Goal: Task Accomplishment & Management: Manage account settings

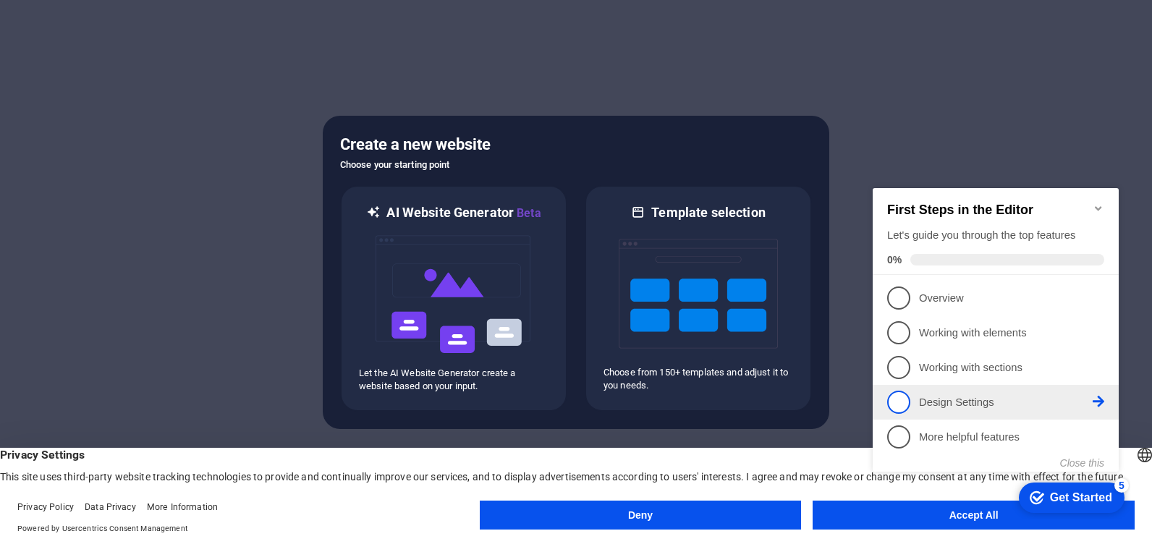
click at [959, 395] on p "Design Settings - incomplete" at bounding box center [1006, 402] width 174 height 15
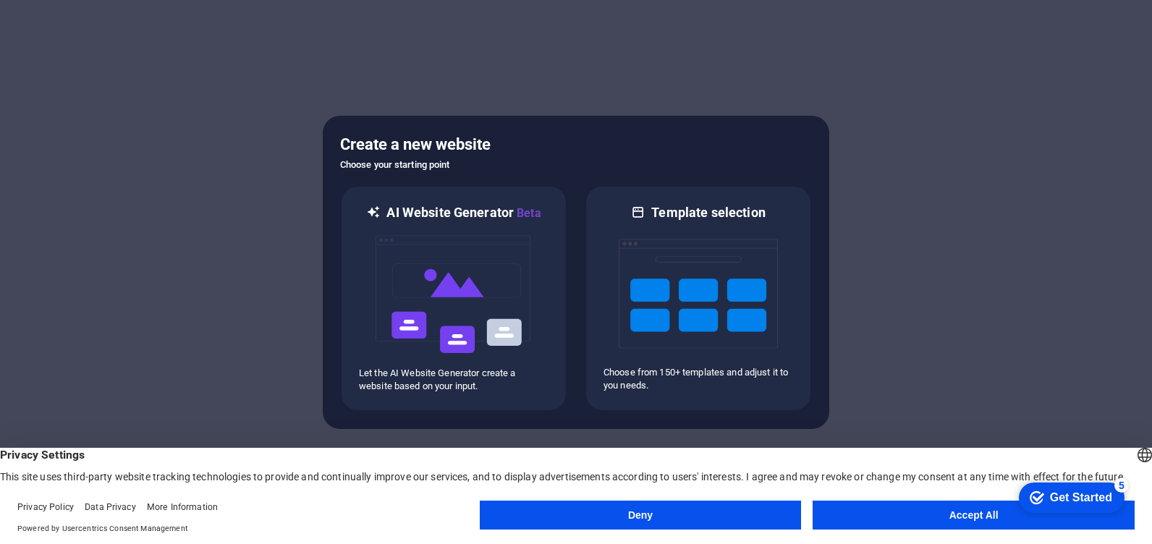
click at [1003, 512] on button "Accept All" at bounding box center [973, 515] width 322 height 29
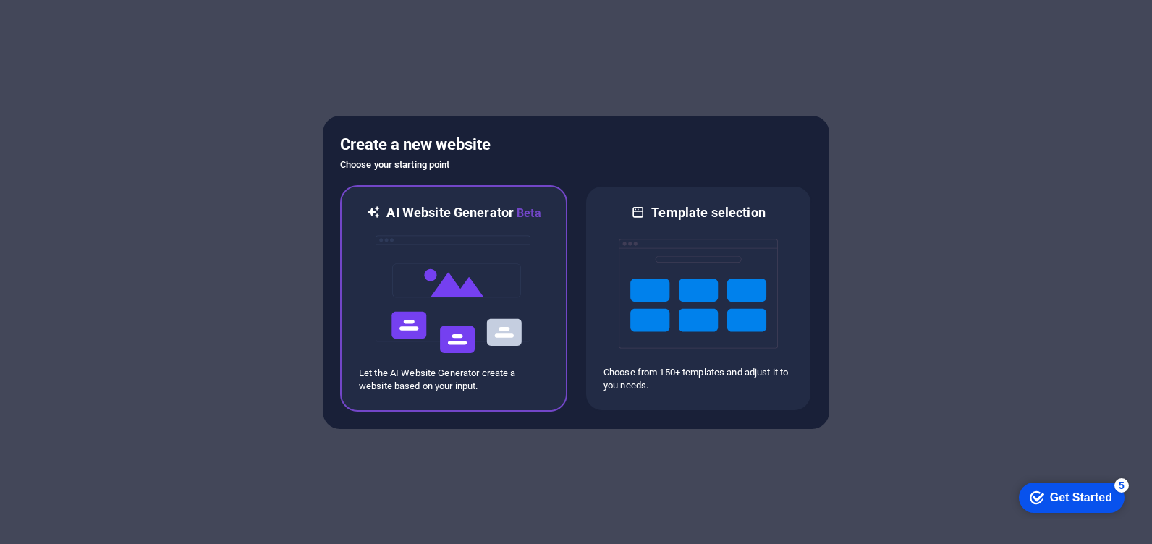
click at [456, 305] on img at bounding box center [453, 294] width 159 height 145
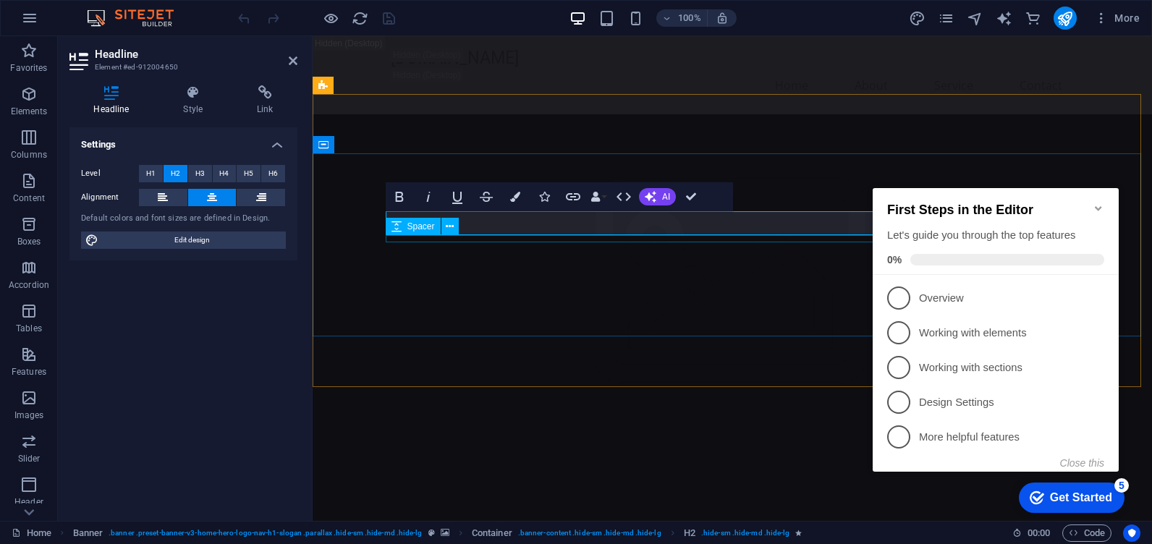
drag, startPoint x: 657, startPoint y: 223, endPoint x: 842, endPoint y: 239, distance: 185.2
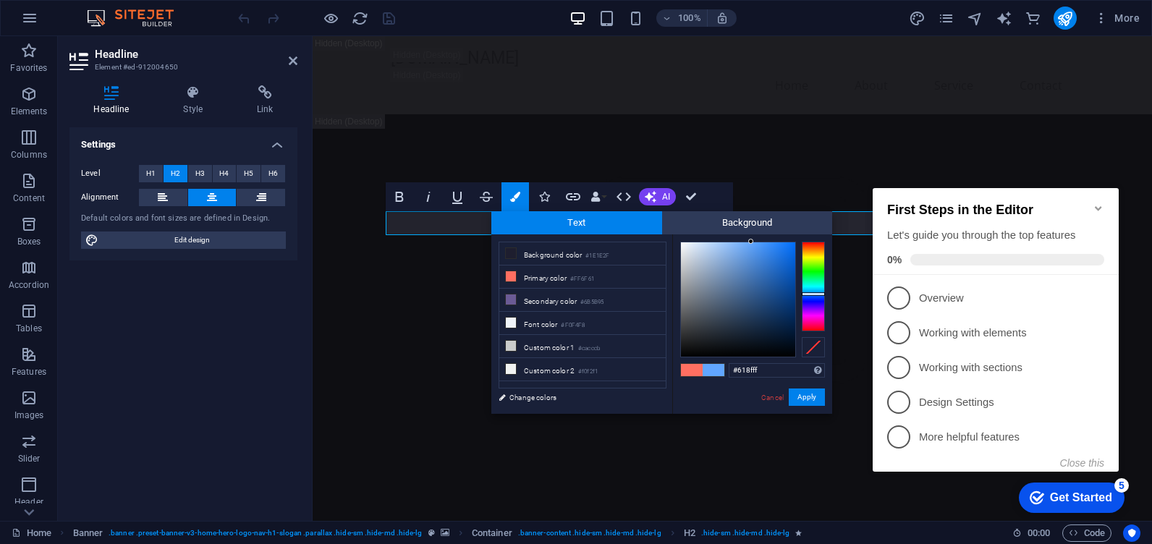
drag, startPoint x: 813, startPoint y: 288, endPoint x: 813, endPoint y: 296, distance: 8.0
type input "#004afe"
drag, startPoint x: 776, startPoint y: 261, endPoint x: 796, endPoint y: 238, distance: 30.3
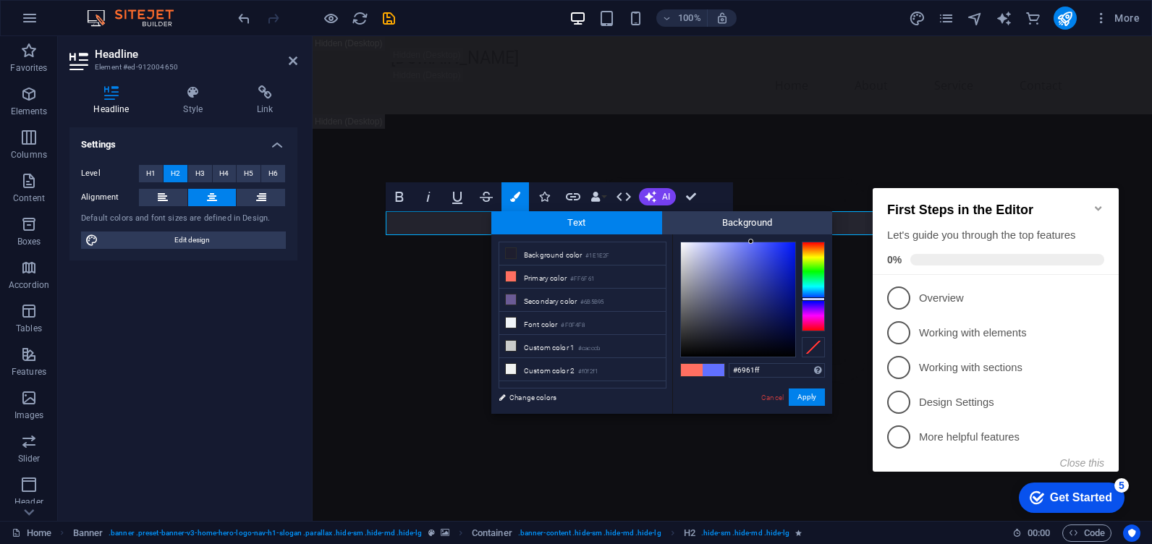
drag, startPoint x: 811, startPoint y: 271, endPoint x: 812, endPoint y: 301, distance: 30.4
drag, startPoint x: 754, startPoint y: 264, endPoint x: 782, endPoint y: 248, distance: 31.8
click at [782, 248] on div at bounding box center [738, 299] width 114 height 114
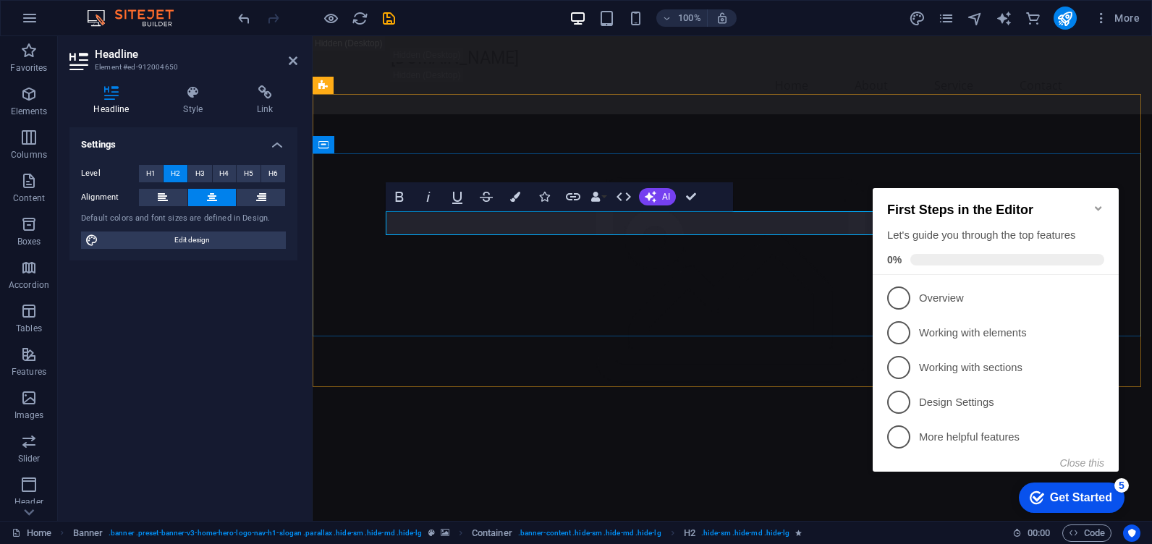
drag, startPoint x: 657, startPoint y: 226, endPoint x: 798, endPoint y: 237, distance: 141.4
click at [508, 199] on button "Colors" at bounding box center [514, 196] width 27 height 29
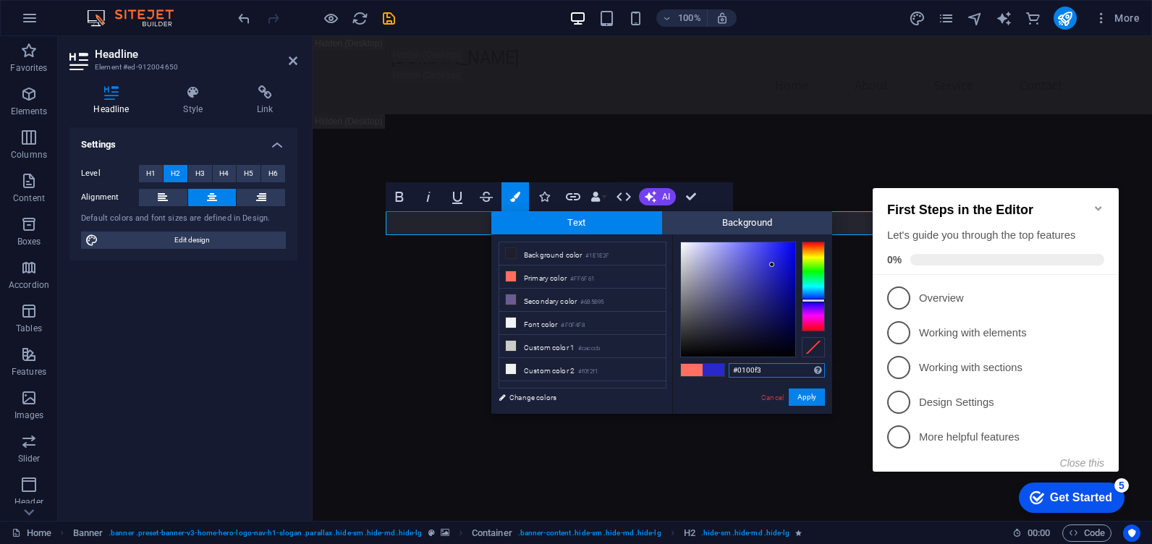
drag, startPoint x: 770, startPoint y: 266, endPoint x: 802, endPoint y: 273, distance: 33.2
type input "#000000"
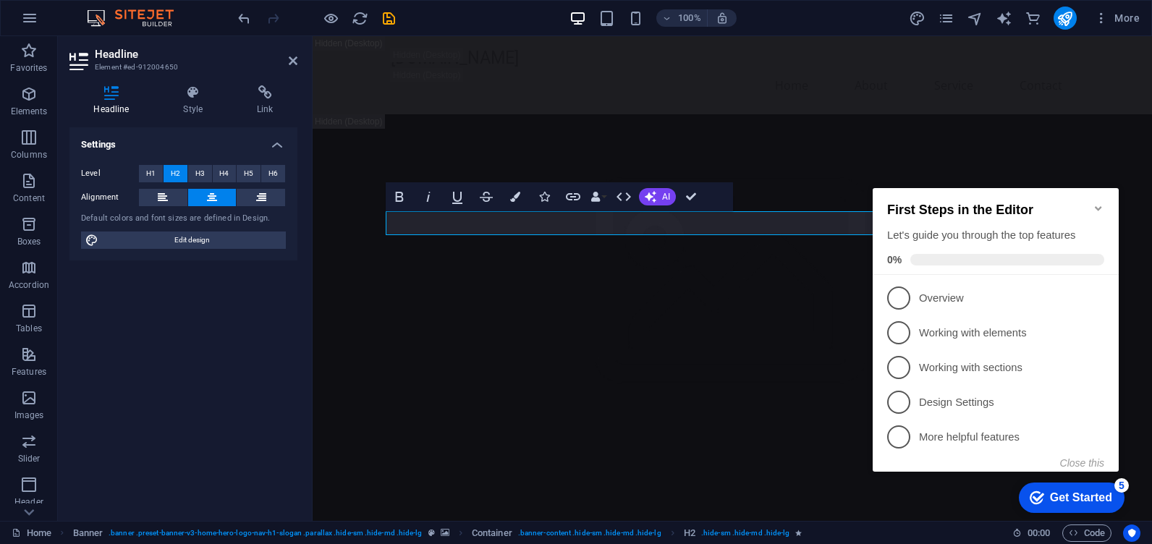
click at [705, 302] on div "H2 Banner Container Spacer H3 Spacer Bold Italic Underline Strikethrough Colors…" at bounding box center [731, 278] width 839 height 485
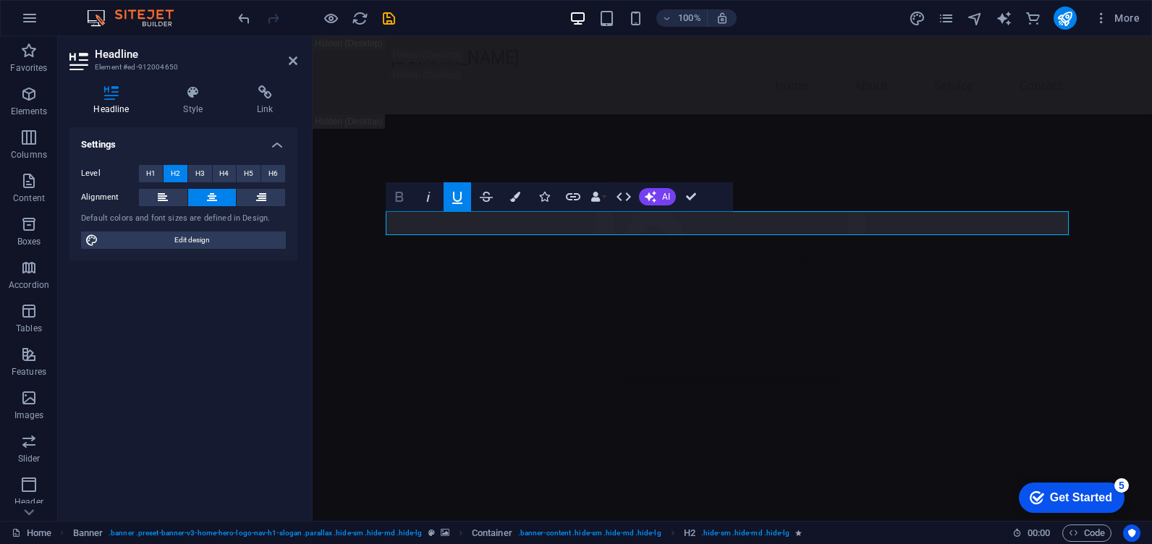
click at [407, 195] on icon "button" at bounding box center [399, 196] width 17 height 17
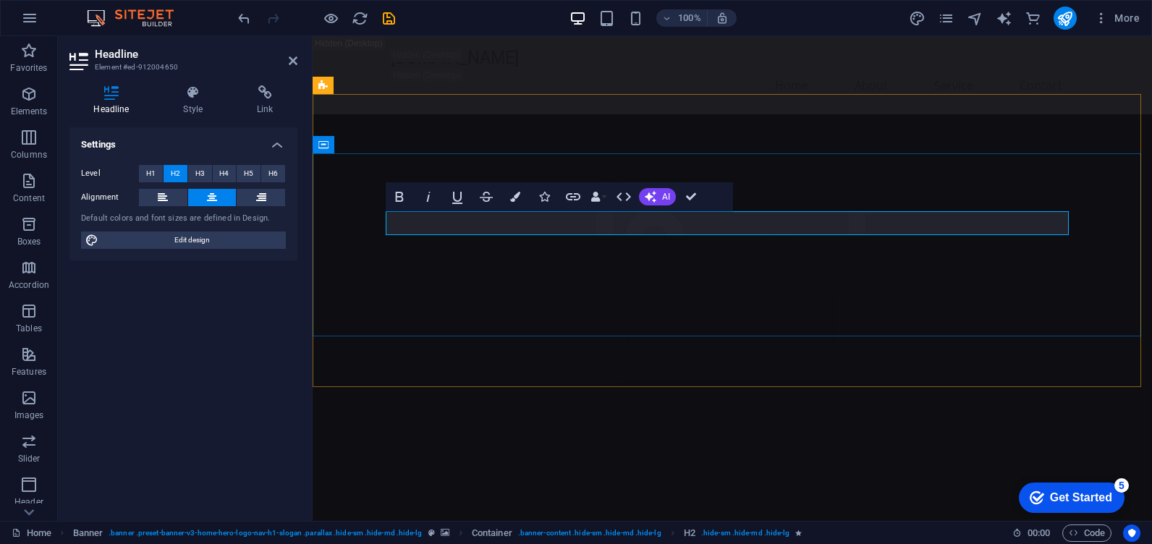
click at [663, 198] on span "AI" at bounding box center [666, 196] width 8 height 9
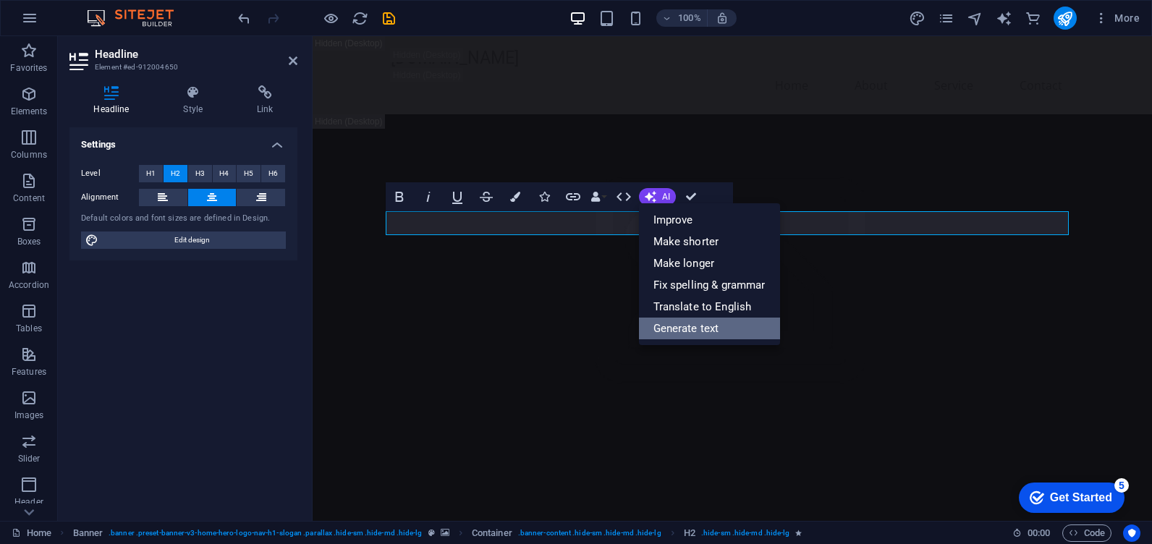
click at [699, 333] on link "Generate text" at bounding box center [709, 329] width 141 height 22
select select "English"
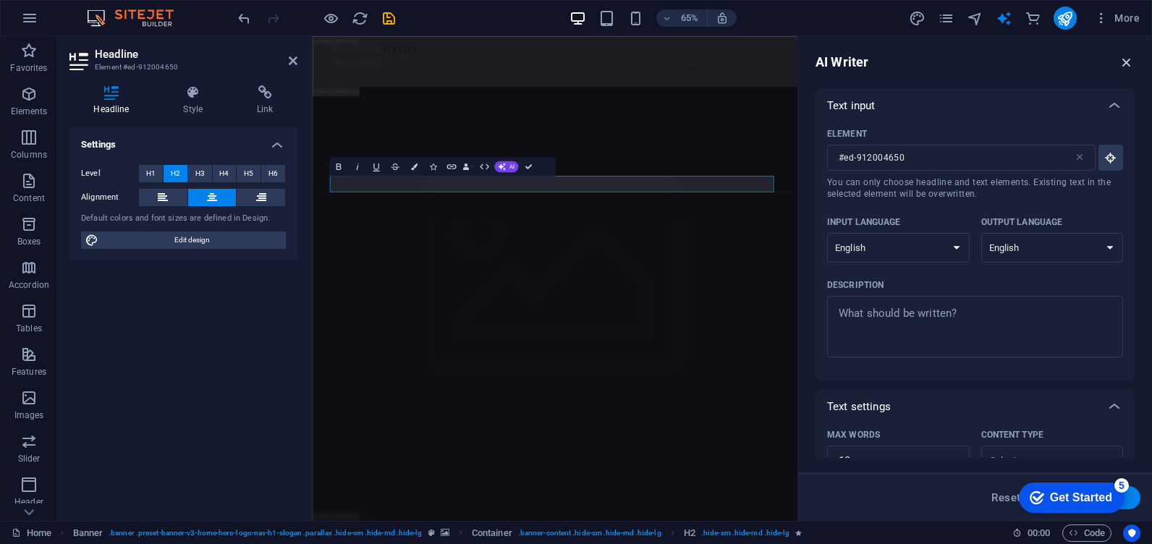
drag, startPoint x: 1131, startPoint y: 64, endPoint x: 817, endPoint y: 28, distance: 315.2
click at [1131, 64] on icon "button" at bounding box center [1126, 62] width 16 height 16
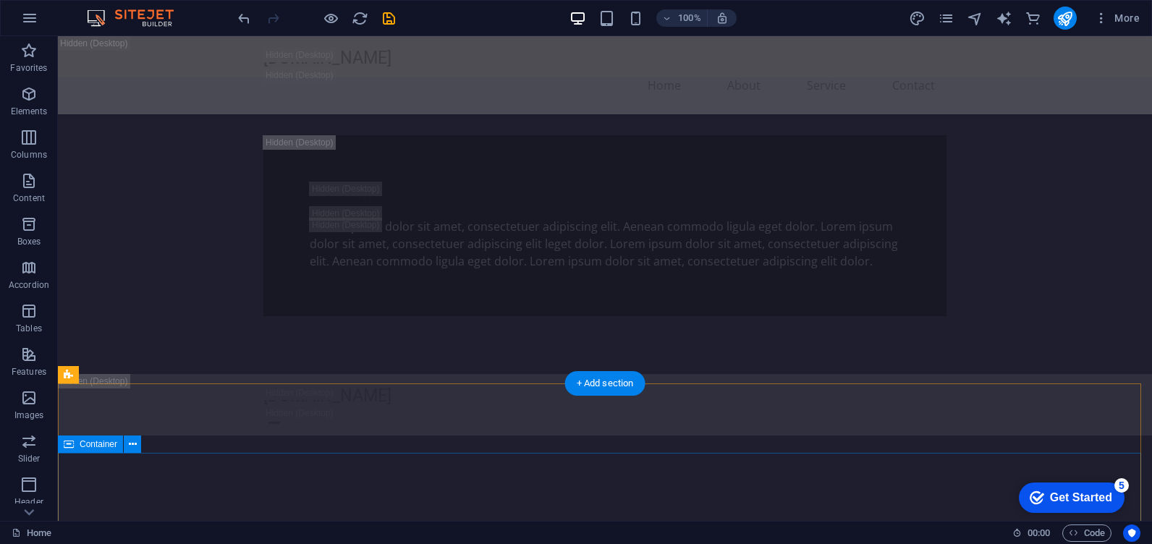
scroll to position [1302, 0]
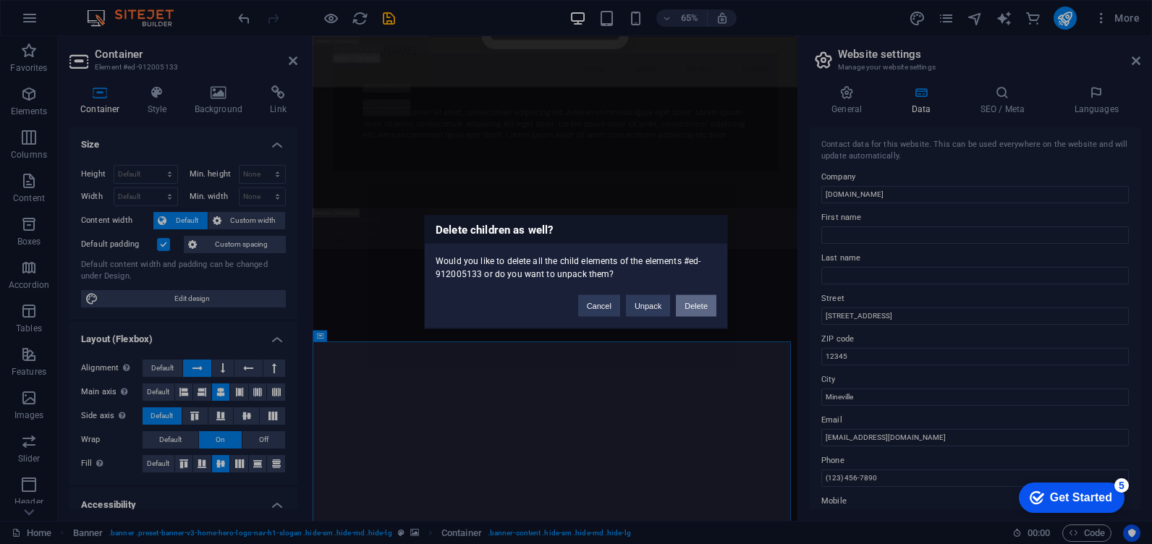
scroll to position [1863, 0]
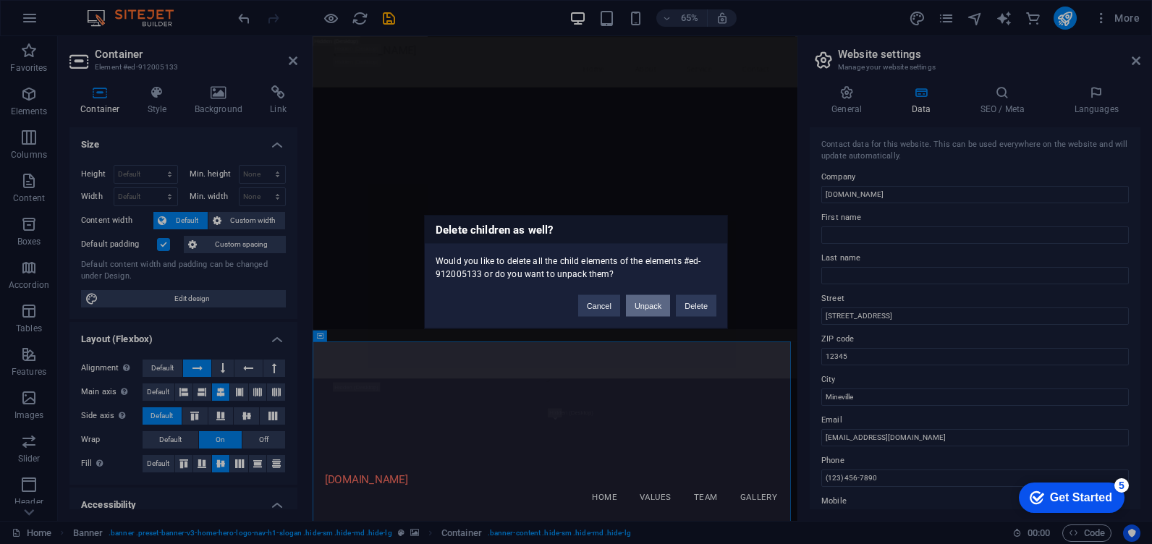
click at [650, 302] on button "Unpack" at bounding box center [648, 306] width 44 height 22
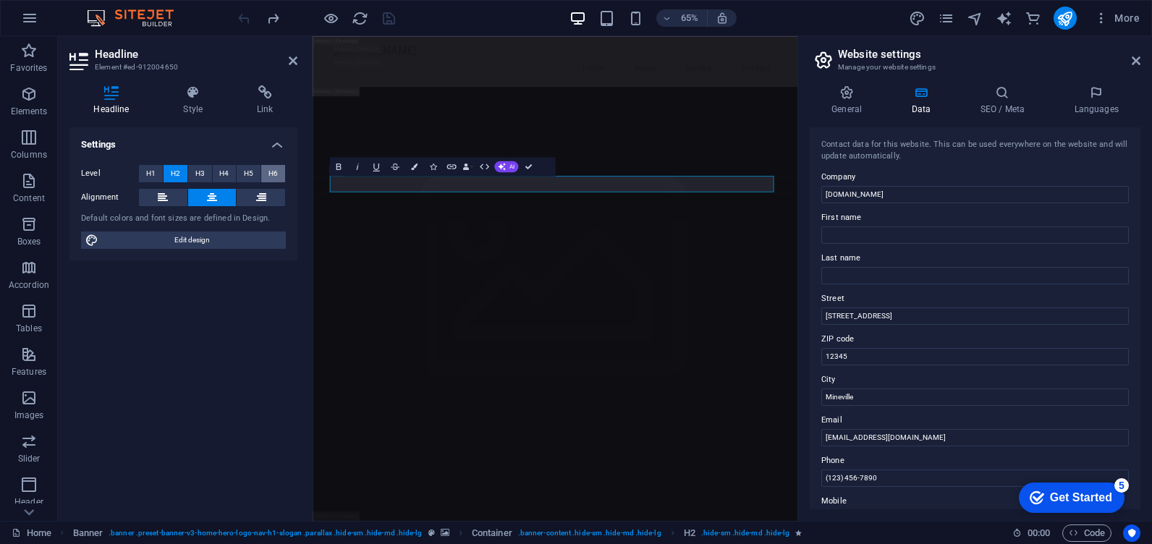
click at [279, 167] on button "H6" at bounding box center [273, 173] width 24 height 17
click at [158, 168] on button "H1" at bounding box center [151, 173] width 24 height 17
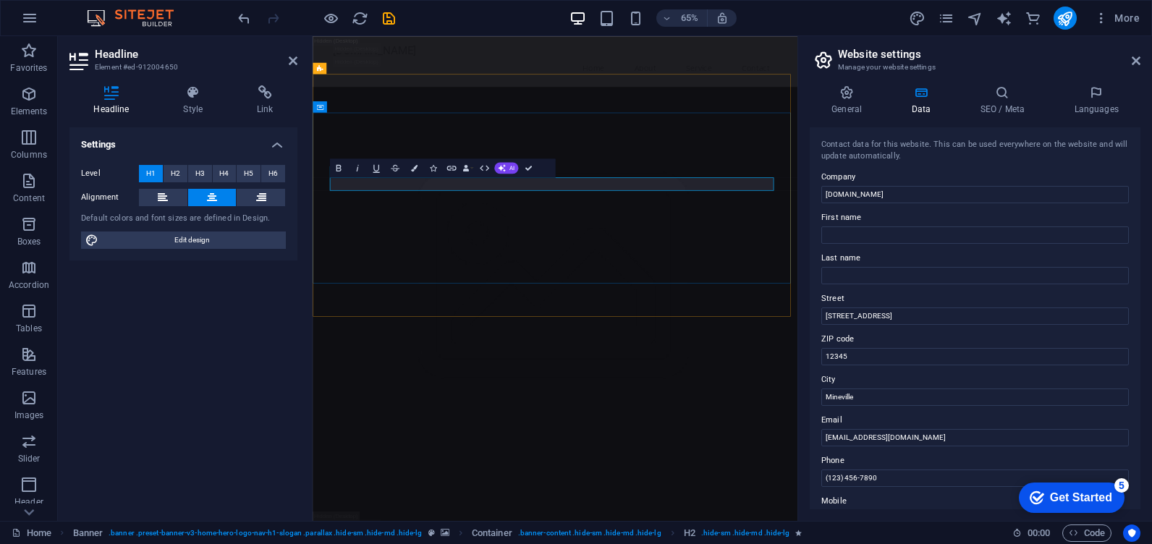
drag, startPoint x: 815, startPoint y: 263, endPoint x: 527, endPoint y: 258, distance: 288.6
drag, startPoint x: 499, startPoint y: 304, endPoint x: 707, endPoint y: 223, distance: 222.8
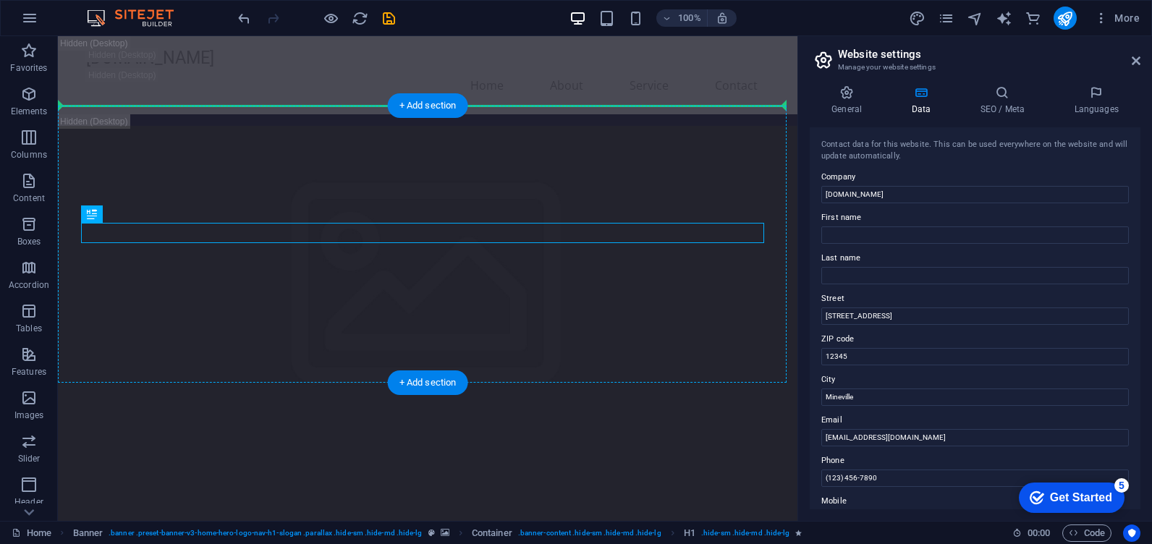
drag, startPoint x: 393, startPoint y: 239, endPoint x: 403, endPoint y: 219, distance: 21.7
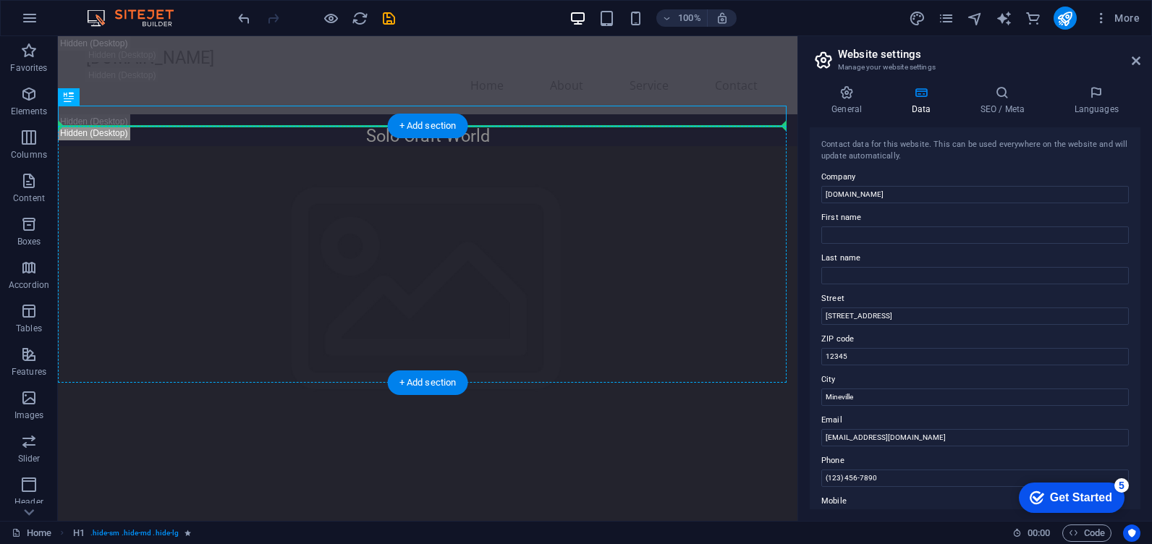
drag, startPoint x: 514, startPoint y: 150, endPoint x: 449, endPoint y: 201, distance: 82.4
drag, startPoint x: 444, startPoint y: 109, endPoint x: 438, endPoint y: 200, distance: 90.6
drag, startPoint x: 477, startPoint y: 118, endPoint x: 461, endPoint y: 188, distance: 71.9
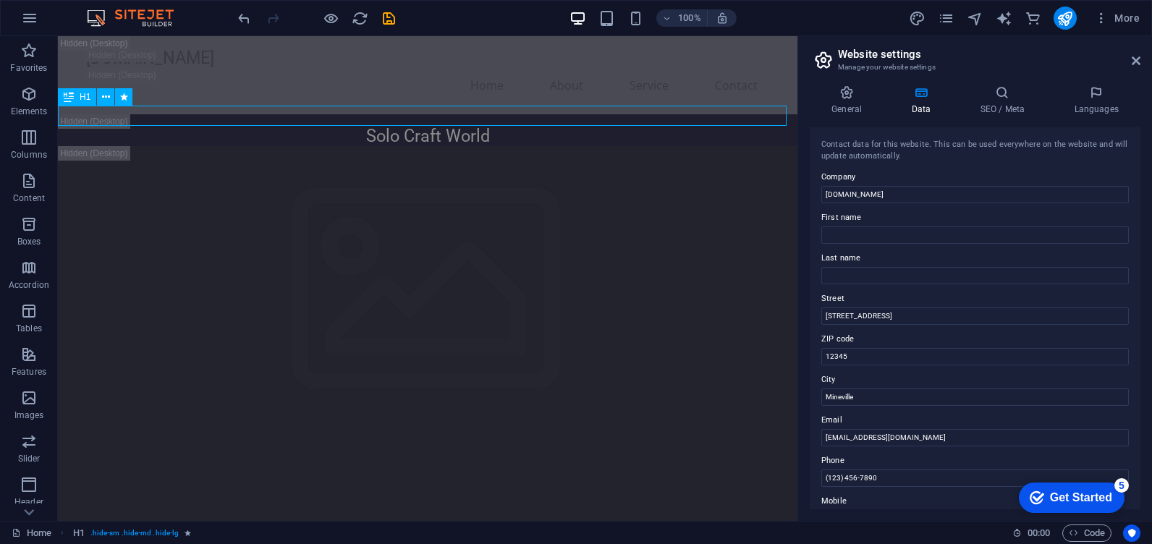
click at [449, 126] on div "Solo Craft World" at bounding box center [427, 136] width 739 height 20
click at [447, 126] on div "Solo Craft World" at bounding box center [427, 136] width 739 height 20
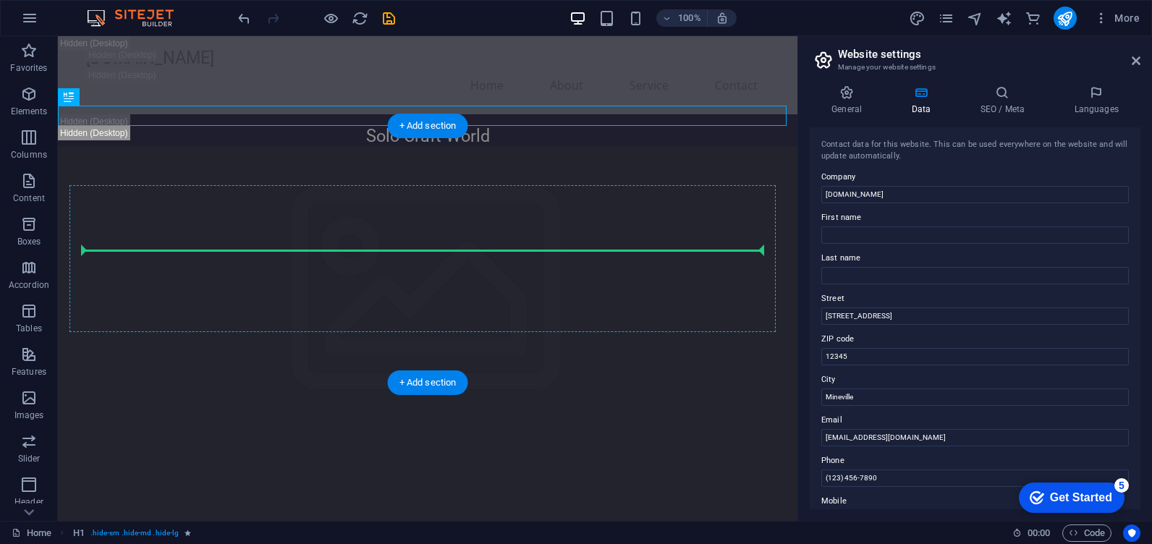
drag, startPoint x: 445, startPoint y: 111, endPoint x: 420, endPoint y: 250, distance: 140.5
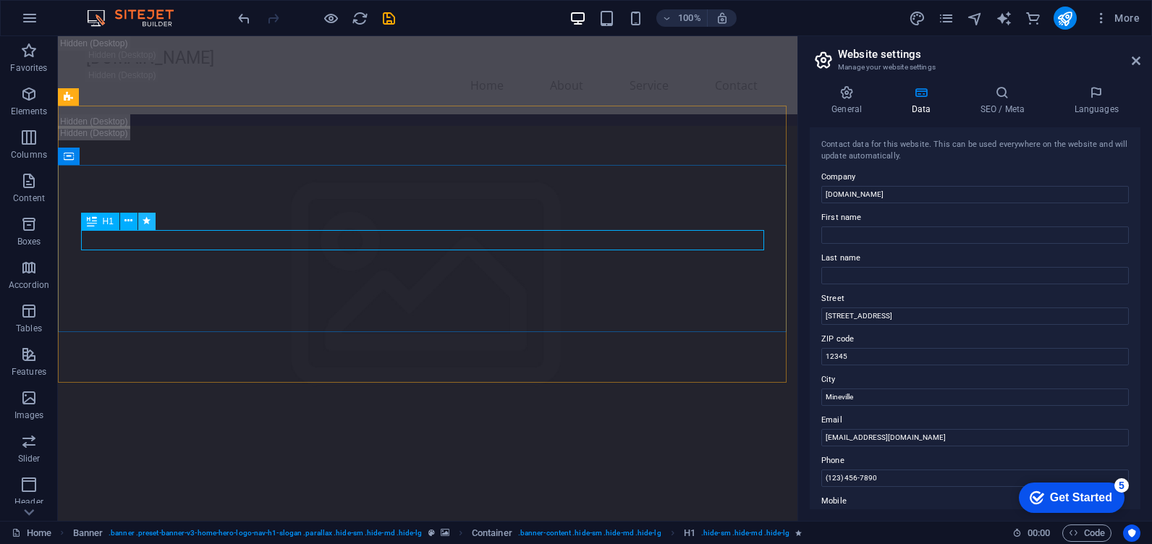
click at [152, 222] on button at bounding box center [146, 221] width 17 height 17
select select "fade"
select select "s"
select select "onload"
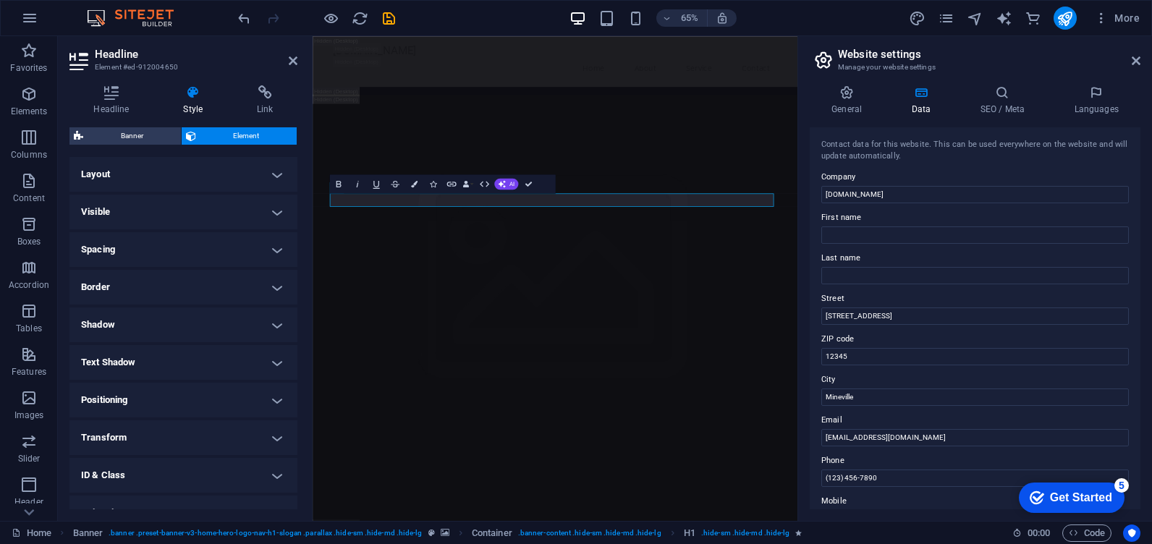
click at [273, 182] on h4 "Layout" at bounding box center [183, 174] width 228 height 35
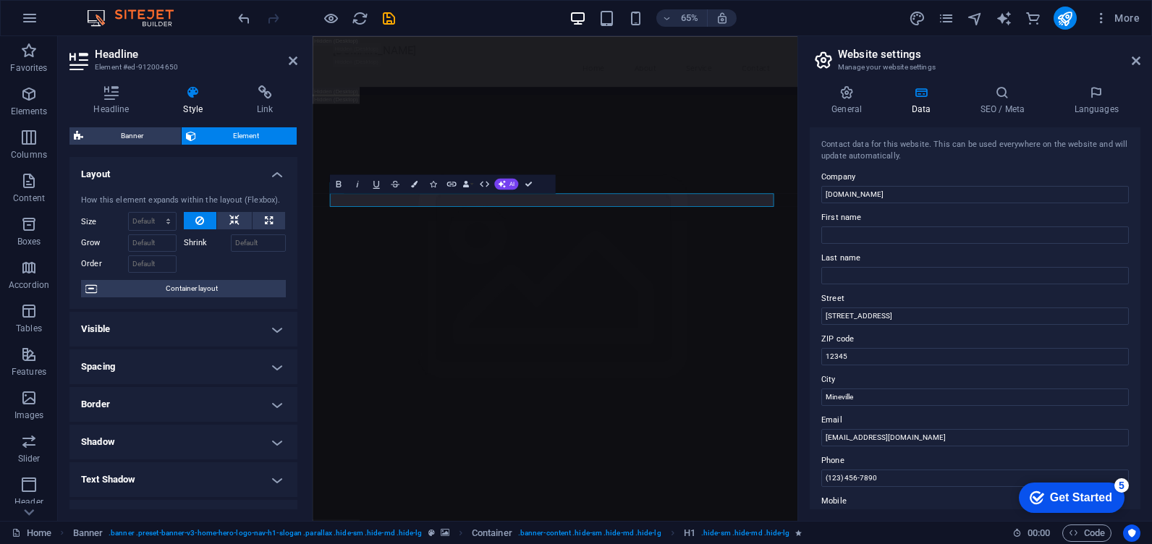
click at [205, 320] on h4 "Visible" at bounding box center [183, 329] width 228 height 35
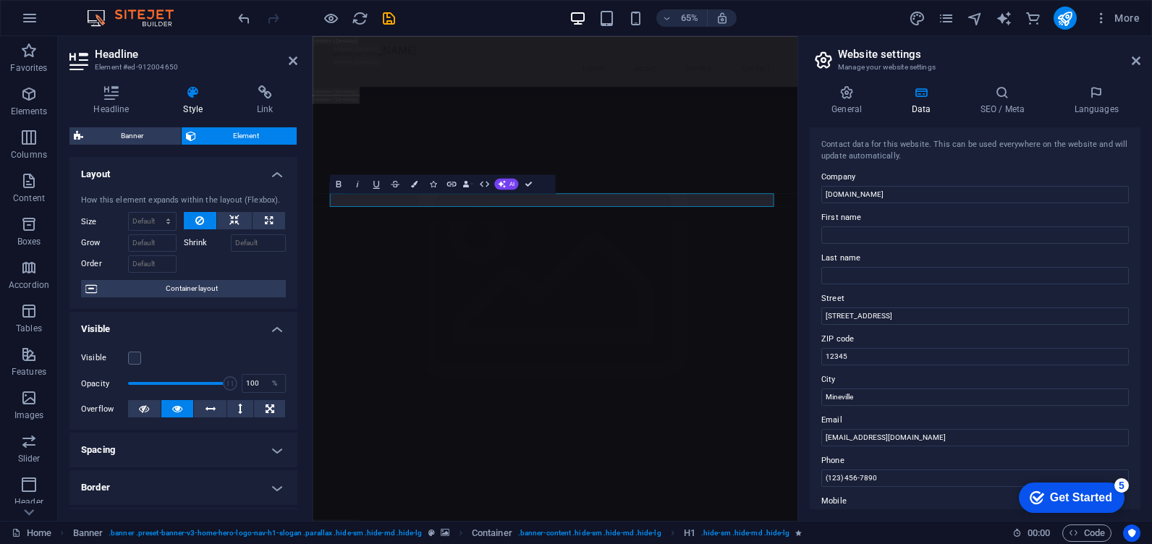
click at [205, 320] on h4 "Visible" at bounding box center [183, 325] width 228 height 26
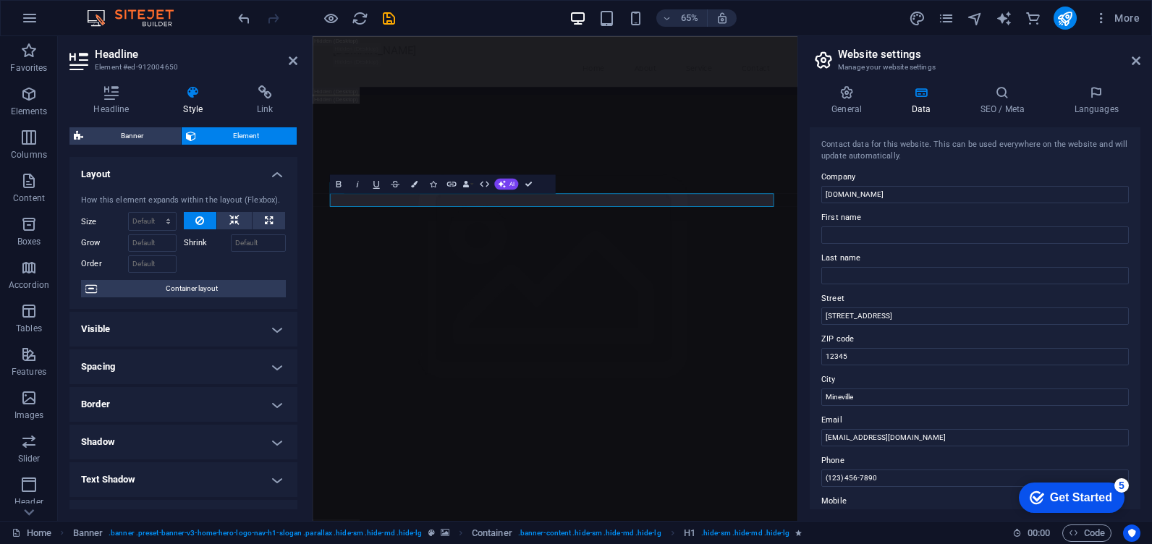
click at [202, 362] on h4 "Spacing" at bounding box center [183, 366] width 228 height 35
click at [202, 362] on h4 "Spacing" at bounding box center [183, 362] width 228 height 26
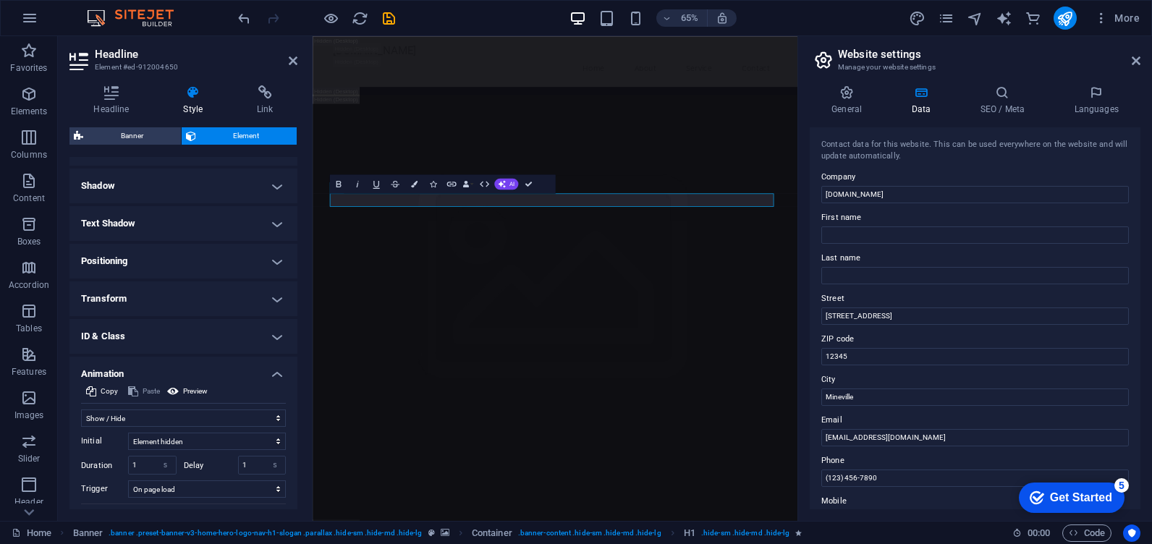
scroll to position [289, 0]
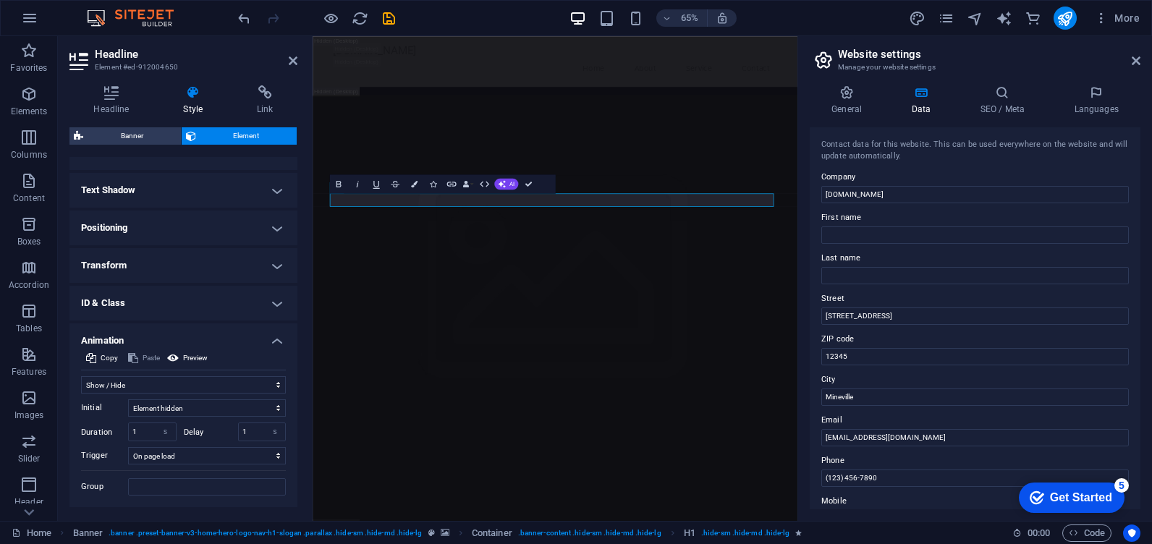
drag, startPoint x: 412, startPoint y: 402, endPoint x: 632, endPoint y: 273, distance: 254.8
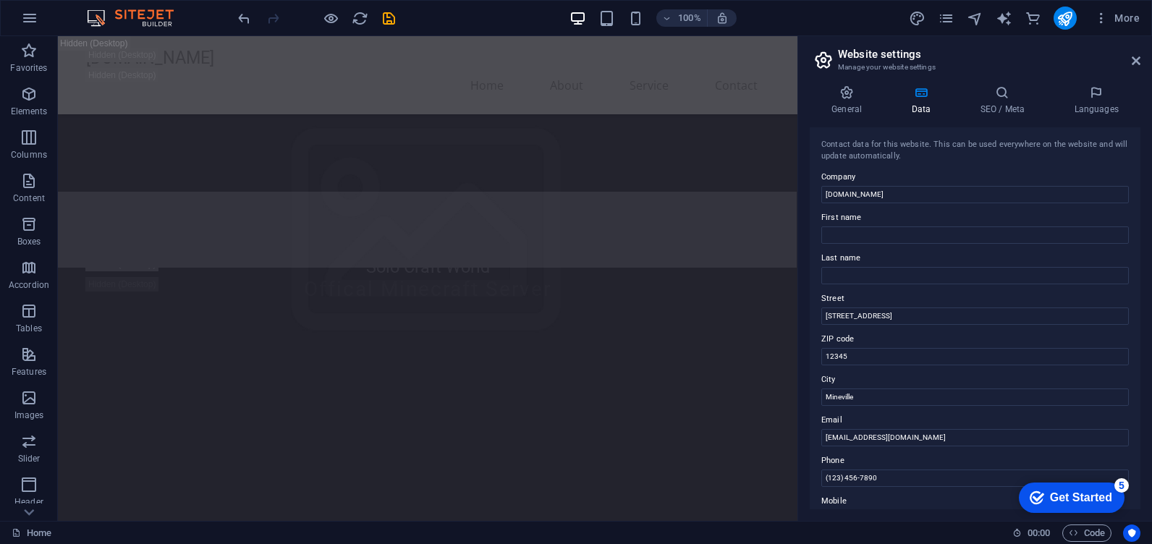
scroll to position [217, 0]
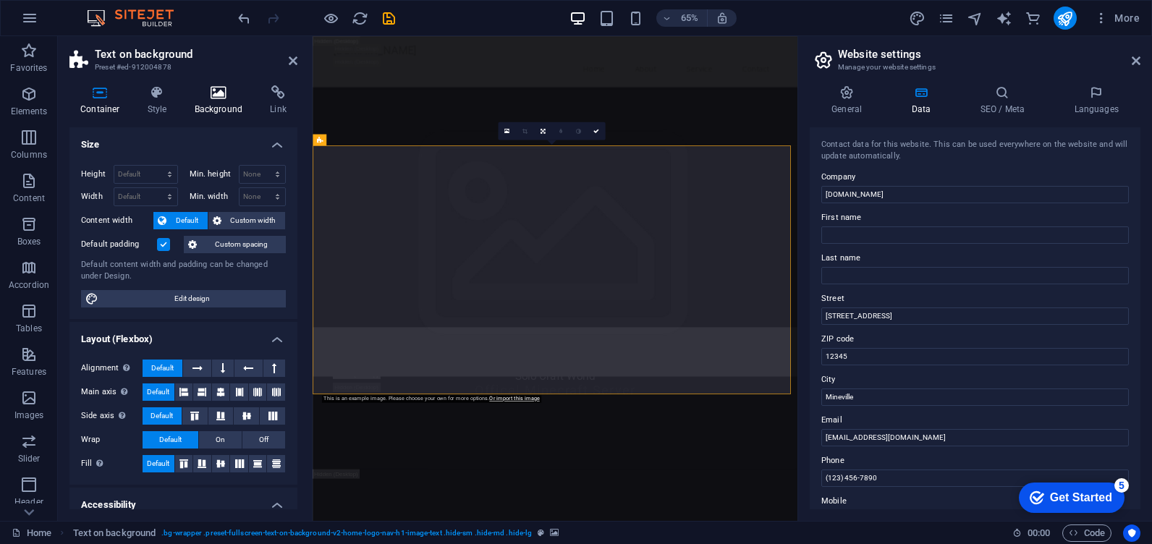
click at [221, 113] on h4 "Background" at bounding box center [222, 100] width 76 height 30
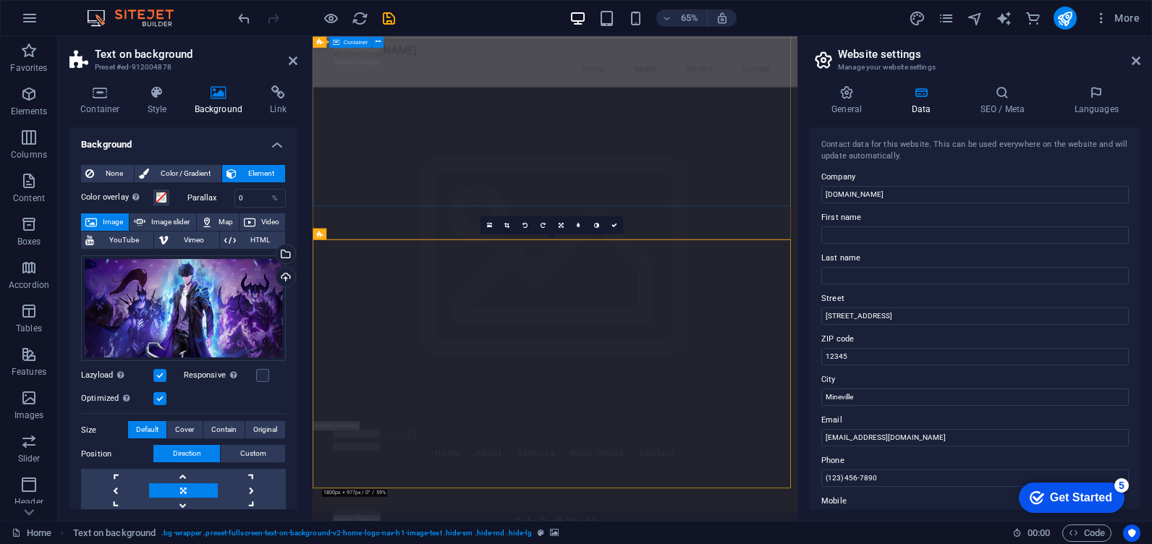
scroll to position [0, 0]
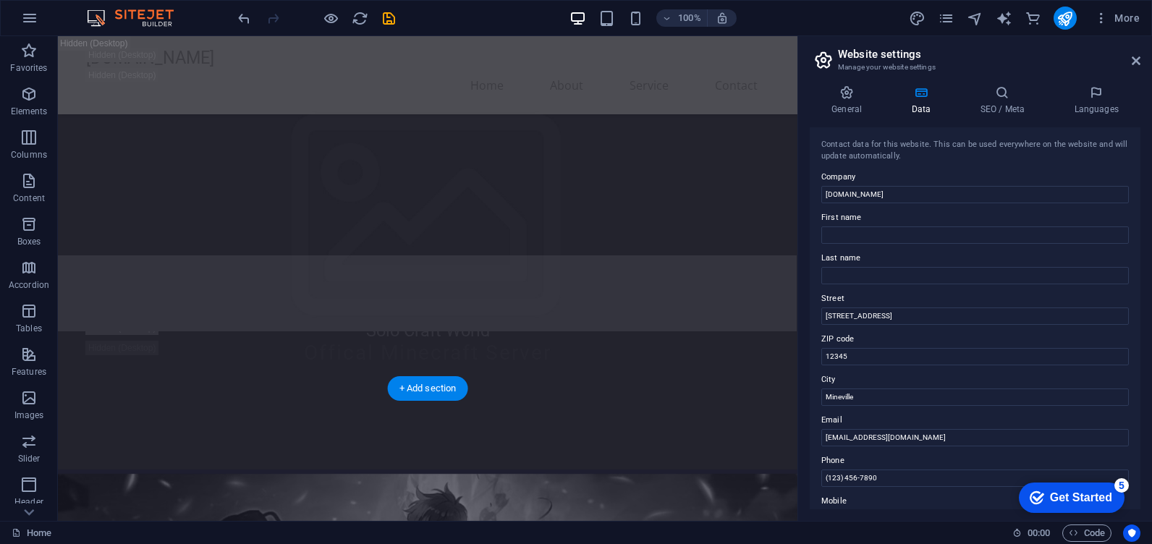
scroll to position [362, 0]
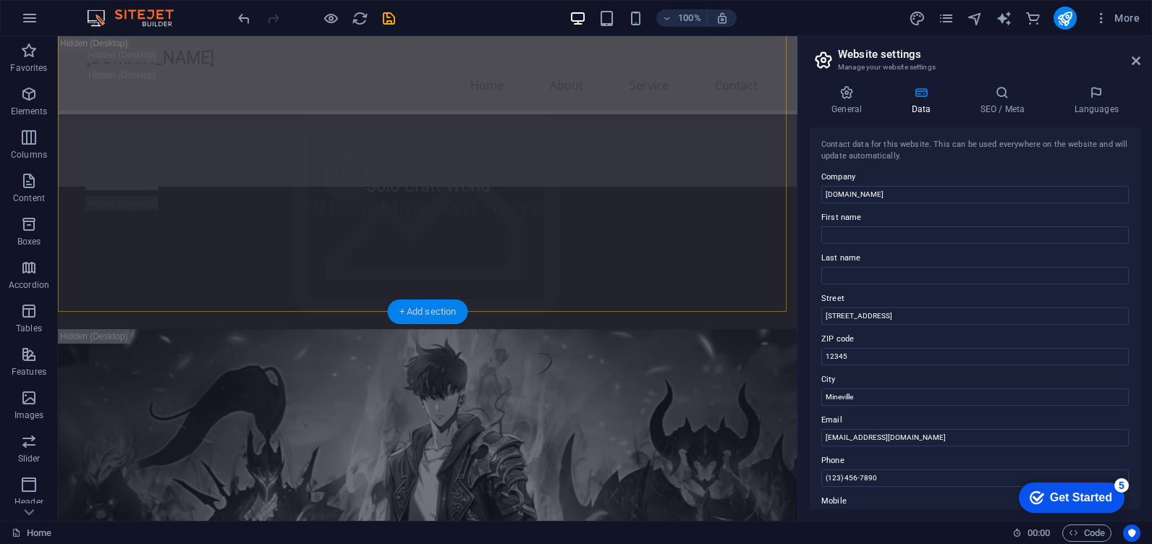
click at [448, 313] on div "+ Add section" at bounding box center [428, 311] width 80 height 25
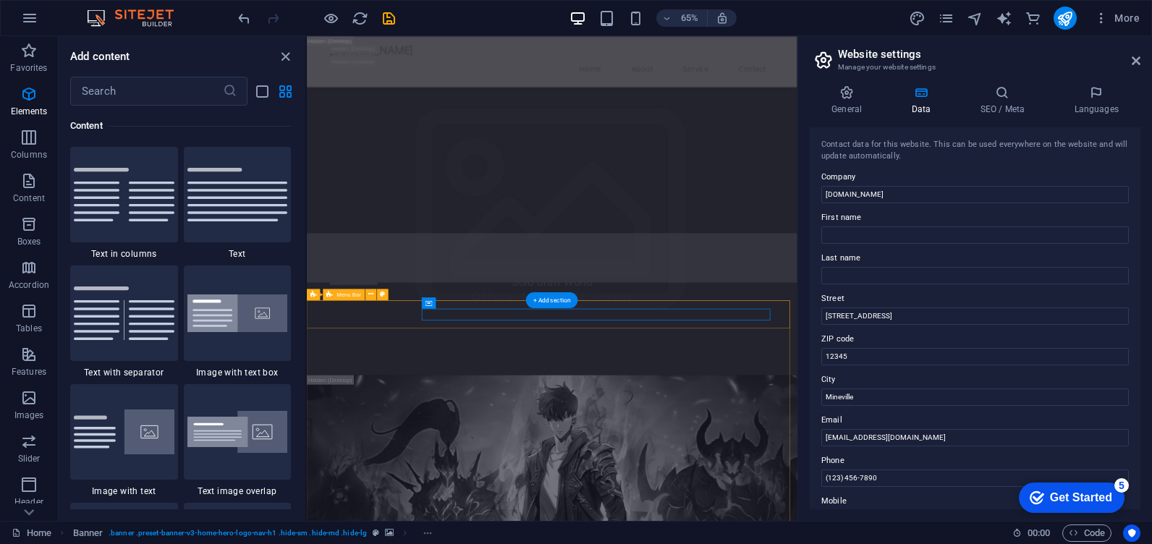
scroll to position [2531, 0]
click at [550, 305] on div "+ Add section" at bounding box center [552, 300] width 52 height 16
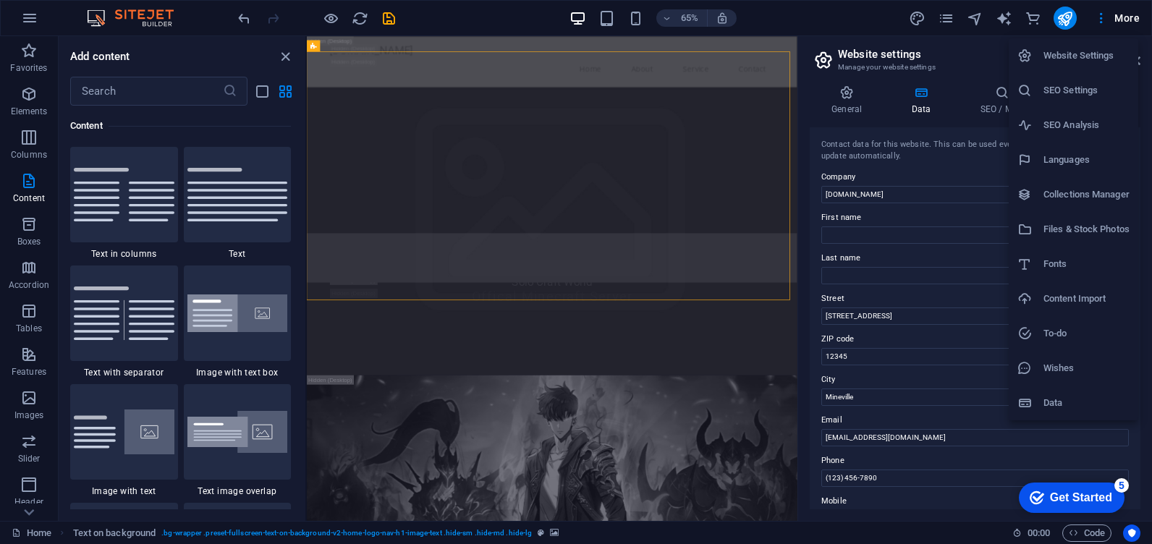
click at [691, 352] on div at bounding box center [576, 272] width 1152 height 544
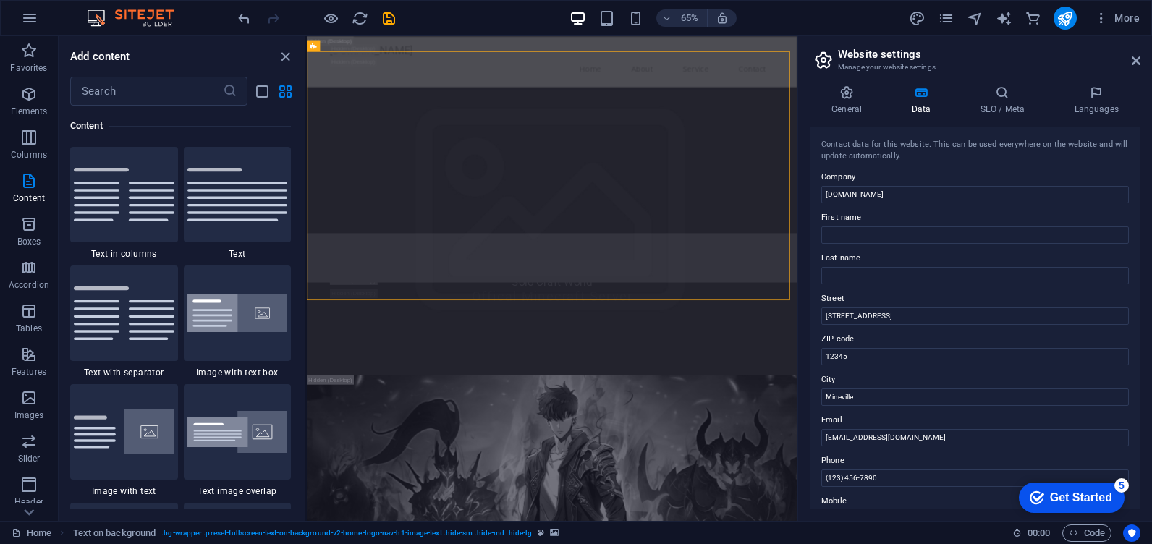
click at [1070, 505] on div "checkmark Get Started 5" at bounding box center [1071, 497] width 106 height 30
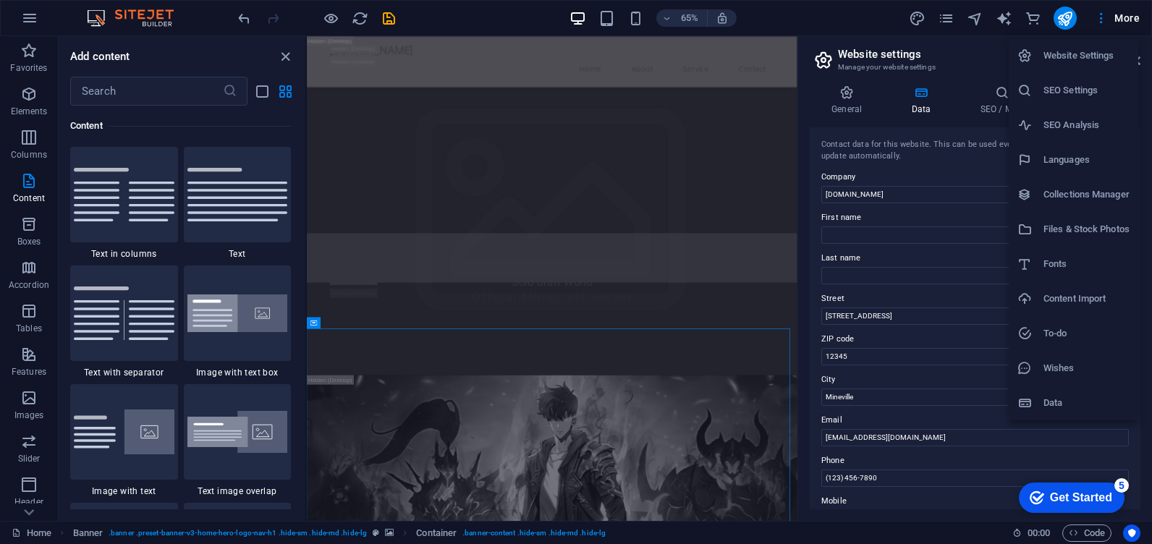
click at [540, 353] on div at bounding box center [576, 272] width 1152 height 544
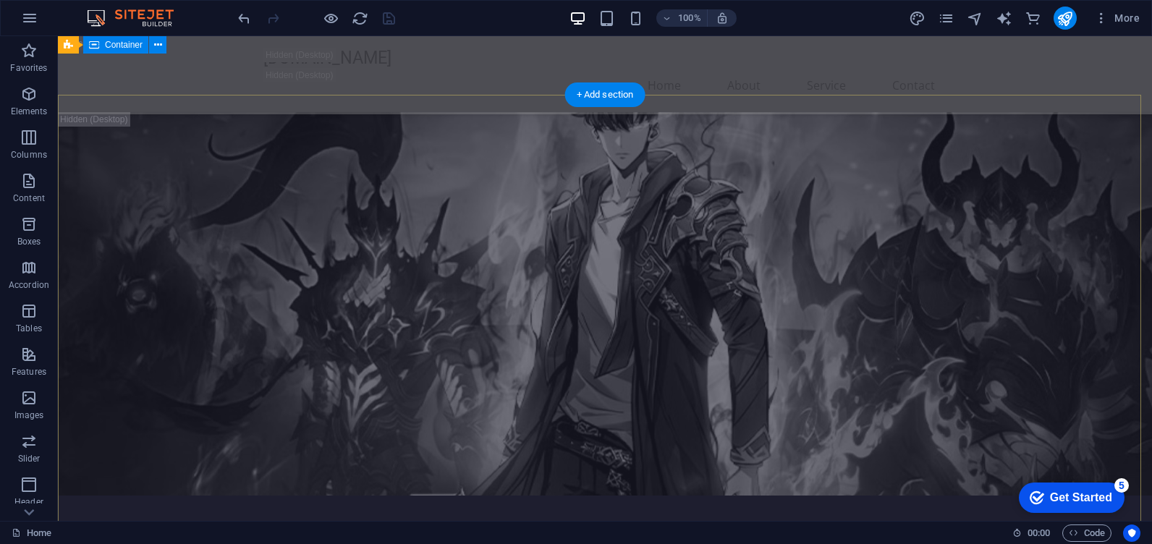
scroll to position [651, 0]
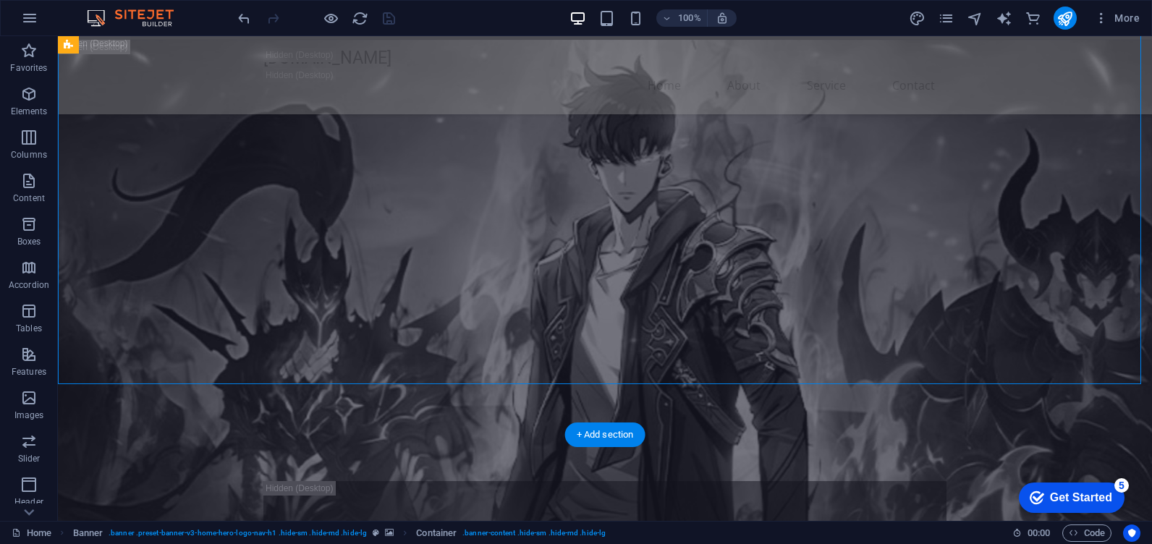
scroll to position [723, 0]
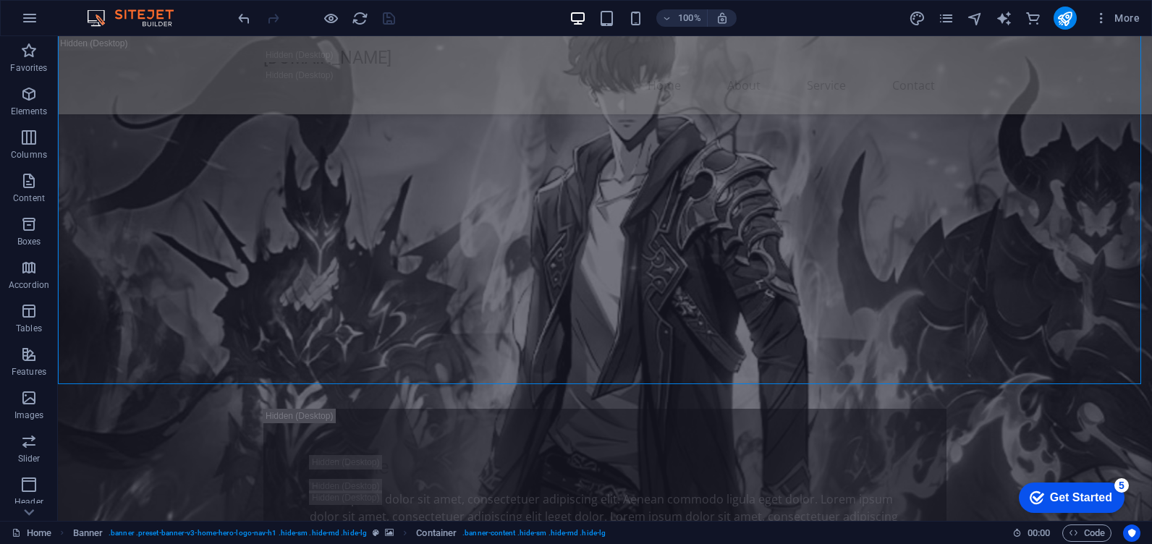
drag, startPoint x: 1143, startPoint y: 36, endPoint x: 752, endPoint y: 171, distance: 414.0
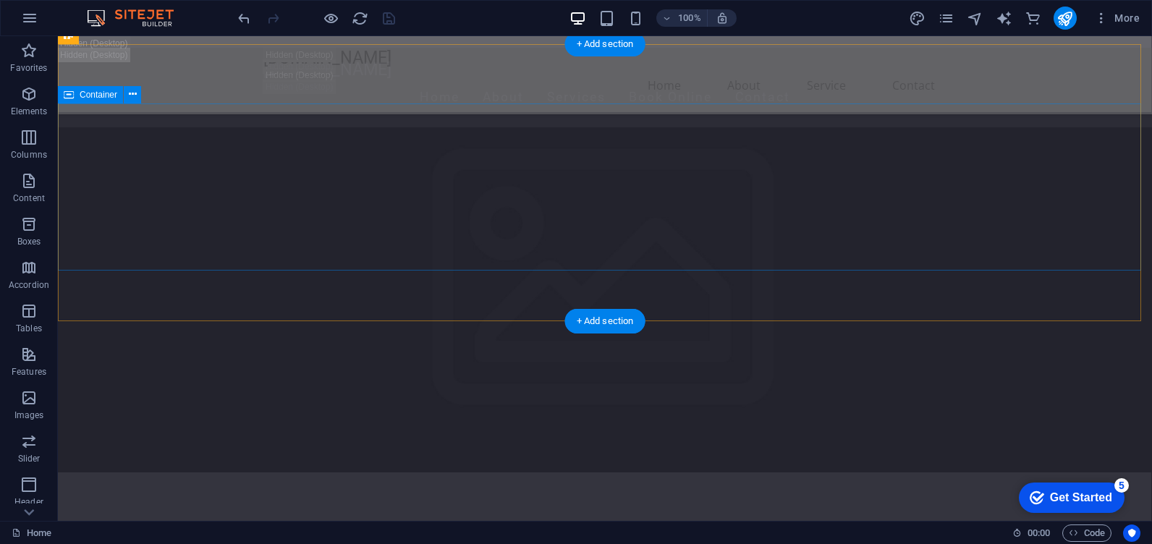
scroll to position [217, 0]
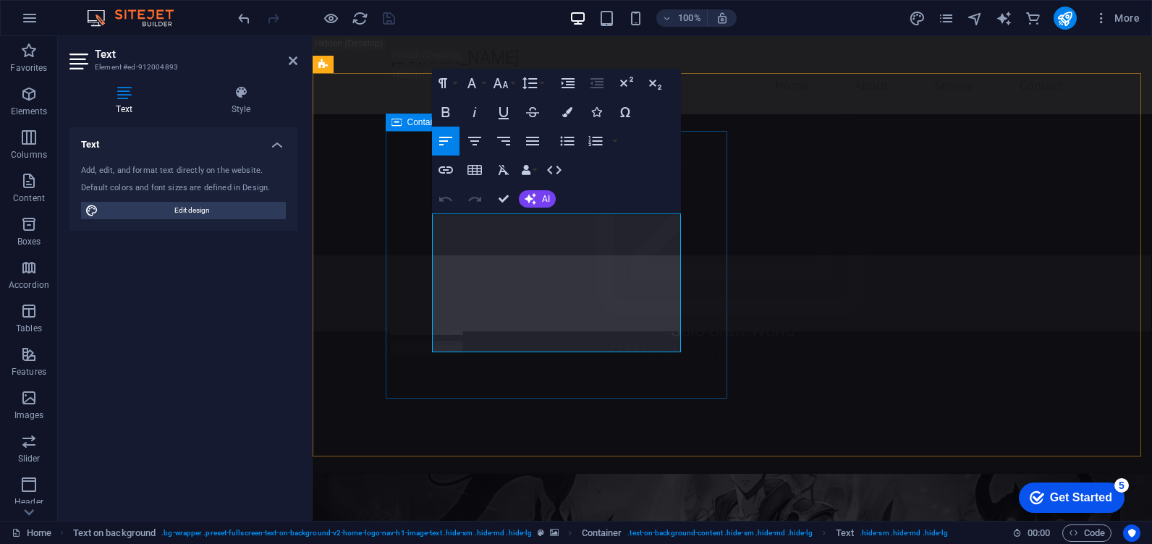
drag, startPoint x: 547, startPoint y: 344, endPoint x: 428, endPoint y: 226, distance: 166.7
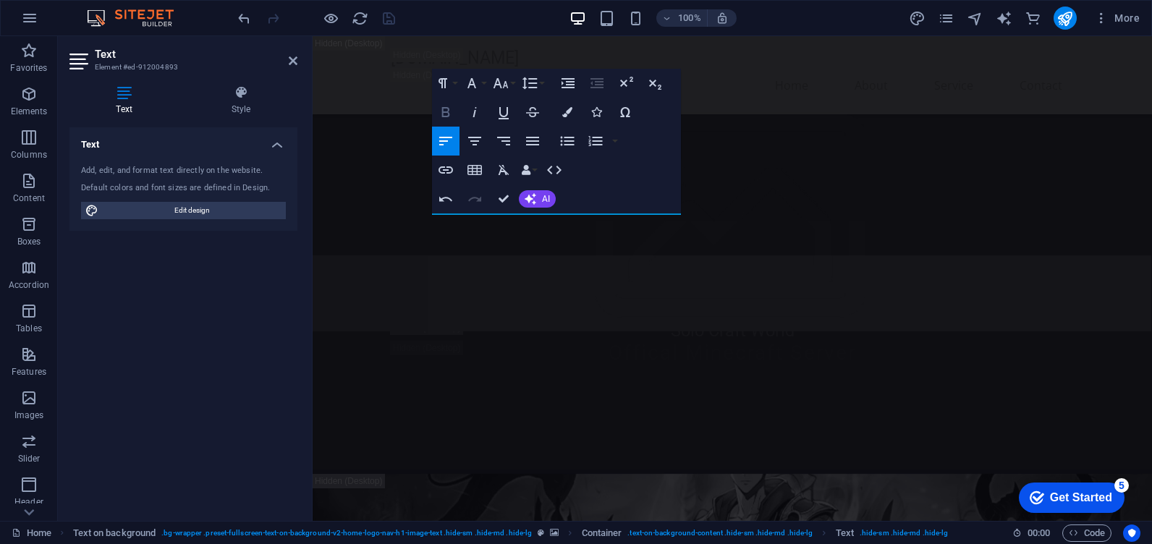
click at [441, 111] on icon "button" at bounding box center [445, 111] width 17 height 17
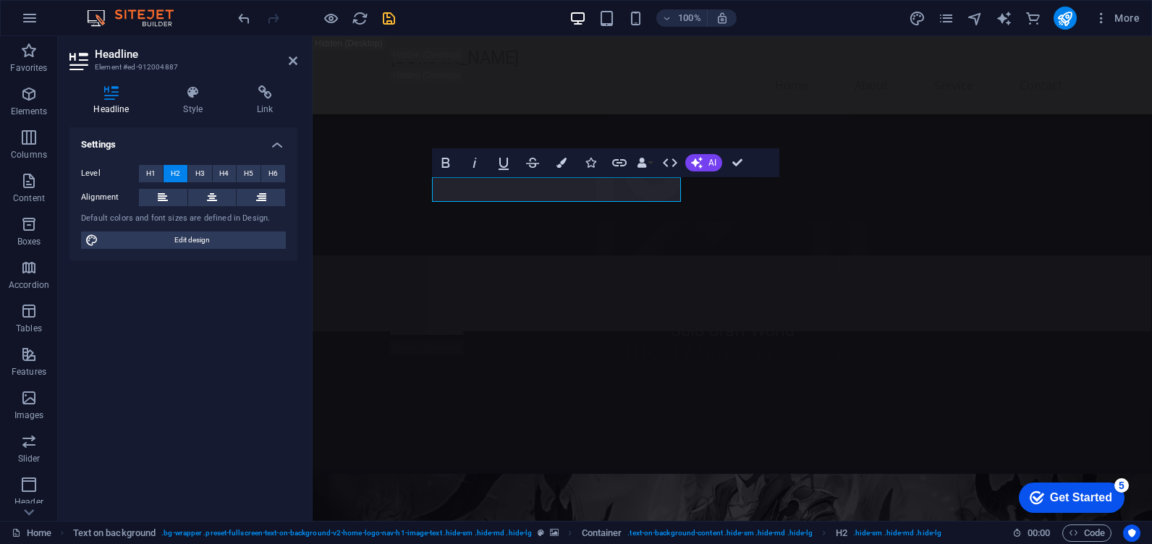
drag, startPoint x: 457, startPoint y: 189, endPoint x: 427, endPoint y: 192, distance: 29.8
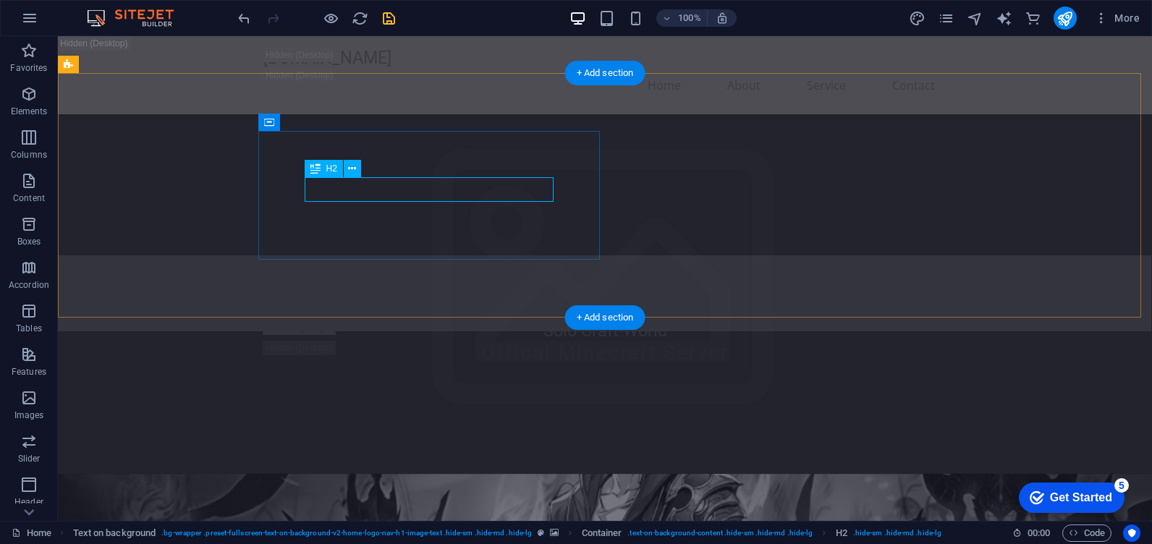
click at [329, 166] on span "H2" at bounding box center [331, 168] width 11 height 9
drag, startPoint x: 317, startPoint y: 192, endPoint x: 303, endPoint y: 195, distance: 14.0
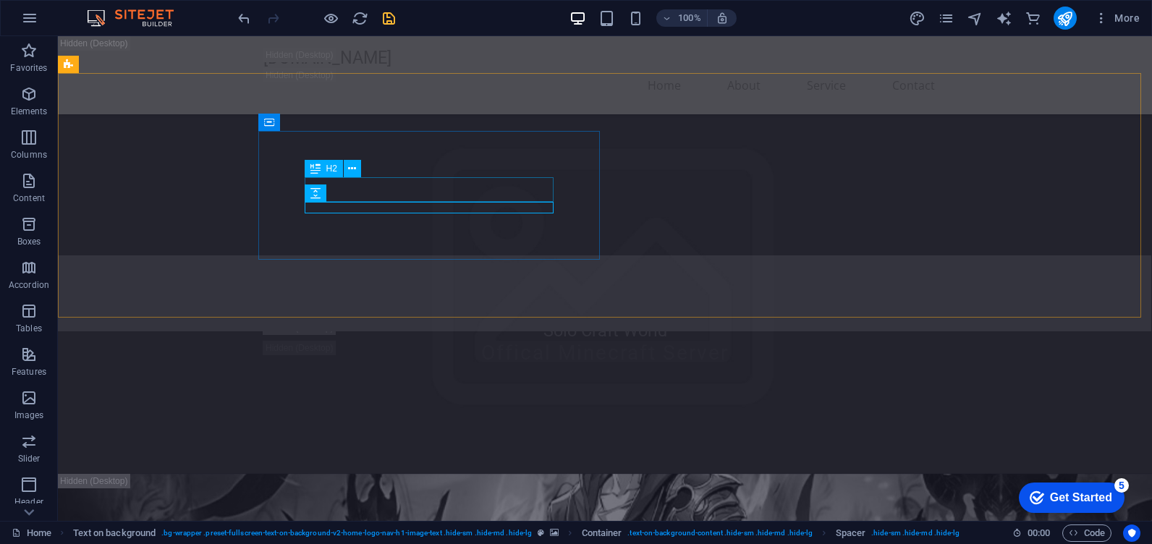
click at [315, 162] on icon at bounding box center [315, 168] width 10 height 17
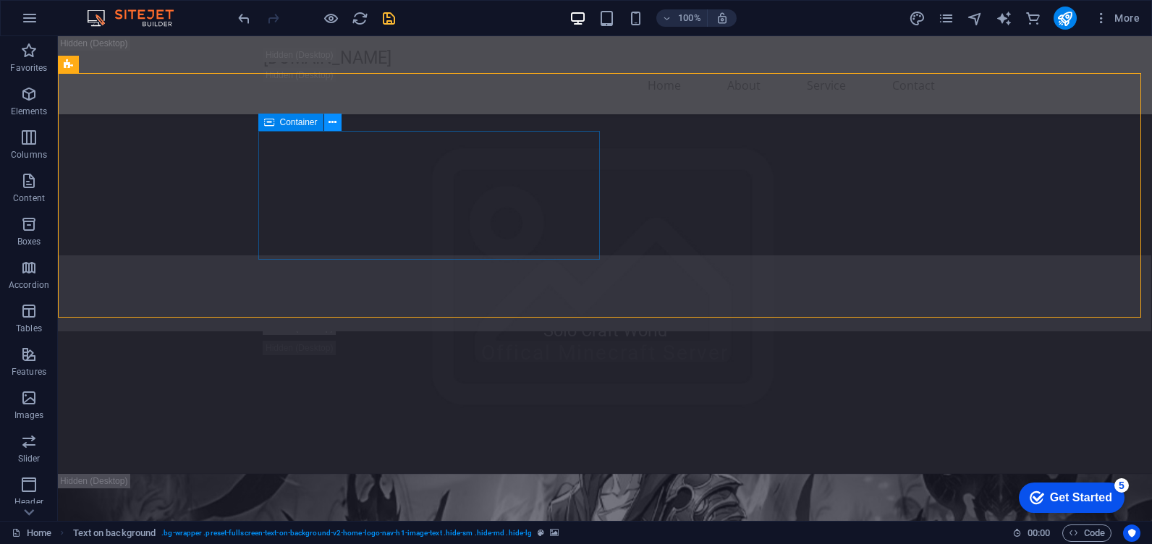
click at [328, 124] on icon at bounding box center [332, 122] width 8 height 15
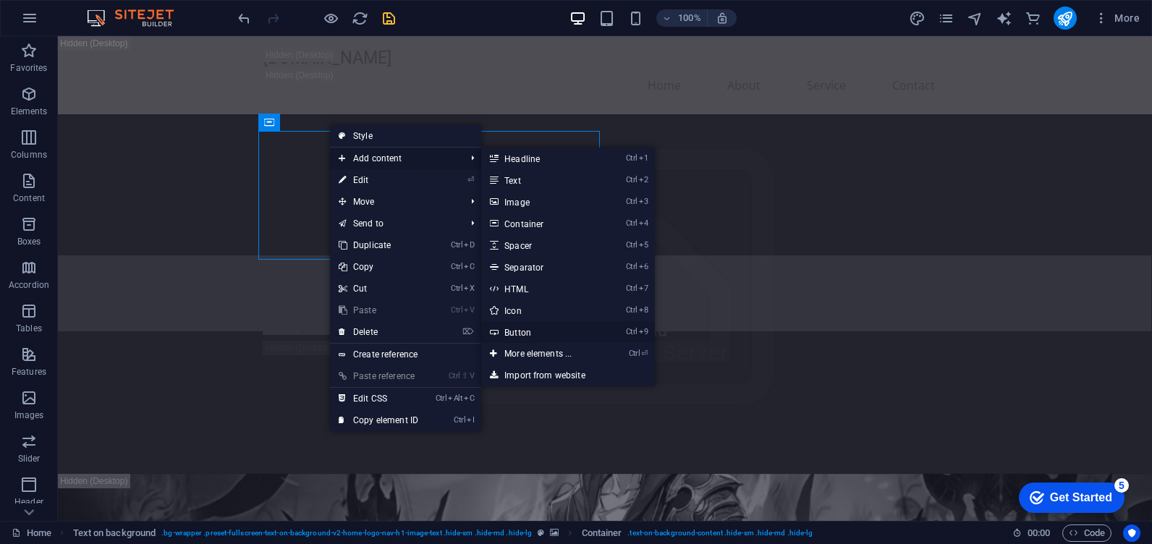
click at [539, 327] on link "Ctrl 9 Button" at bounding box center [540, 332] width 119 height 22
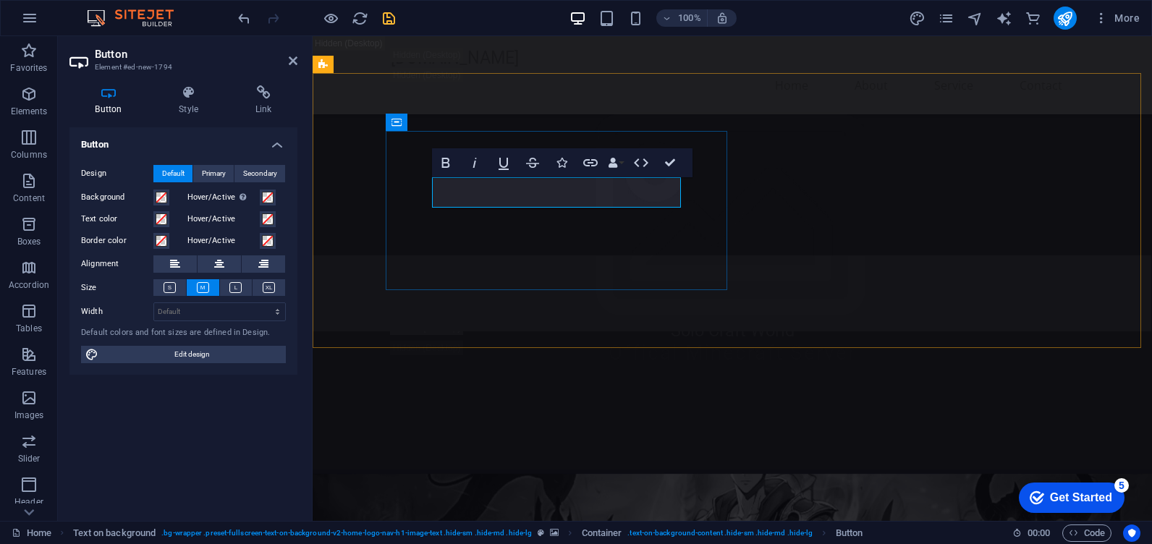
drag, startPoint x: 538, startPoint y: 195, endPoint x: 435, endPoint y: 187, distance: 103.7
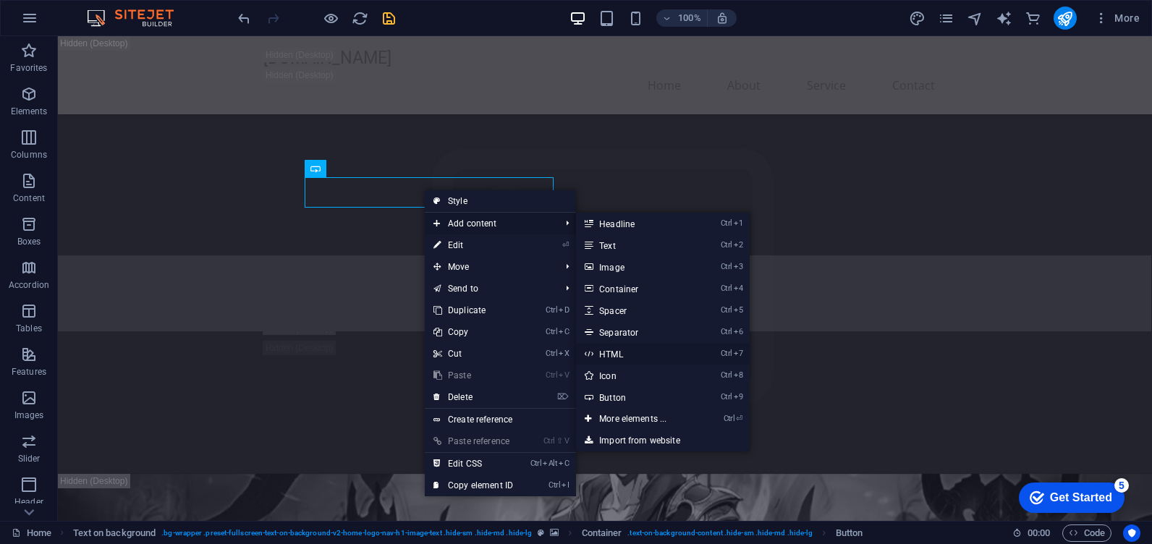
click at [625, 354] on link "Ctrl 7 HTML" at bounding box center [635, 354] width 119 height 22
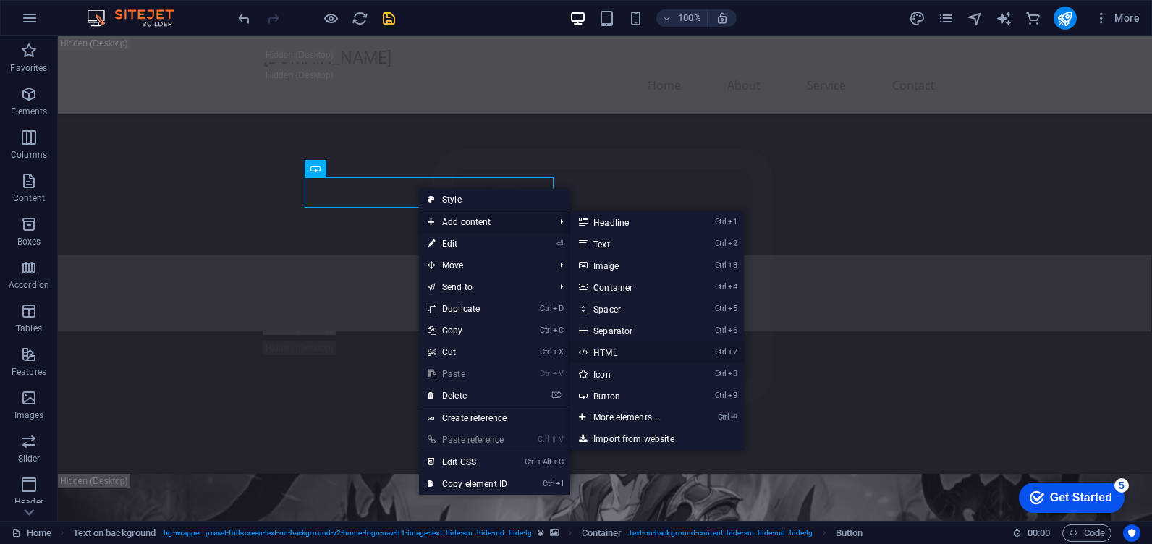
click at [613, 352] on link "Ctrl 7 HTML" at bounding box center [629, 352] width 119 height 22
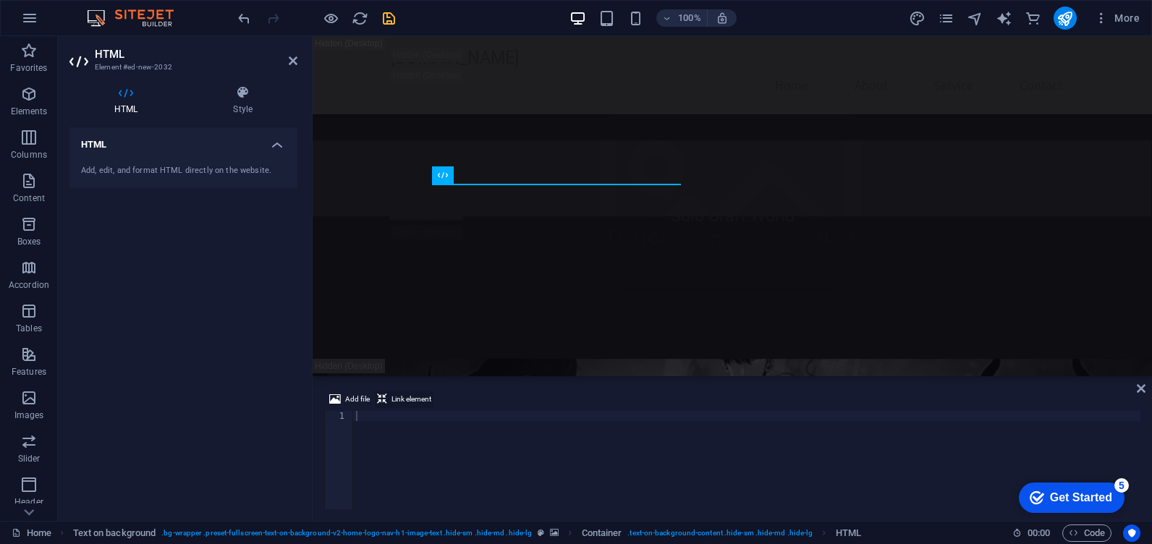
click at [403, 400] on span "Link element" at bounding box center [411, 399] width 40 height 17
click at [393, 424] on div at bounding box center [746, 470] width 787 height 119
paste textarea "https://discord.gg/A9xss9XeEJ"
type textarea "https://discord.gg/A9xss9XeEJ"
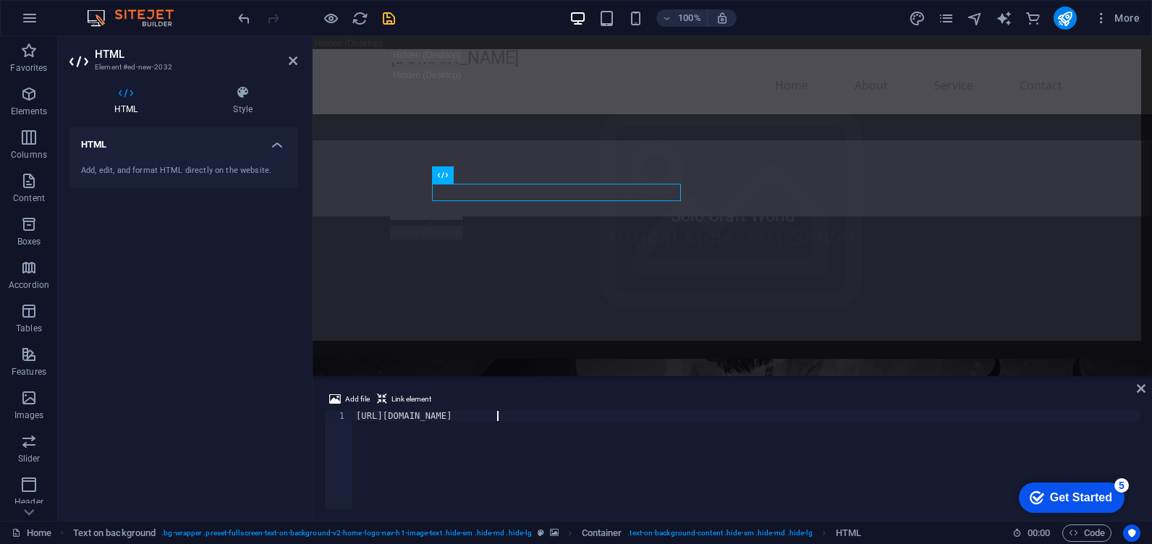
type textarea "https://discord.gg/A9xss9XeEJ<a href="#ed-912004884" class="wv-link-elm"></a>"
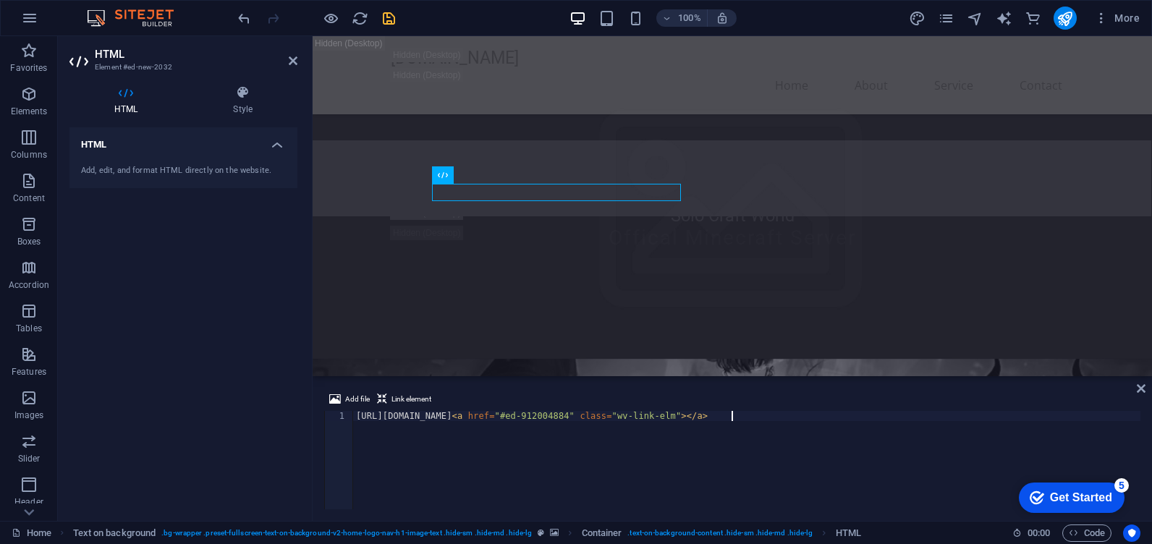
click at [623, 359] on figure at bounding box center [731, 505] width 839 height 292
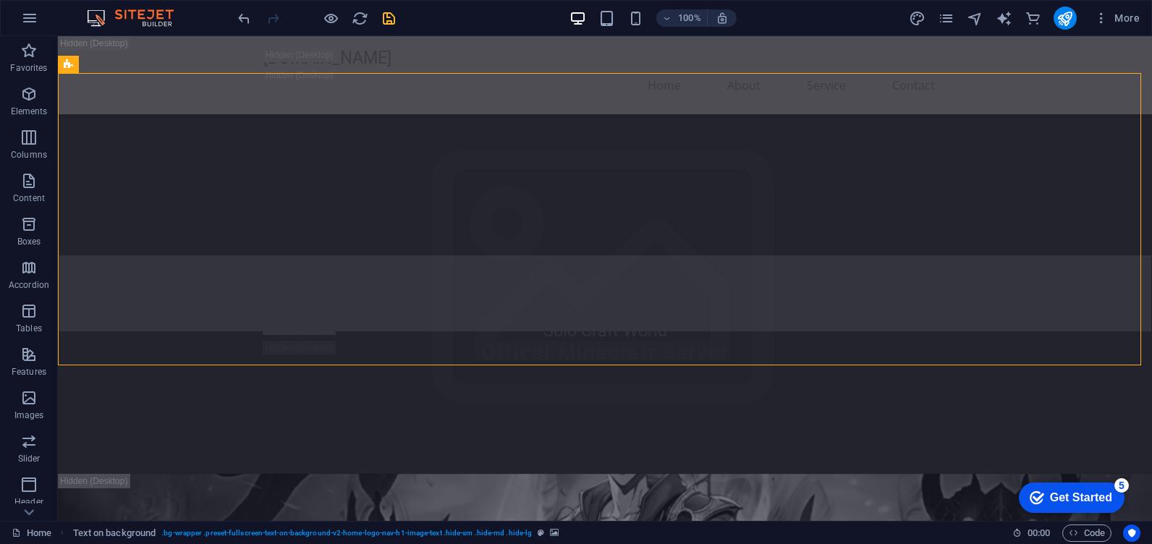
click at [391, 19] on icon "save" at bounding box center [388, 18] width 17 height 17
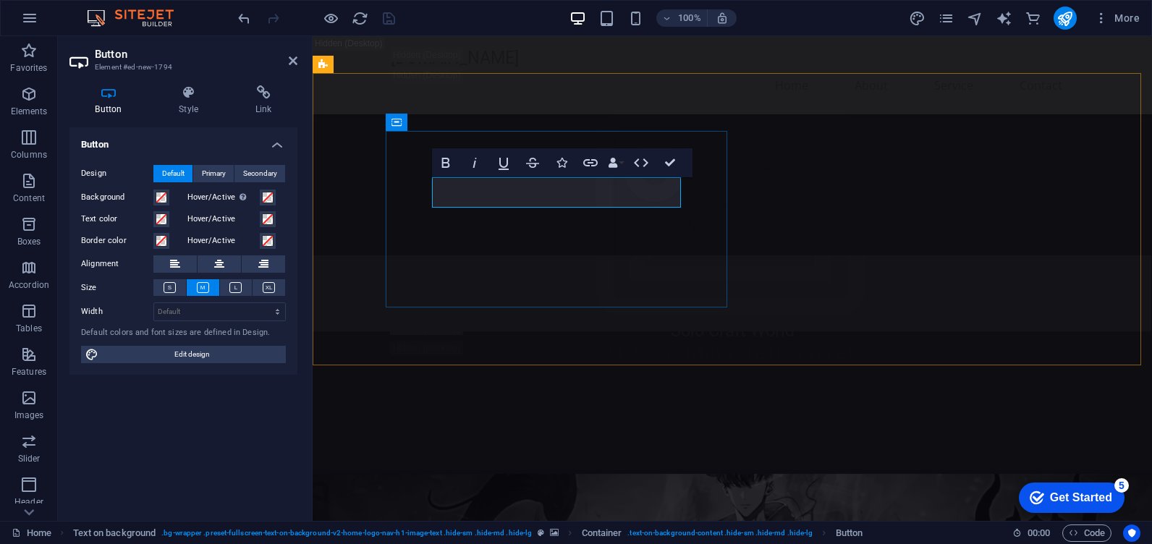
click at [456, 164] on button "Bold" at bounding box center [445, 162] width 27 height 29
drag, startPoint x: 460, startPoint y: 190, endPoint x: 519, endPoint y: 192, distance: 58.6
click at [454, 161] on button "Bold" at bounding box center [445, 162] width 27 height 29
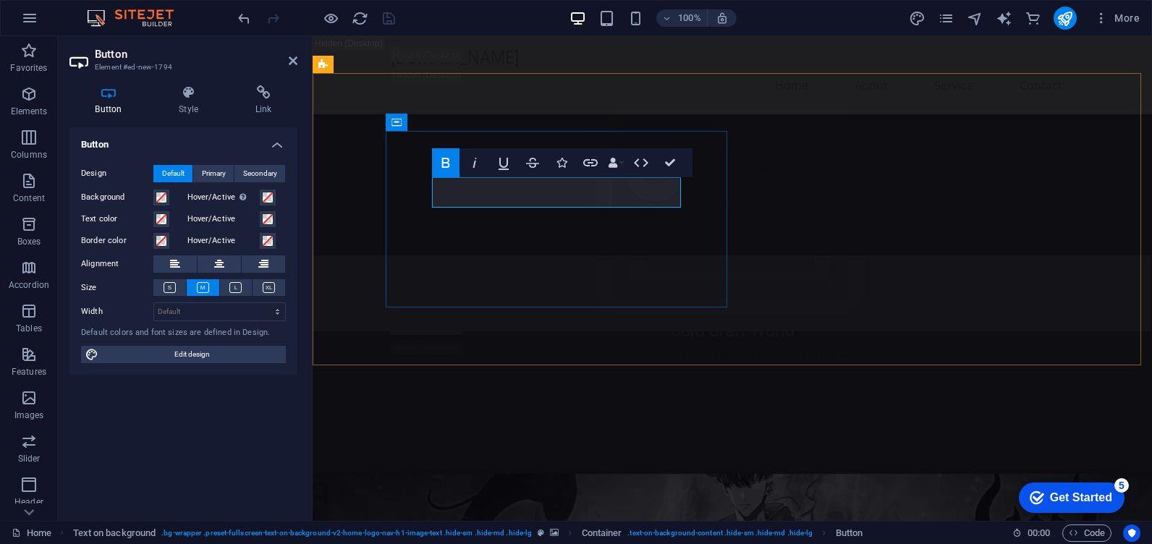
drag, startPoint x: 450, startPoint y: 190, endPoint x: 599, endPoint y: 199, distance: 149.3
click at [450, 165] on icon "button" at bounding box center [445, 162] width 17 height 17
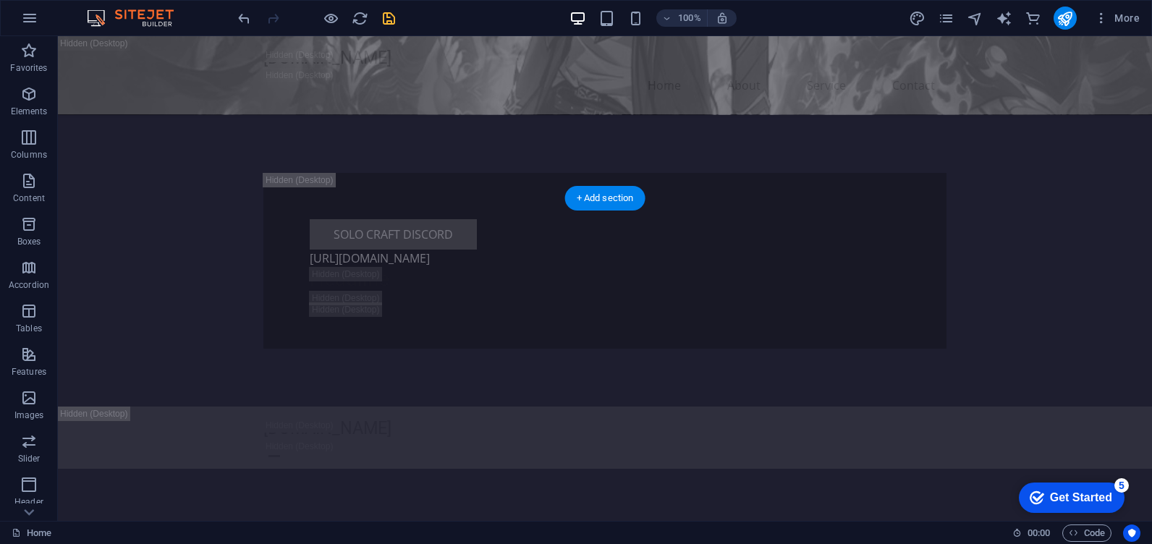
scroll to position [1013, 0]
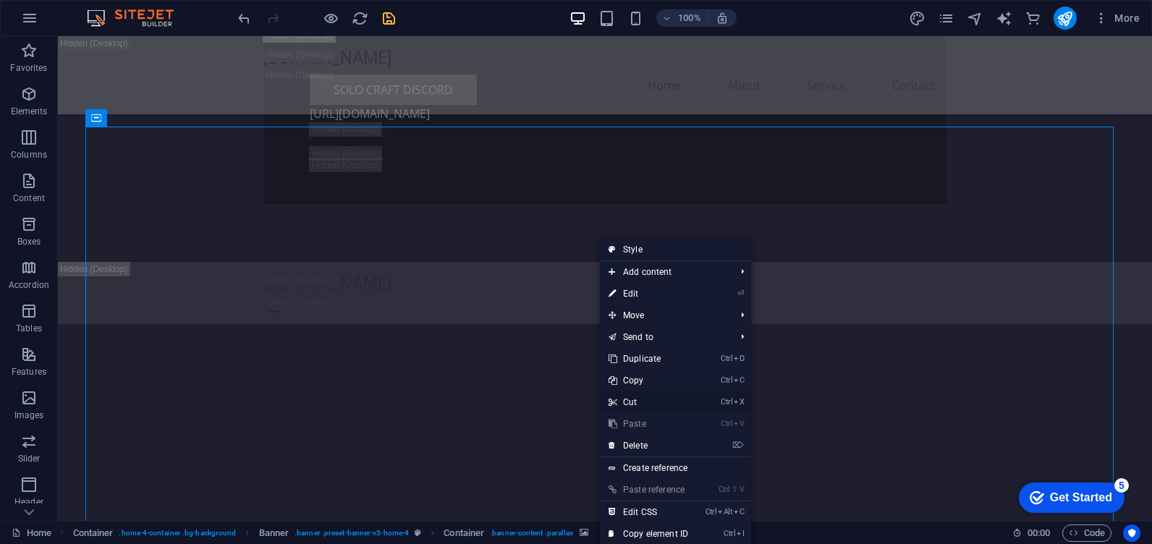
click at [643, 399] on link "Ctrl X Cut" at bounding box center [648, 402] width 97 height 22
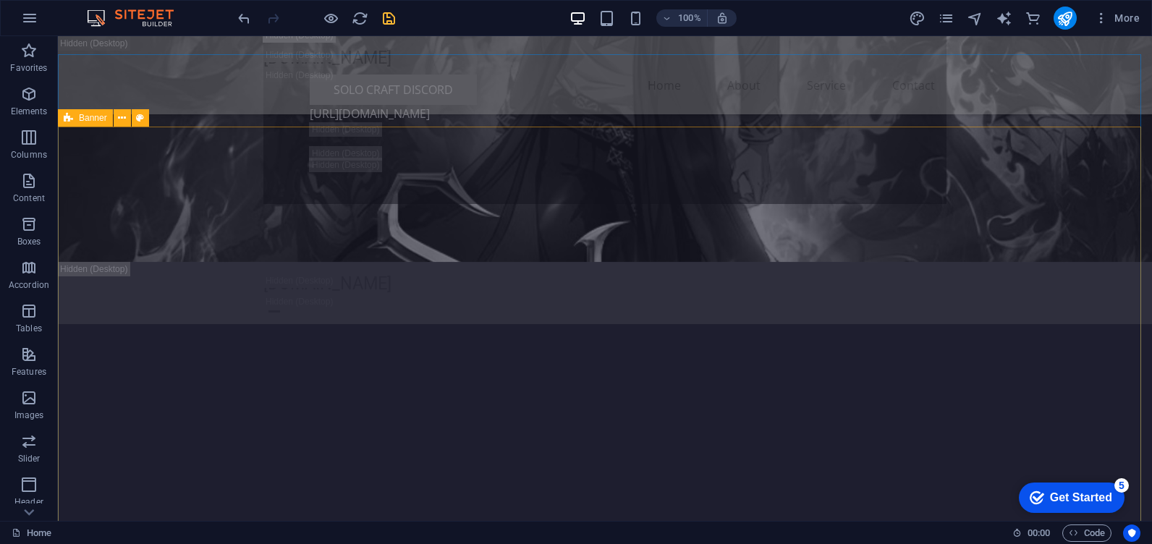
click at [83, 121] on span "Banner" at bounding box center [93, 118] width 28 height 9
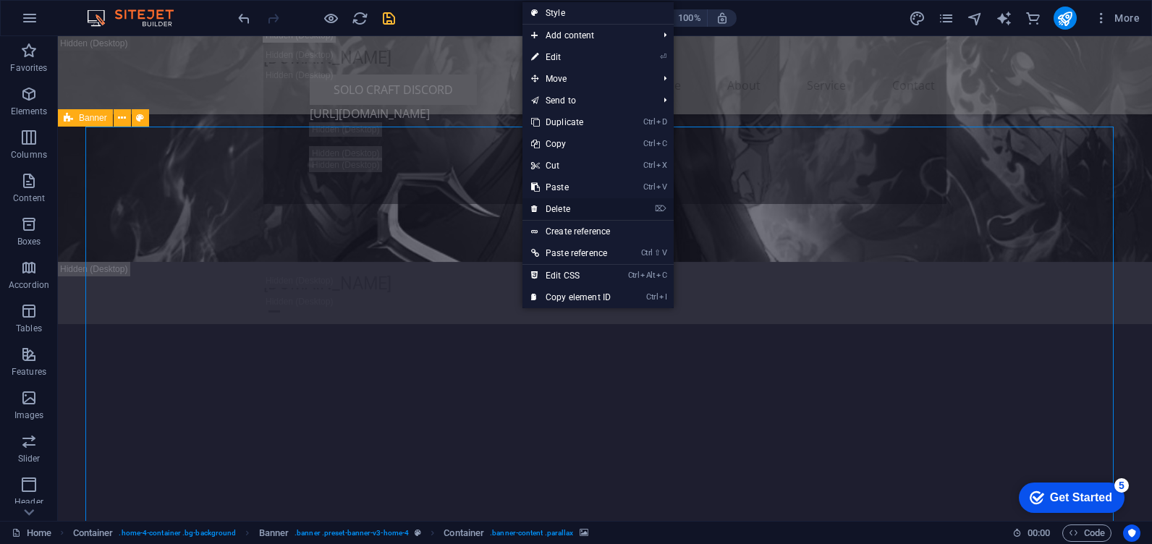
click at [564, 203] on link "⌦ Delete" at bounding box center [570, 209] width 97 height 22
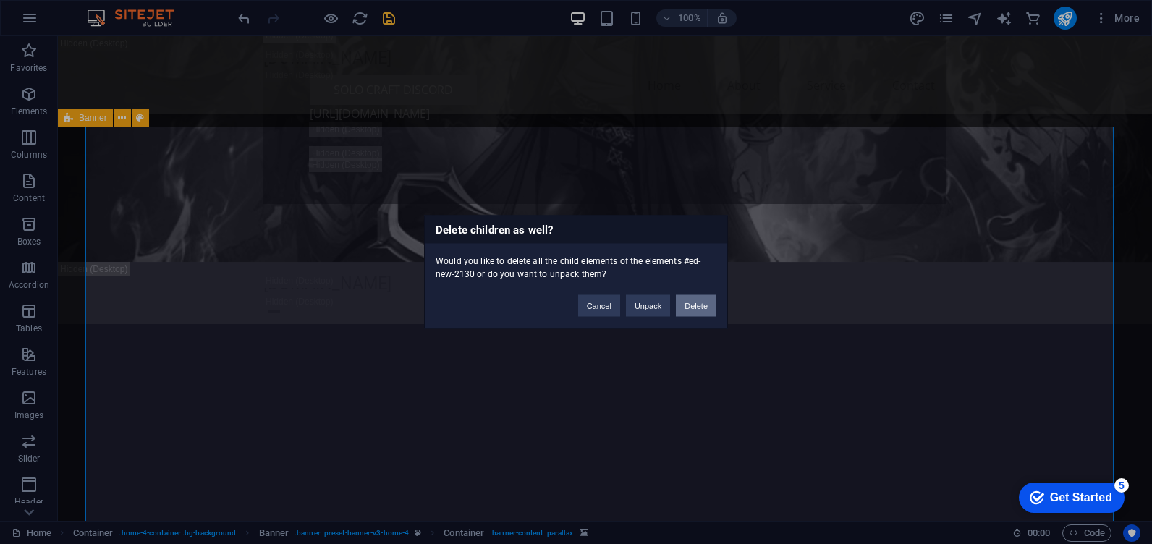
drag, startPoint x: 687, startPoint y: 305, endPoint x: 629, endPoint y: 271, distance: 67.1
click at [687, 305] on button "Delete" at bounding box center [696, 306] width 41 height 22
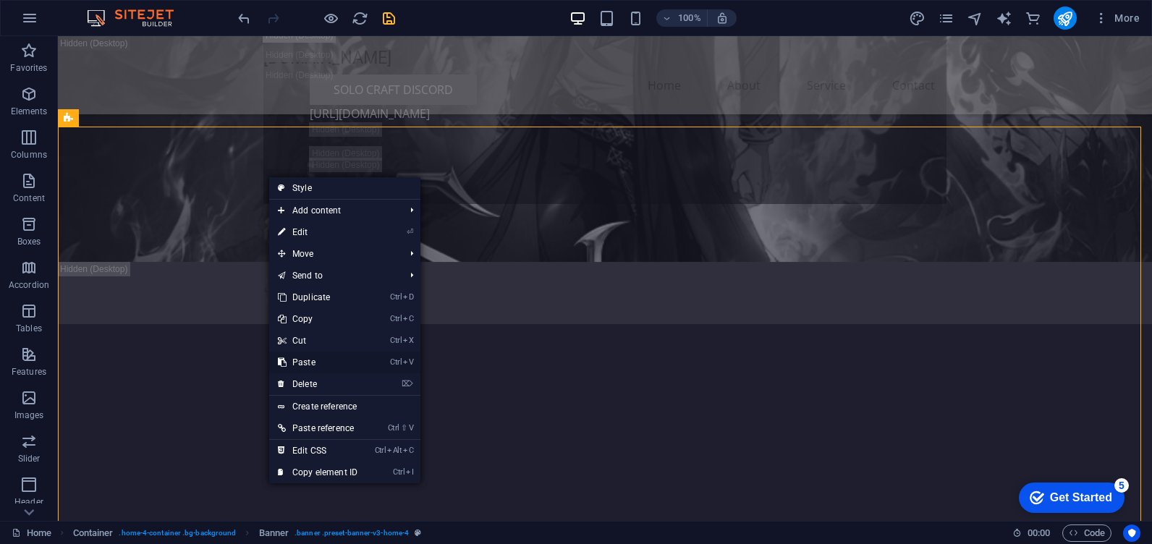
click at [310, 357] on link "Ctrl V Paste" at bounding box center [317, 363] width 97 height 22
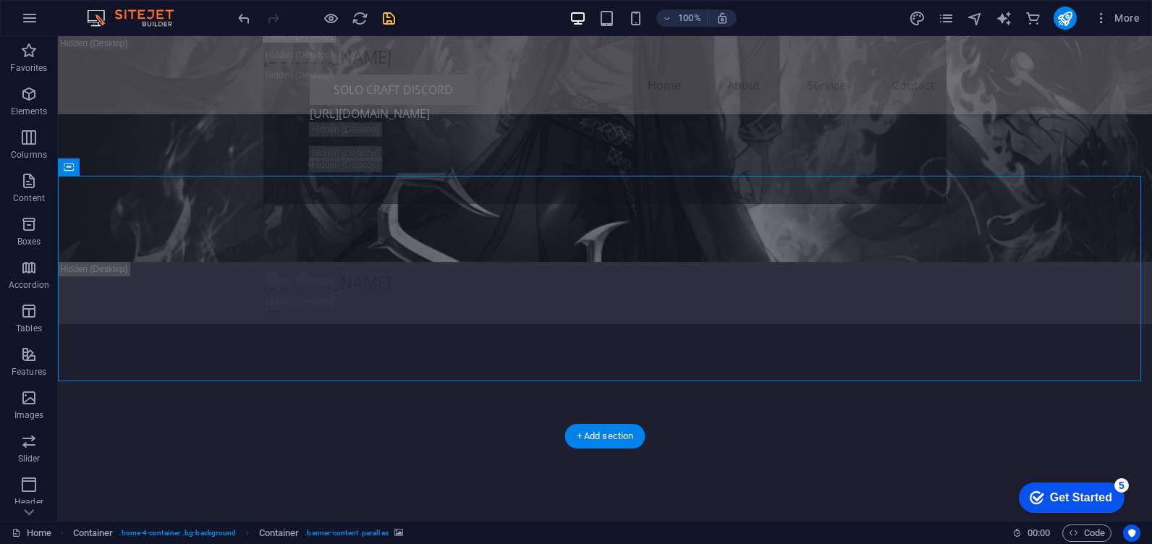
scroll to position [1376, 0]
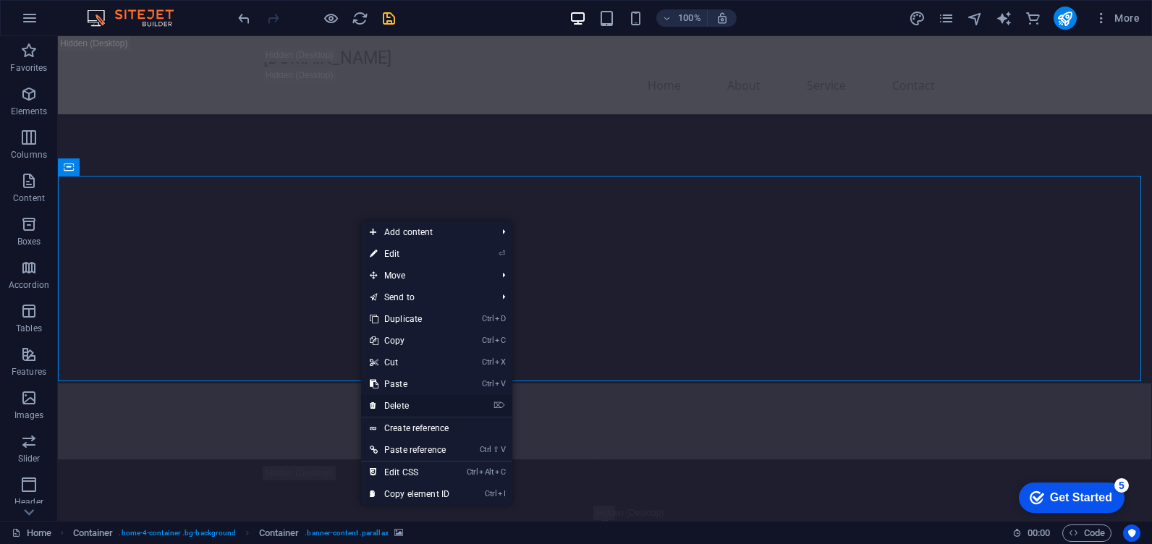
click at [400, 400] on link "⌦ Delete" at bounding box center [409, 406] width 97 height 22
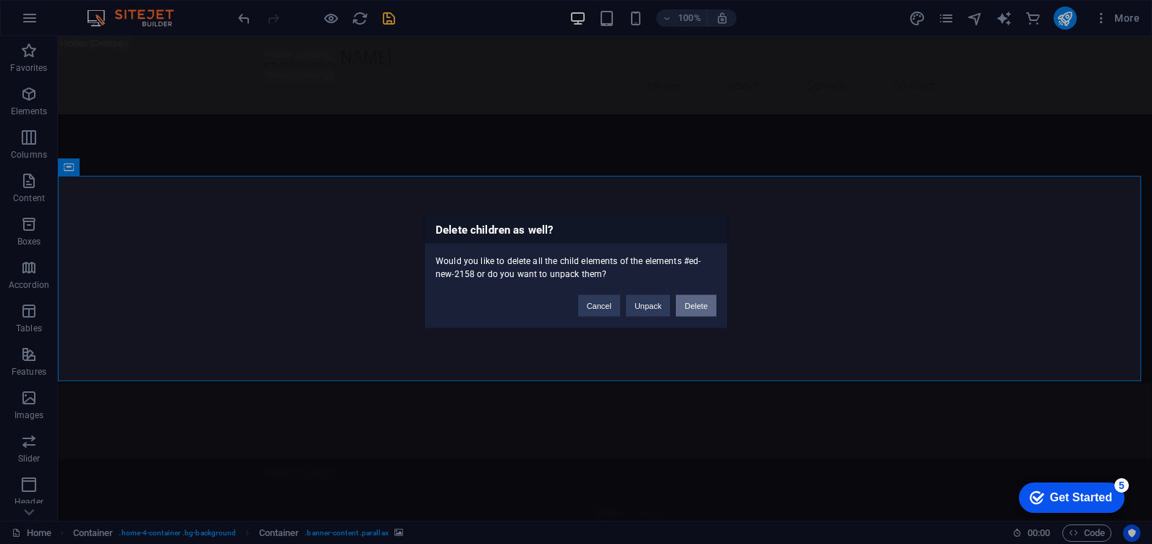
drag, startPoint x: 686, startPoint y: 301, endPoint x: 628, endPoint y: 264, distance: 68.6
click at [686, 300] on button "Delete" at bounding box center [696, 306] width 41 height 22
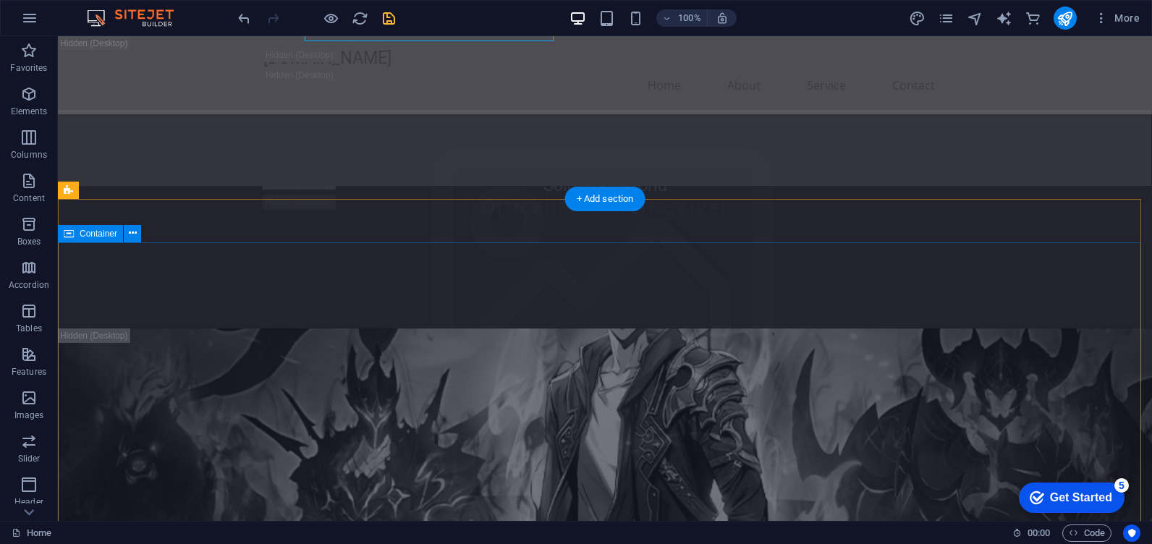
scroll to position [435, 0]
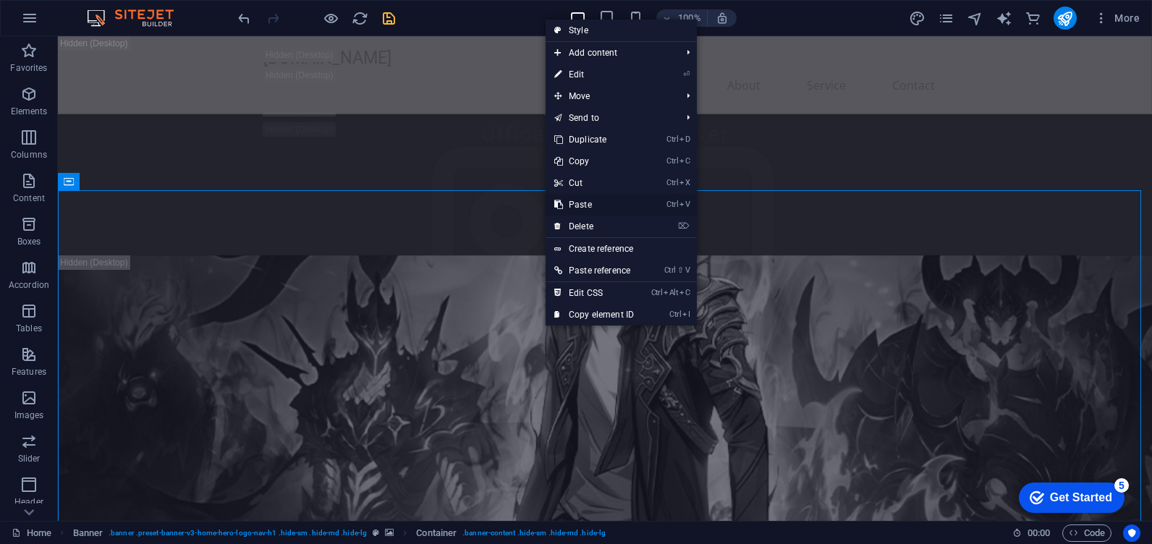
click at [587, 208] on link "Ctrl V Paste" at bounding box center [593, 205] width 97 height 22
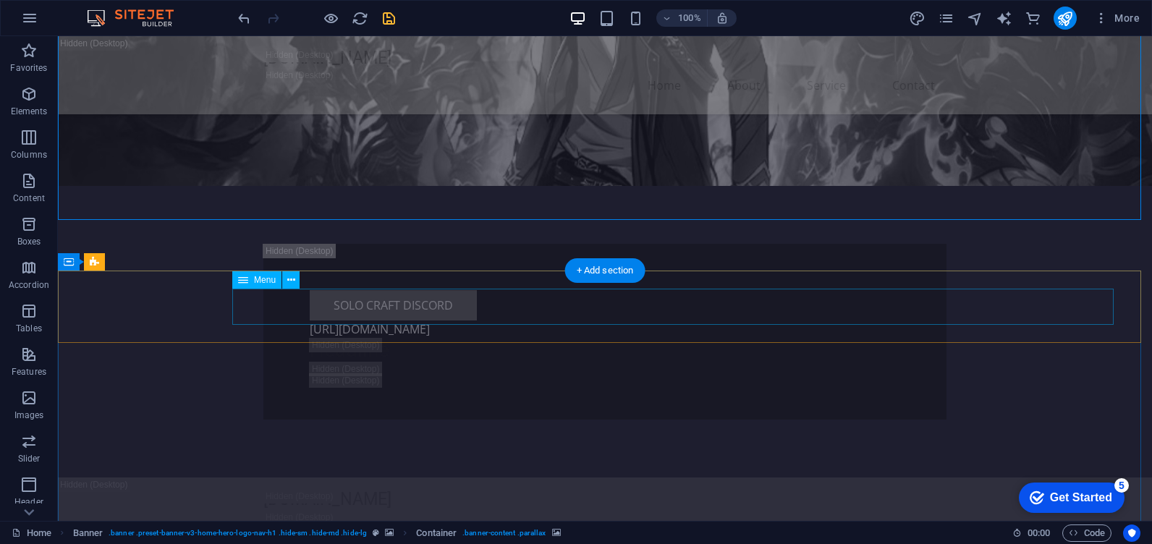
scroll to position [652, 0]
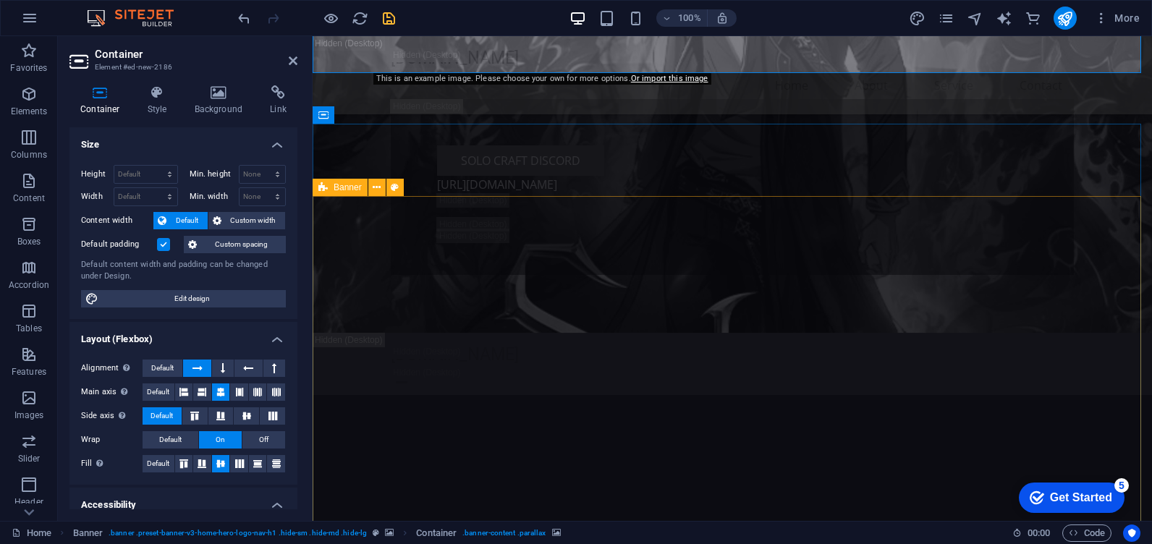
scroll to position [1014, 0]
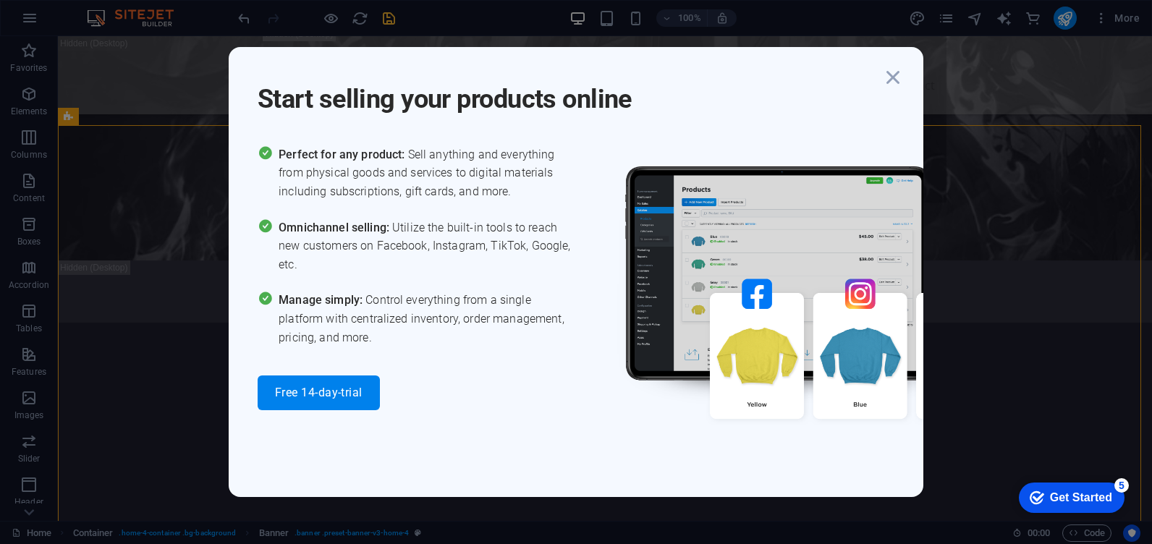
click at [757, 78] on h1 "Start selling your products online" at bounding box center [569, 90] width 622 height 52
click at [894, 82] on icon "button" at bounding box center [893, 77] width 26 height 26
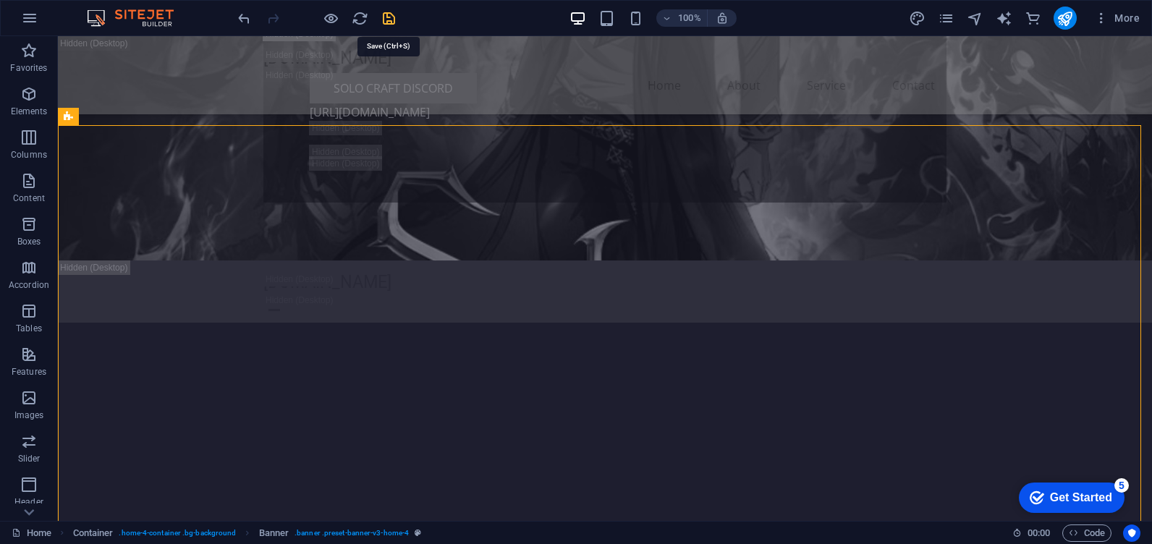
click at [392, 19] on icon "save" at bounding box center [388, 18] width 17 height 17
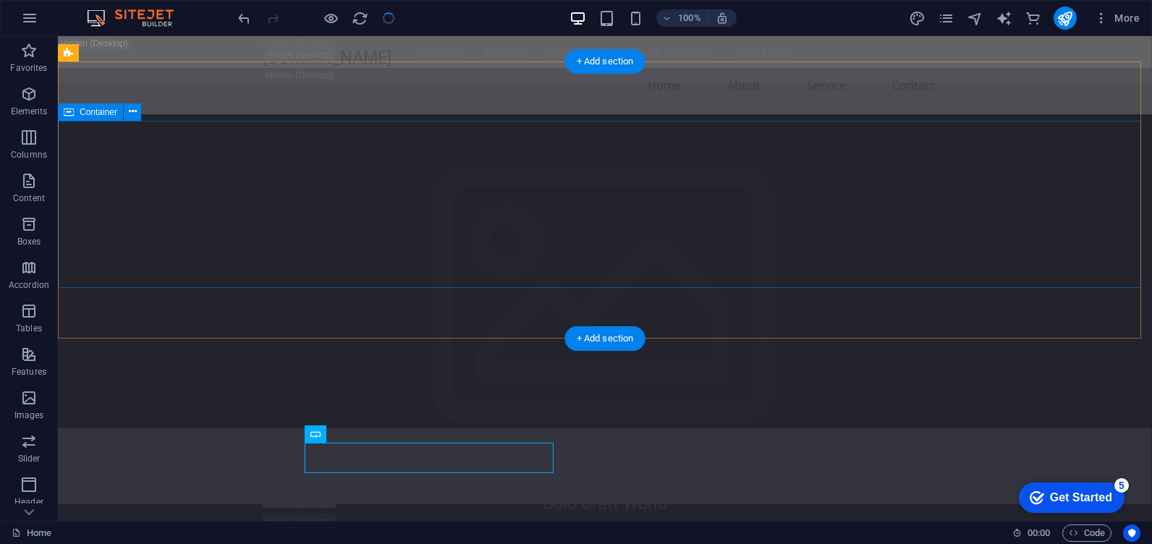
scroll to position [145, 0]
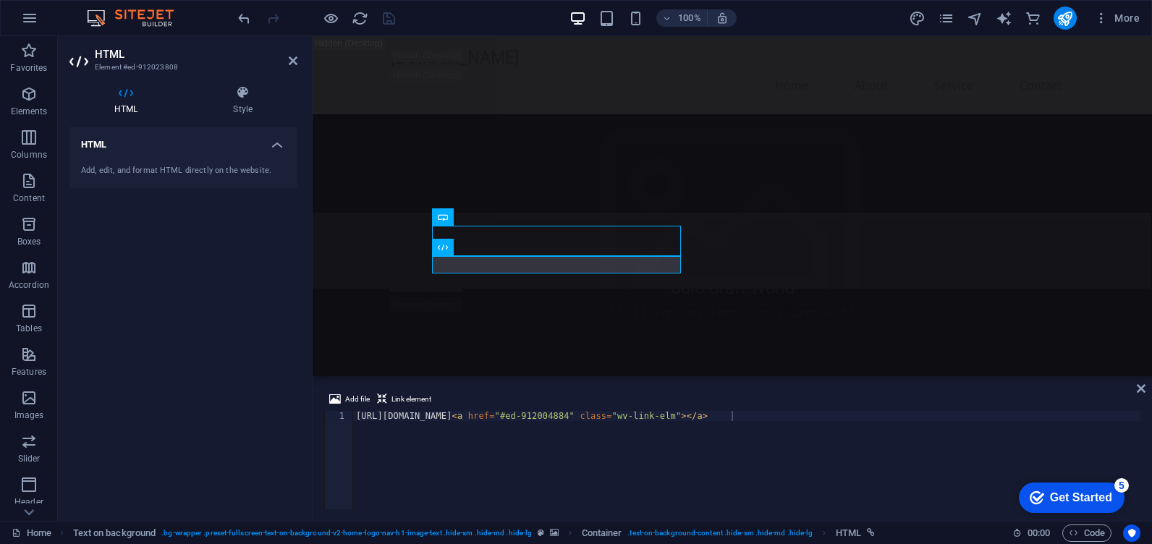
drag, startPoint x: 289, startPoint y: 327, endPoint x: 294, endPoint y: 320, distance: 8.8
click at [290, 327] on div "HTML Add, edit, and format HTML directly on the website." at bounding box center [183, 318] width 228 height 382
click at [448, 421] on div "https://discord.gg/A9xss9XeEJ < a href = "#ed-912004884" class = "wv-link-elm" …" at bounding box center [746, 470] width 787 height 119
click at [548, 69] on nav "Home About Service Contact" at bounding box center [732, 85] width 683 height 35
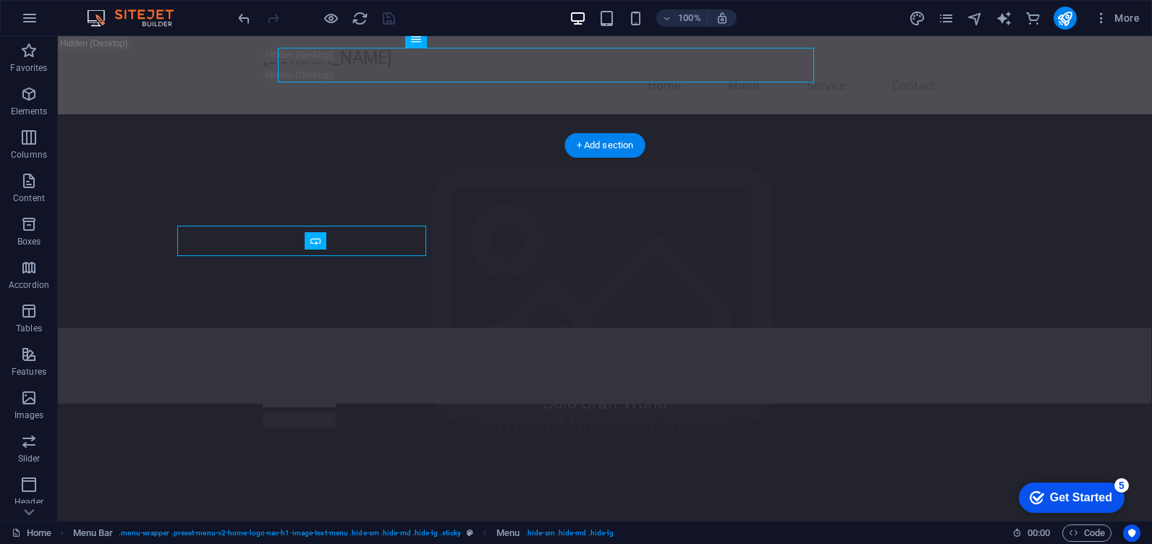
scroll to position [0, 0]
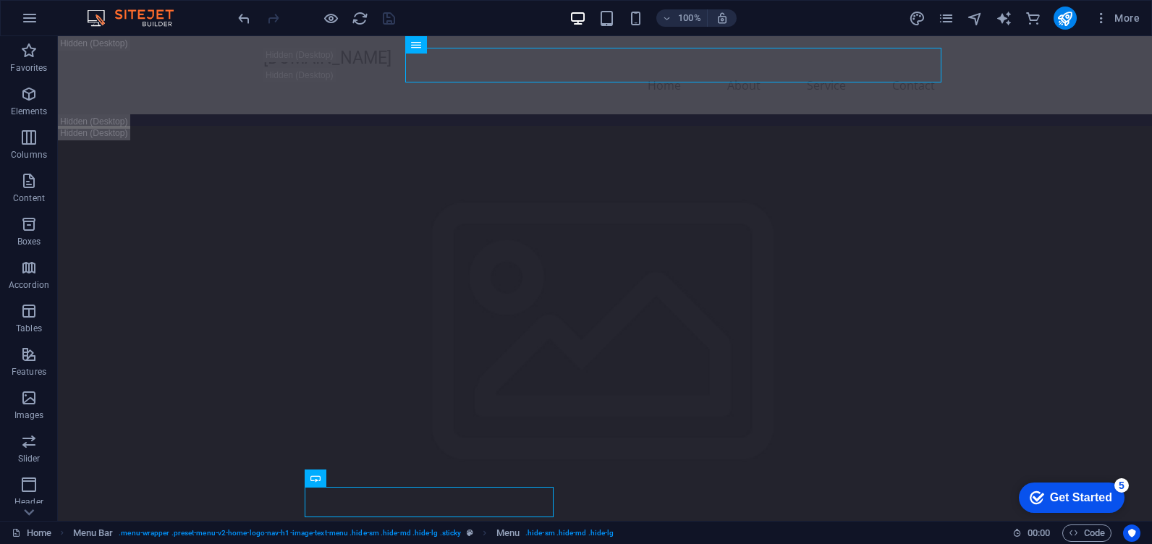
click at [1087, 504] on div "Get Started" at bounding box center [1081, 497] width 62 height 13
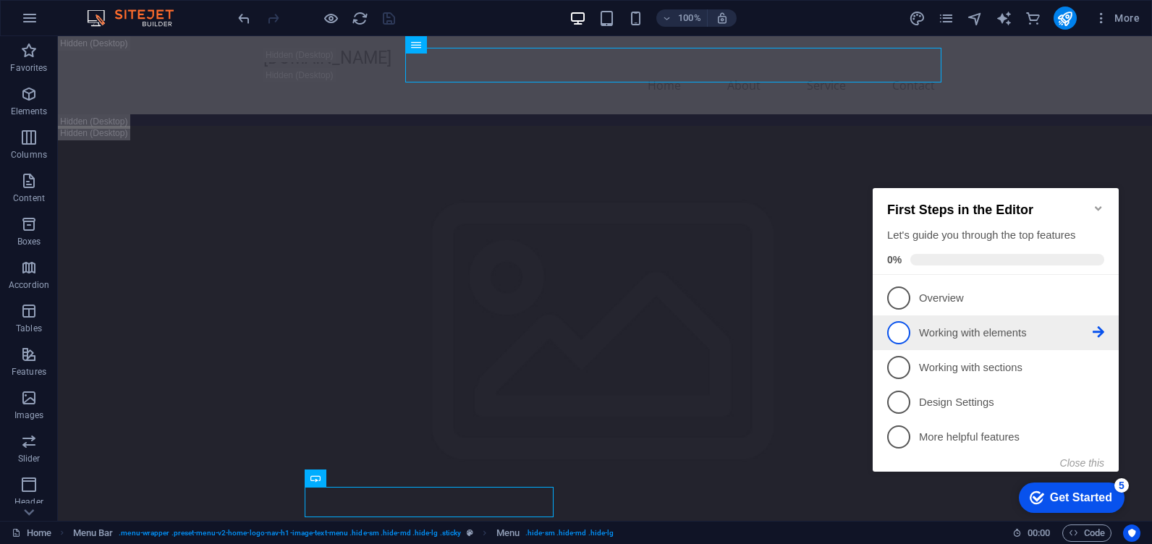
click at [972, 339] on link "2 Working with elements - incomplete" at bounding box center [995, 332] width 217 height 23
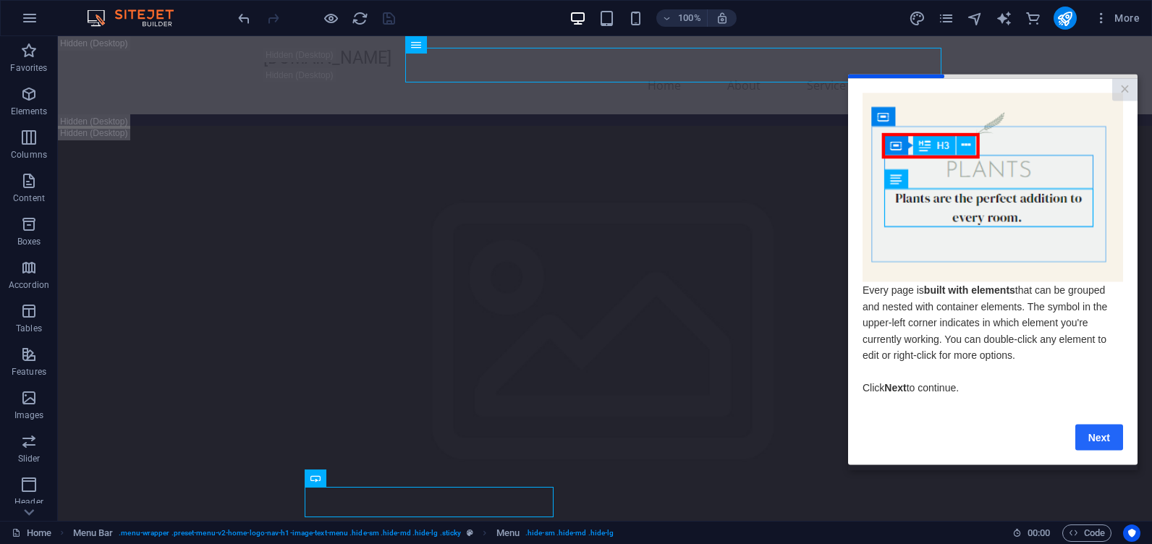
click at [1090, 433] on link "Next" at bounding box center [1099, 437] width 48 height 26
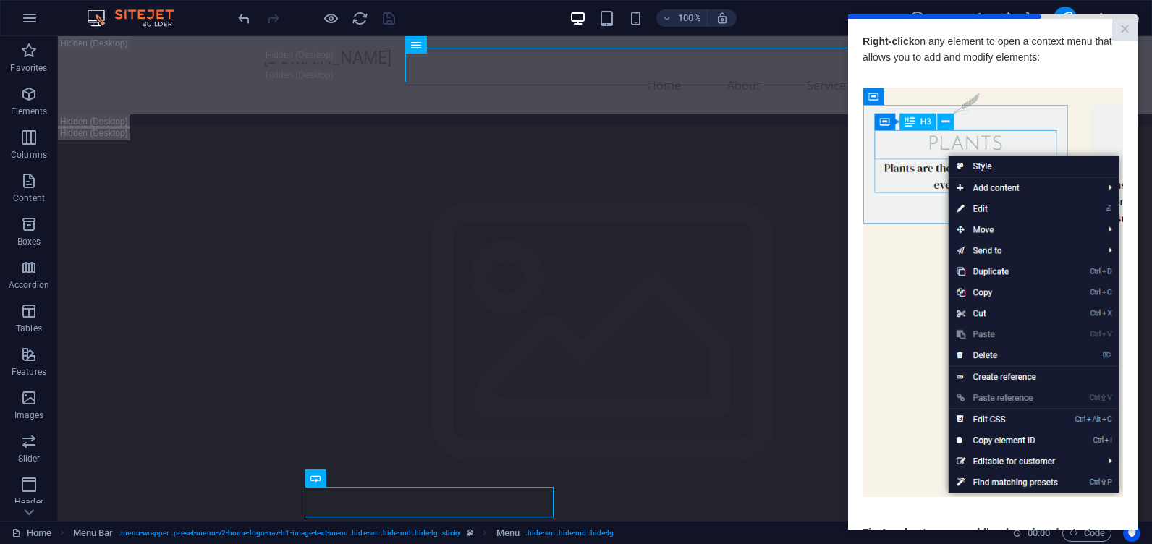
click at [907, 349] on img at bounding box center [992, 293] width 260 height 410
click at [990, 216] on img at bounding box center [992, 293] width 260 height 410
click at [927, 200] on img at bounding box center [992, 293] width 260 height 410
drag, startPoint x: 937, startPoint y: 165, endPoint x: 921, endPoint y: 148, distance: 24.0
drag, startPoint x: 975, startPoint y: 338, endPoint x: 896, endPoint y: 375, distance: 87.4
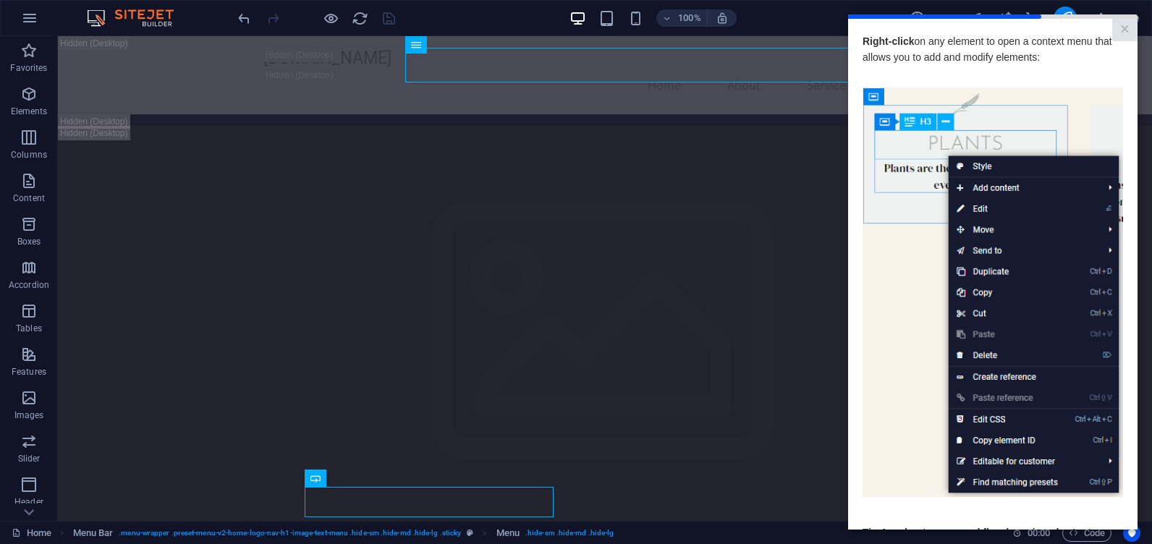
click at [897, 379] on img at bounding box center [992, 293] width 260 height 410
click at [1115, 34] on link "×" at bounding box center [1124, 30] width 25 height 22
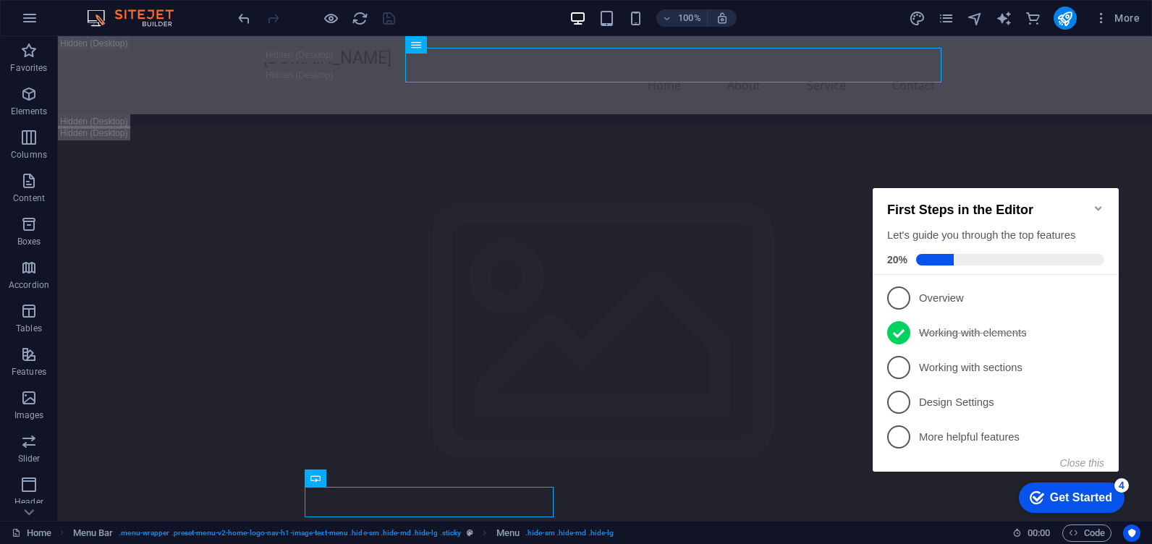
click at [1071, 491] on div "Get Started" at bounding box center [1081, 497] width 62 height 13
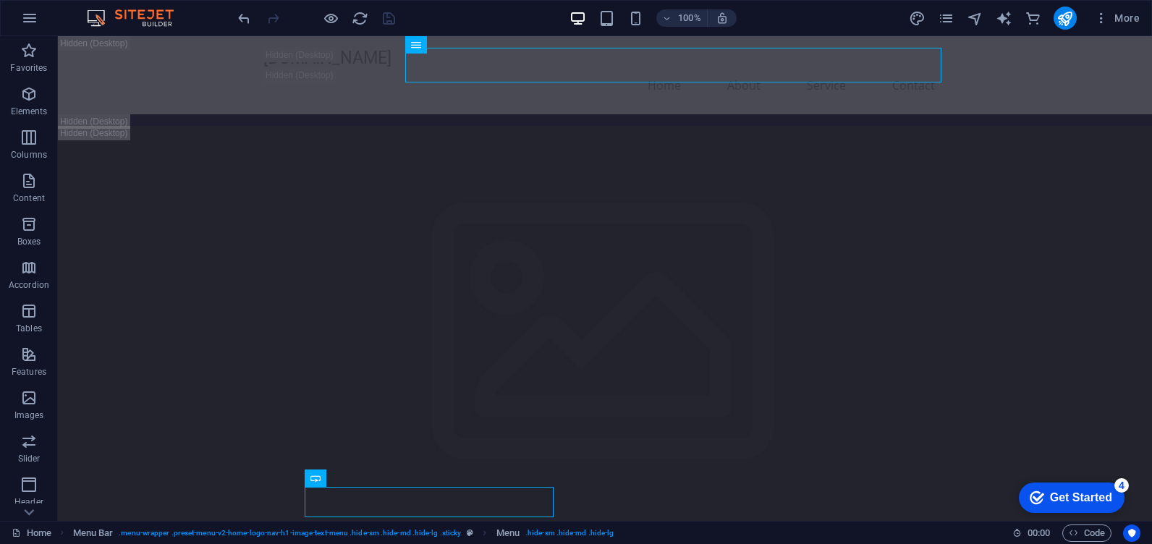
click at [1071, 491] on div "Get Started" at bounding box center [1081, 497] width 62 height 13
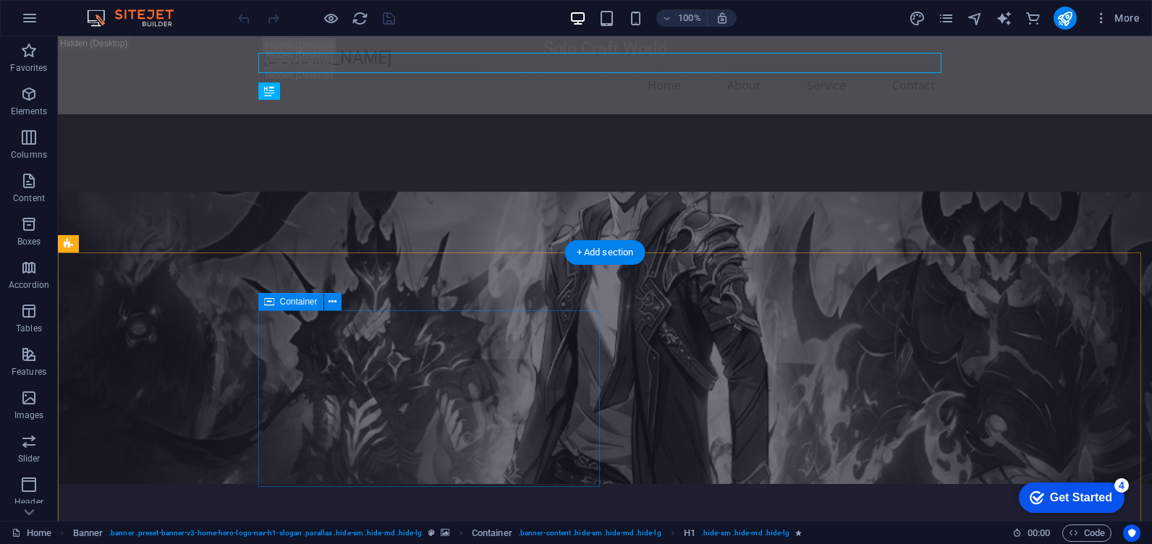
scroll to position [72, 0]
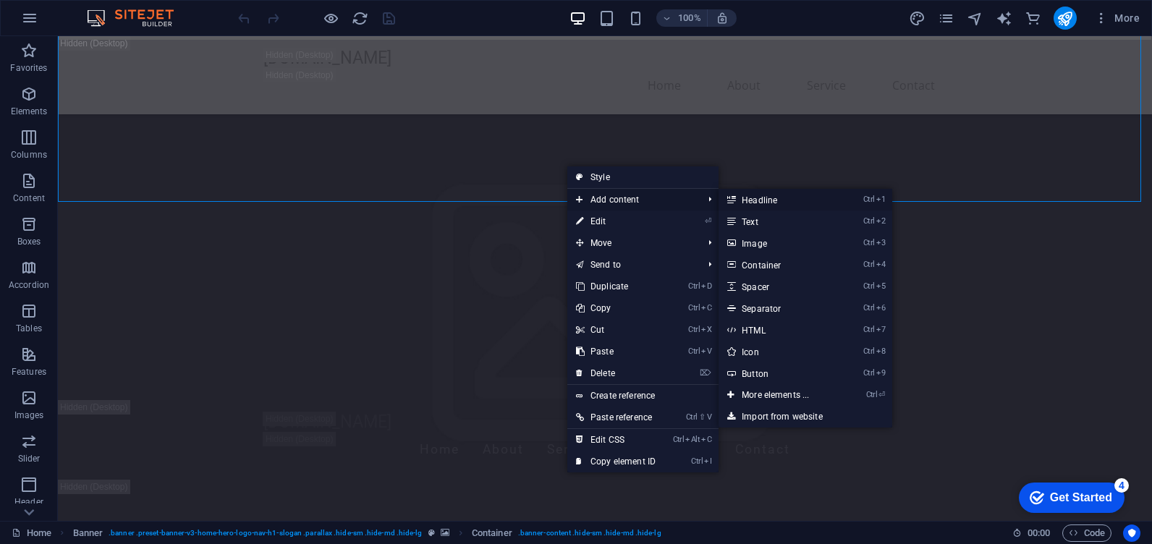
click at [765, 197] on link "Ctrl 1 Headline" at bounding box center [777, 200] width 119 height 22
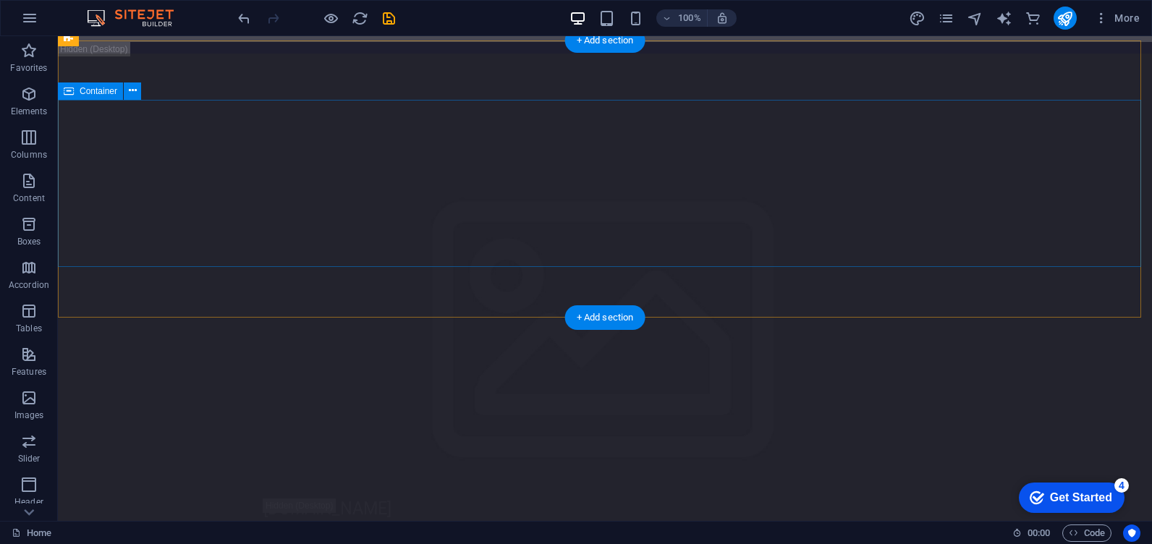
scroll to position [0, 0]
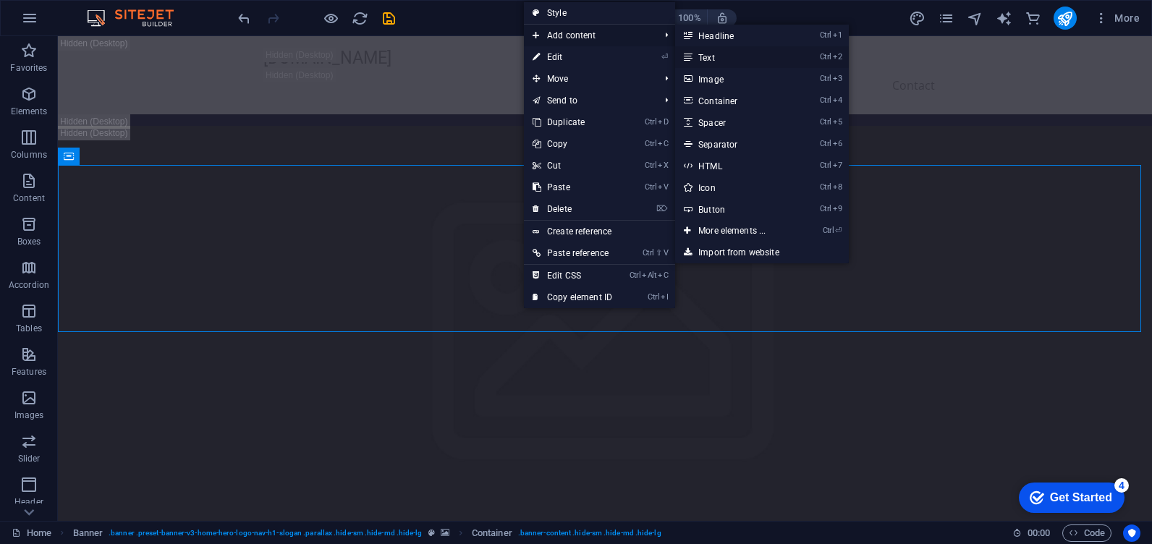
click at [710, 54] on link "Ctrl 2 Text" at bounding box center [734, 57] width 119 height 22
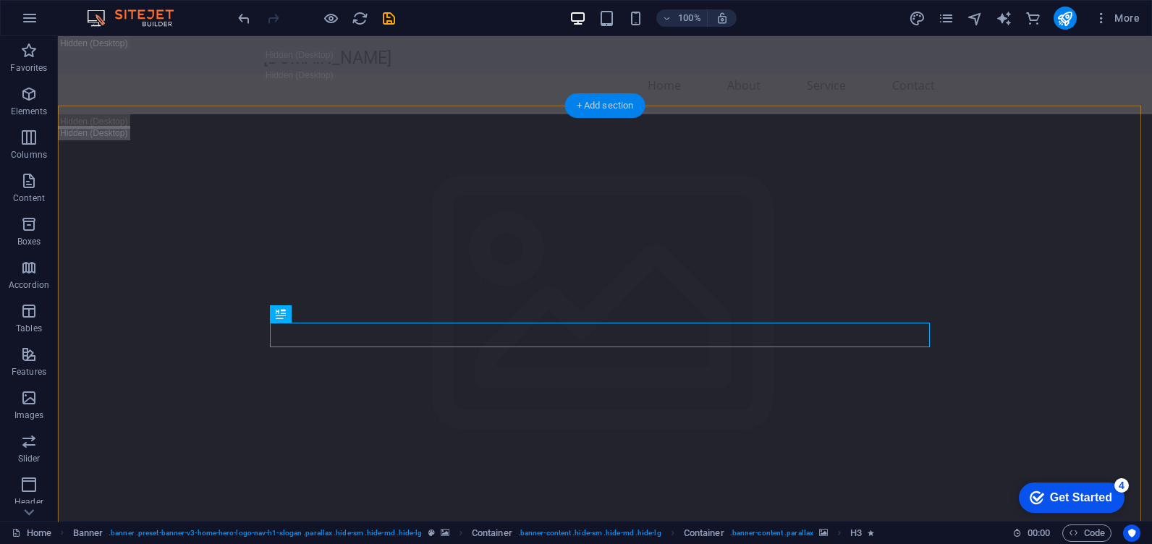
click at [603, 100] on div "+ Add section" at bounding box center [605, 105] width 80 height 25
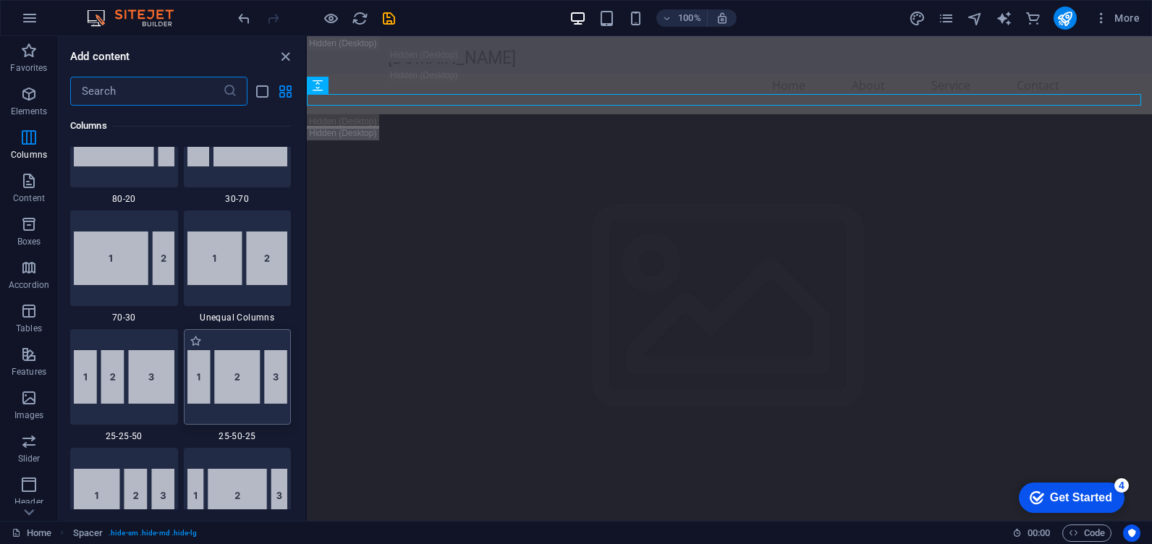
scroll to position [1229, 0]
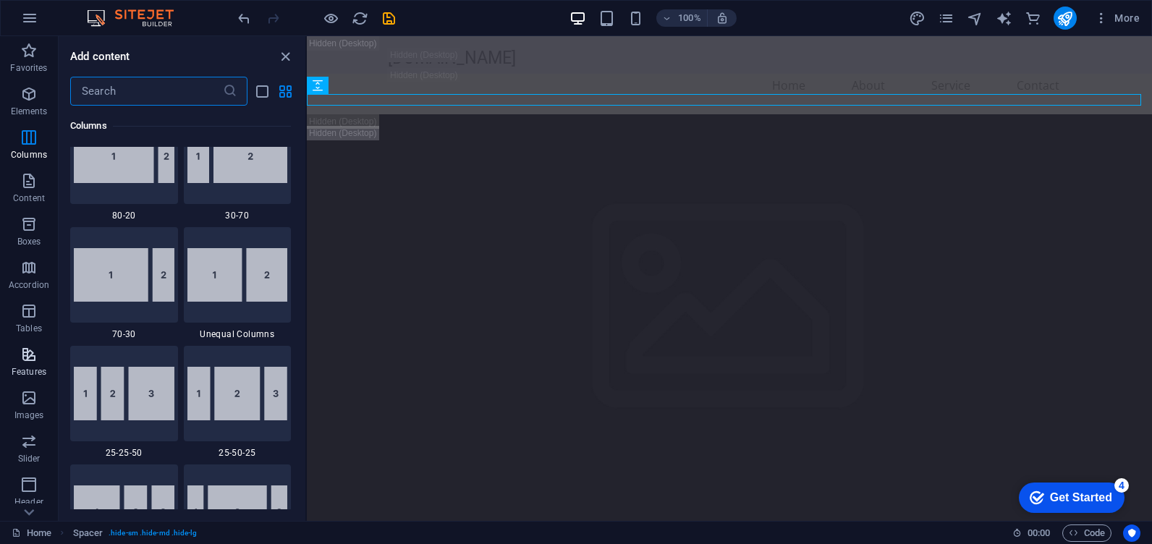
click at [43, 347] on span "Features" at bounding box center [29, 363] width 58 height 35
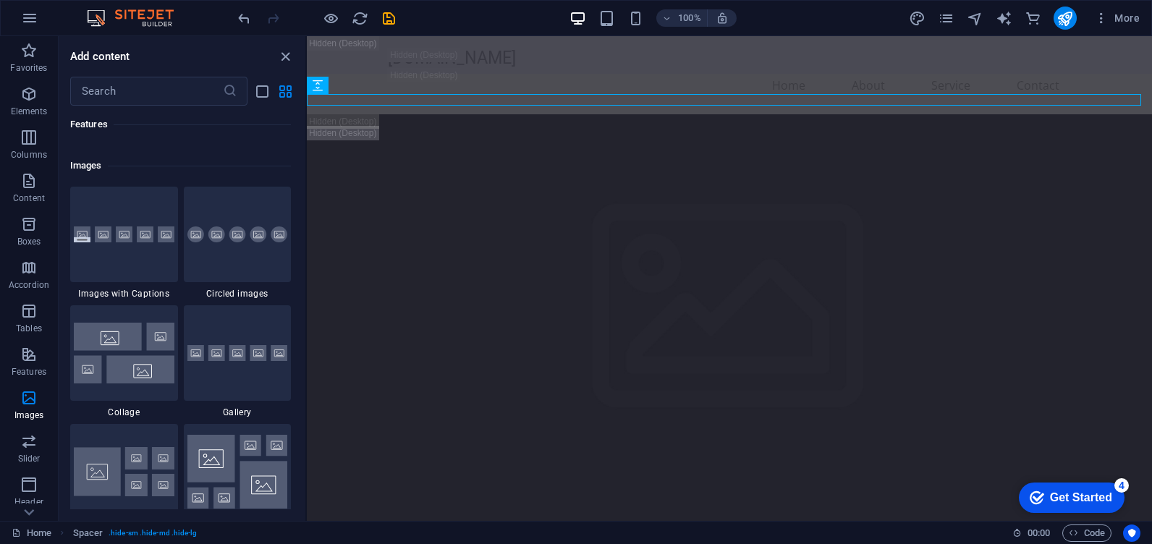
scroll to position [7447, 0]
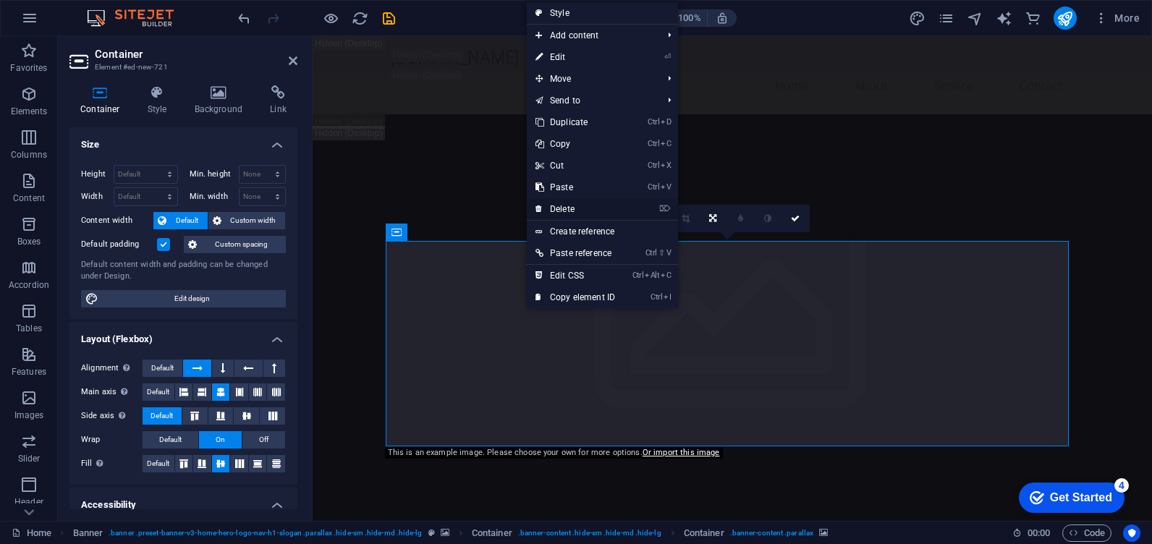
click at [597, 218] on link "⌦ Delete" at bounding box center [575, 209] width 97 height 22
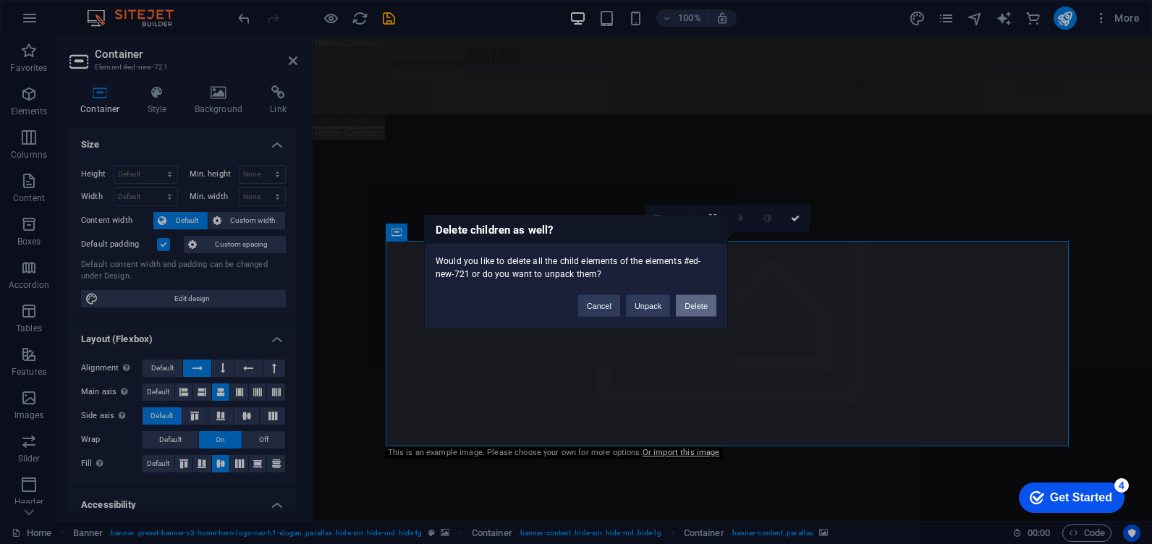
click at [693, 305] on button "Delete" at bounding box center [696, 306] width 41 height 22
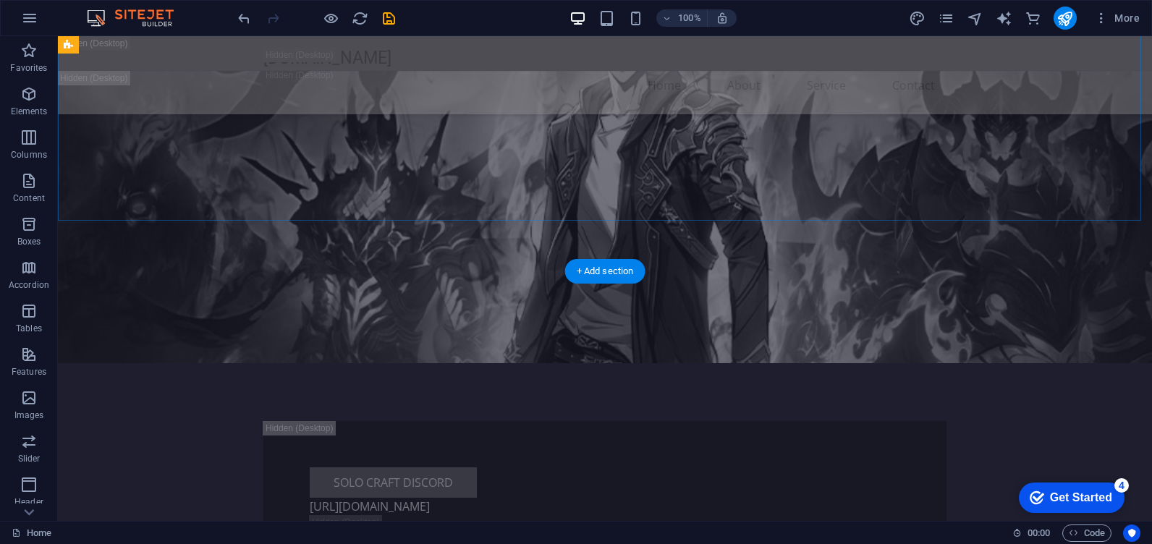
scroll to position [796, 0]
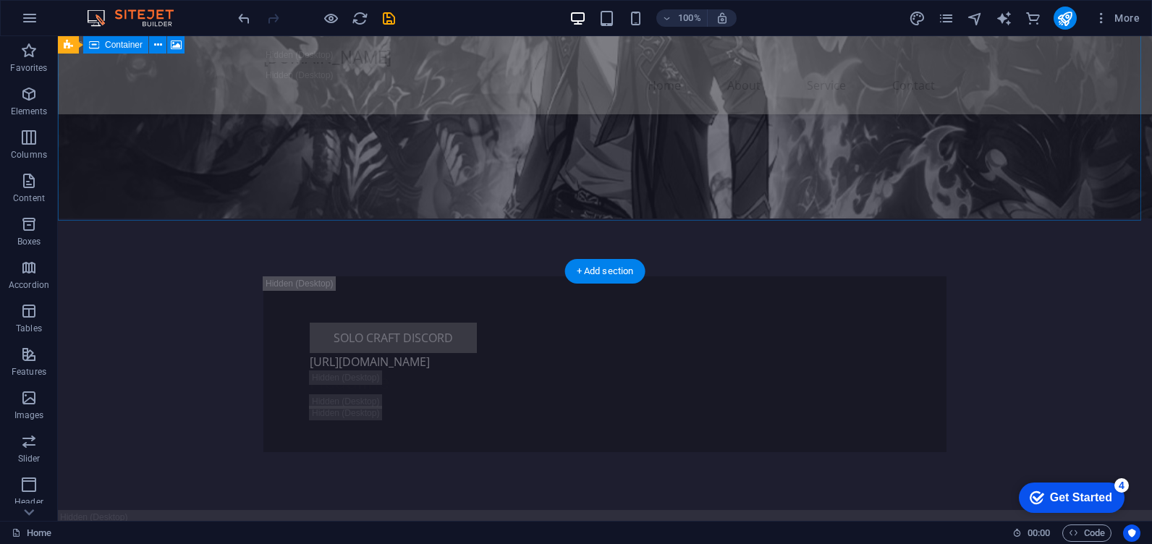
drag, startPoint x: 575, startPoint y: 159, endPoint x: 556, endPoint y: 179, distance: 27.6
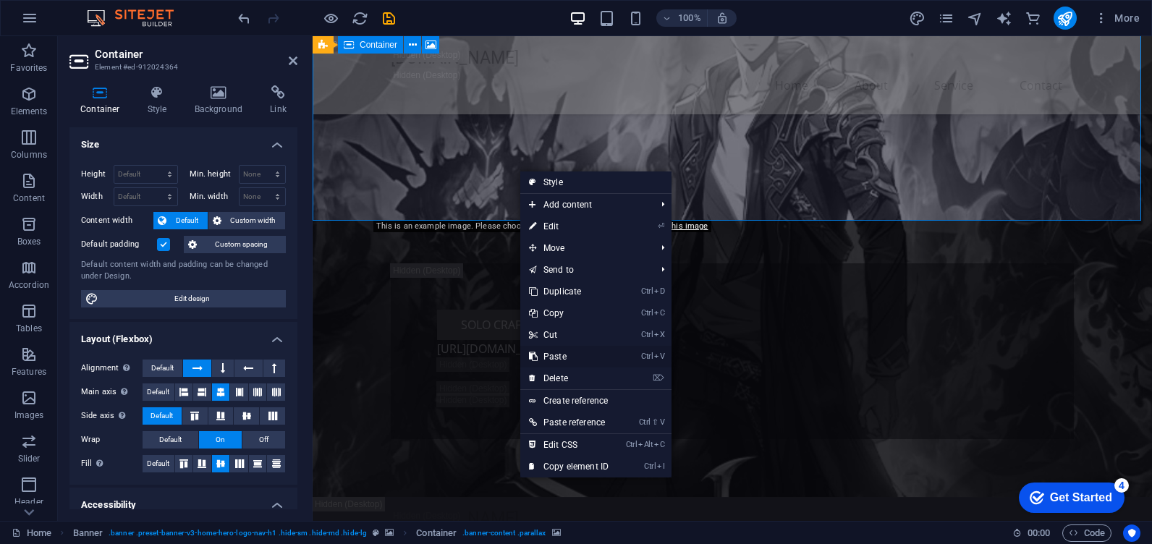
click at [566, 366] on link "Ctrl V Paste" at bounding box center [568, 357] width 97 height 22
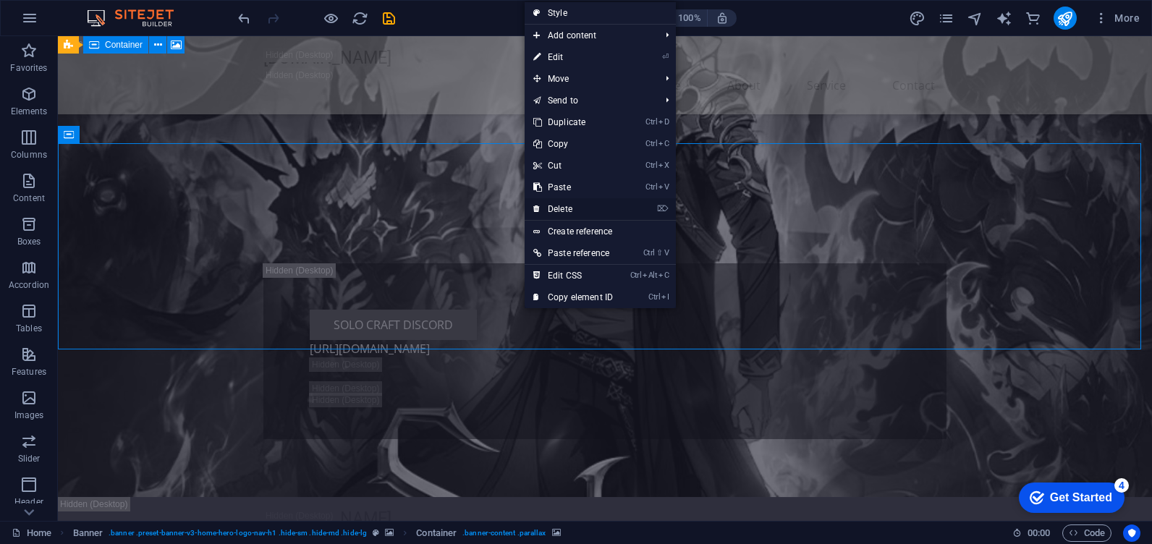
click at [566, 207] on link "⌦ Delete" at bounding box center [572, 209] width 97 height 22
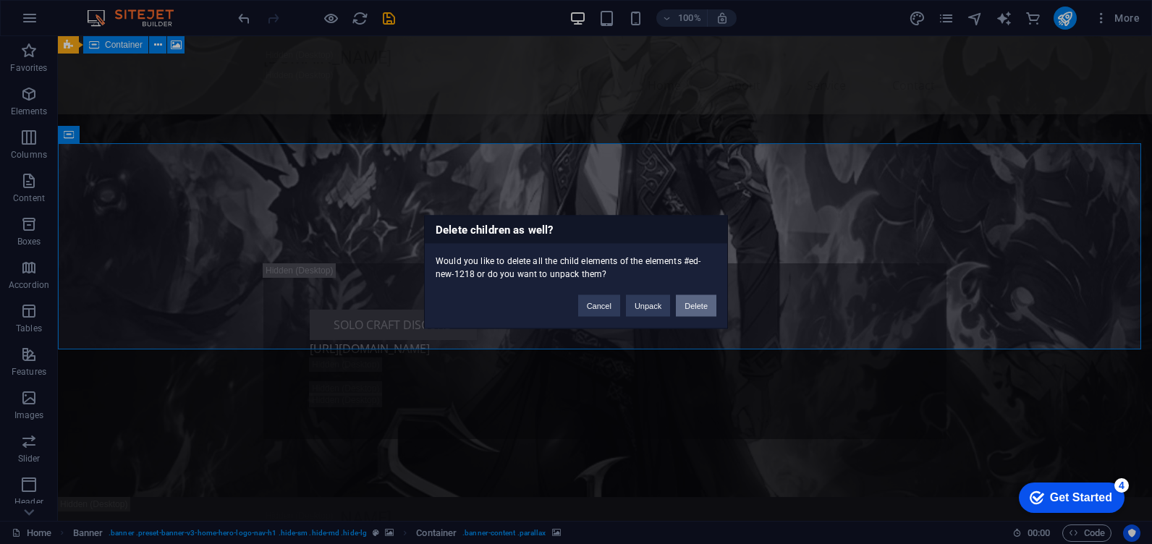
click at [682, 302] on button "Delete" at bounding box center [696, 306] width 41 height 22
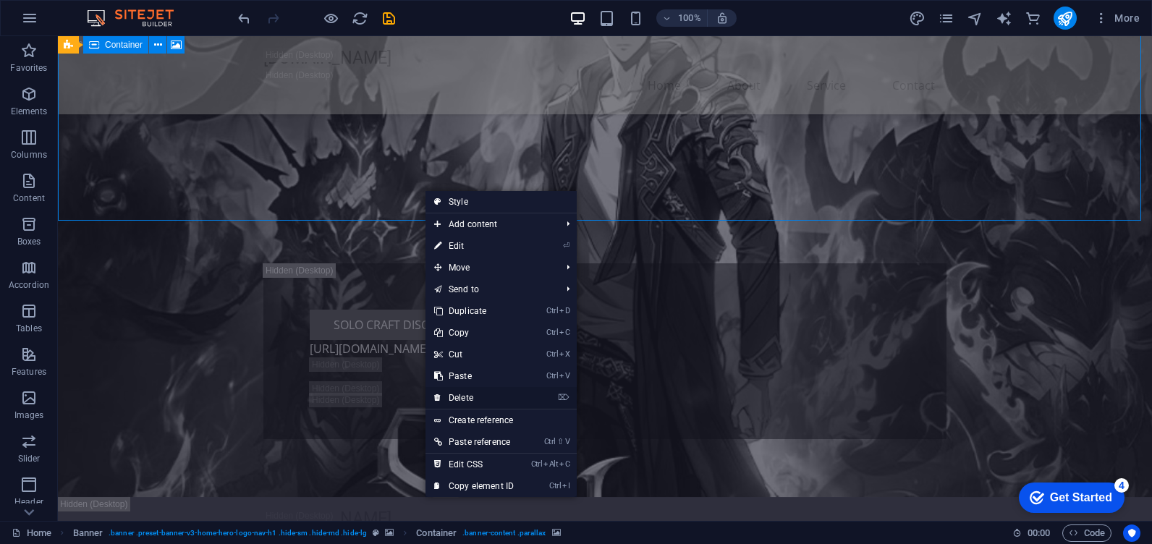
click at [485, 391] on link "⌦ Delete" at bounding box center [473, 398] width 97 height 22
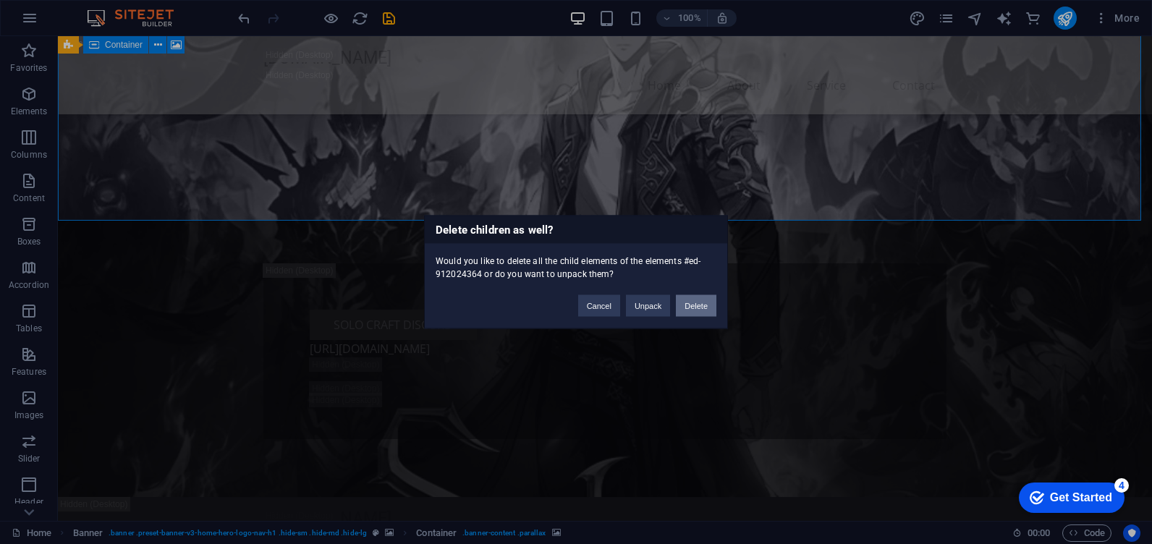
click at [702, 306] on button "Delete" at bounding box center [696, 306] width 41 height 22
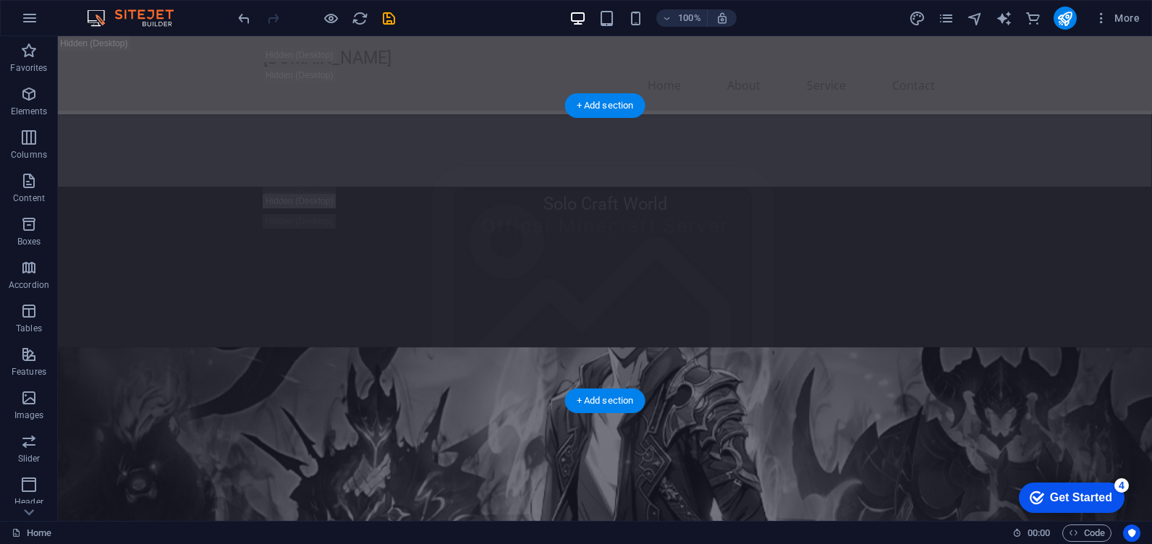
scroll to position [0, 0]
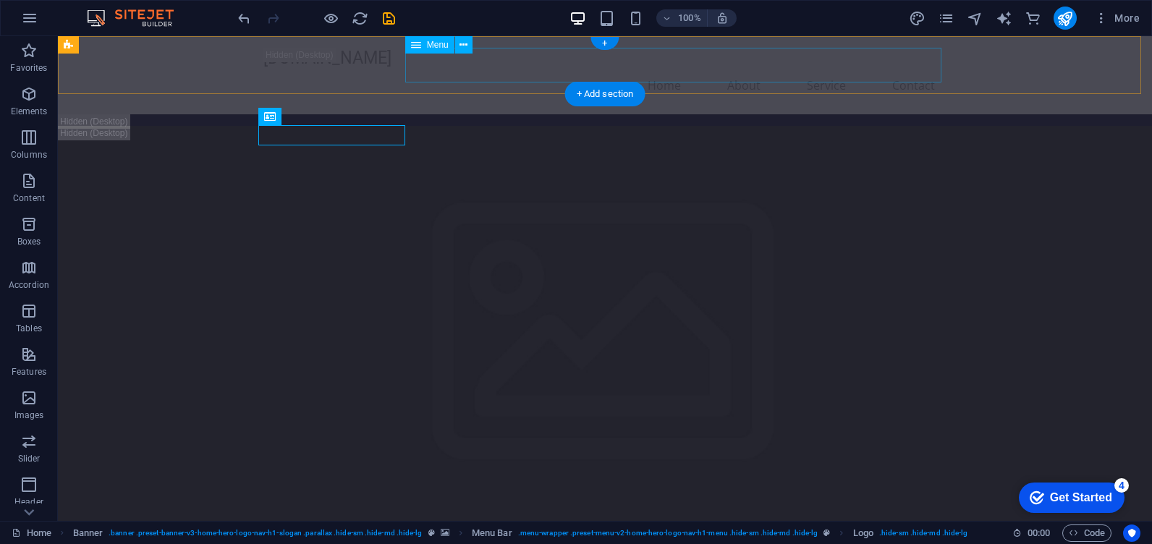
click at [657, 68] on nav "Home About Service Contact" at bounding box center [604, 85] width 683 height 35
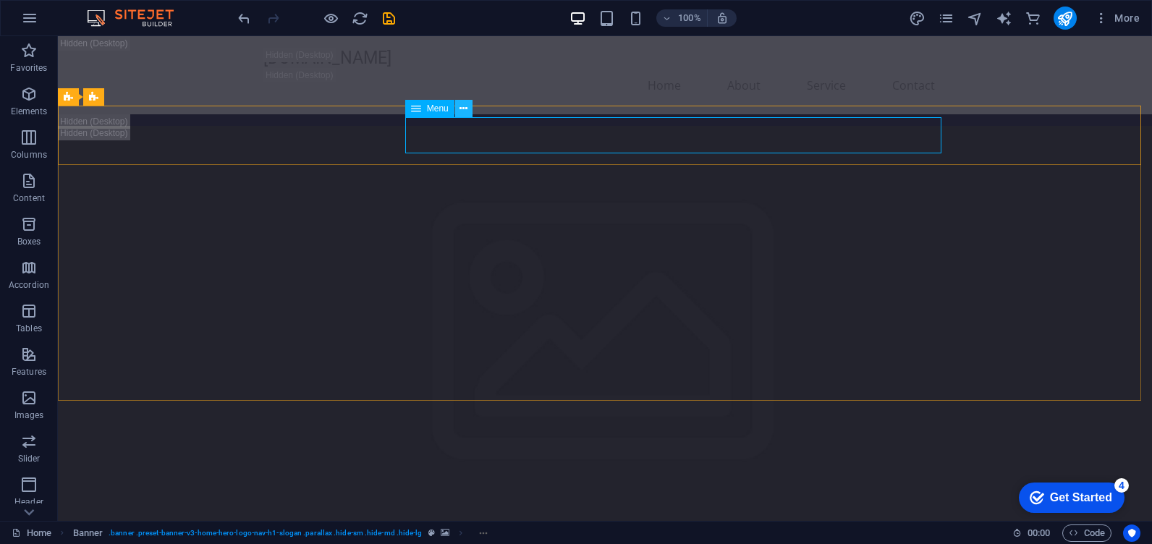
click at [462, 103] on icon at bounding box center [463, 108] width 8 height 15
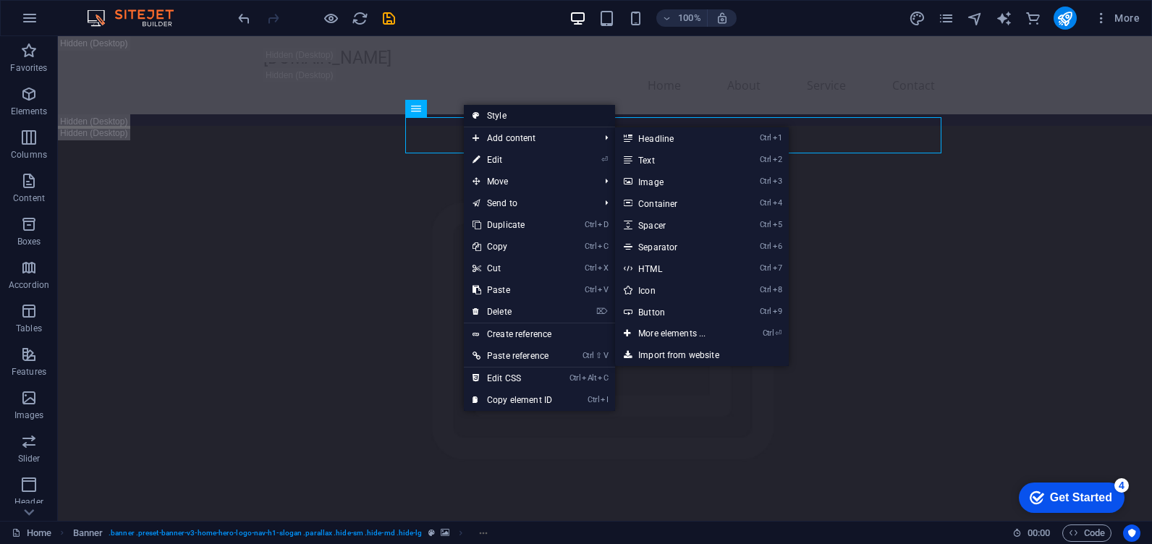
drag, startPoint x: 212, startPoint y: 78, endPoint x: 523, endPoint y: 119, distance: 313.7
click at [523, 119] on link "Style" at bounding box center [539, 116] width 151 height 22
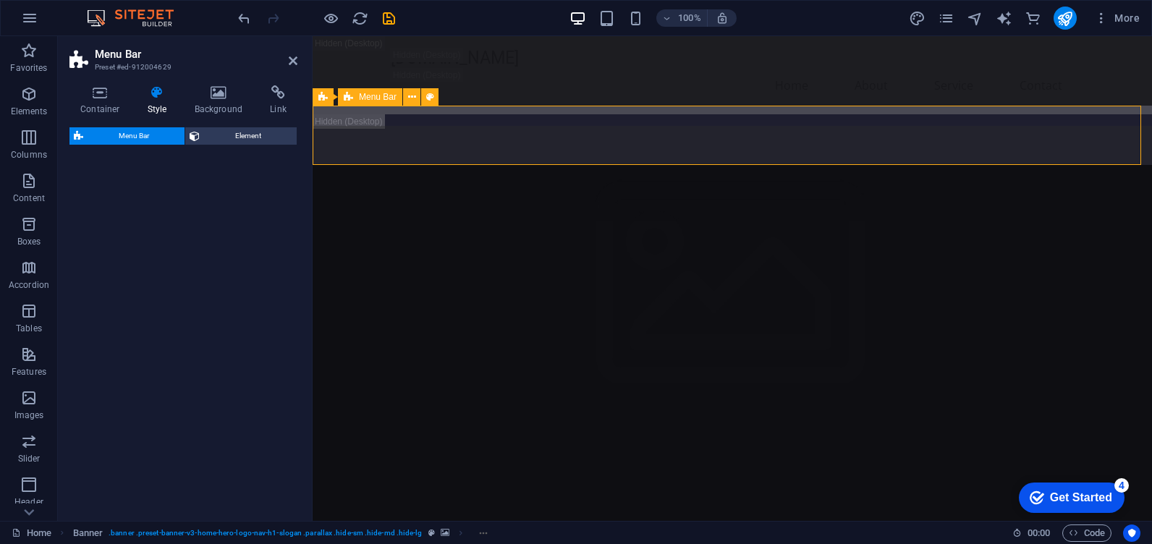
select select "rem"
select select "preset-menu-v2-home-hero-logo-nav-h1-menu"
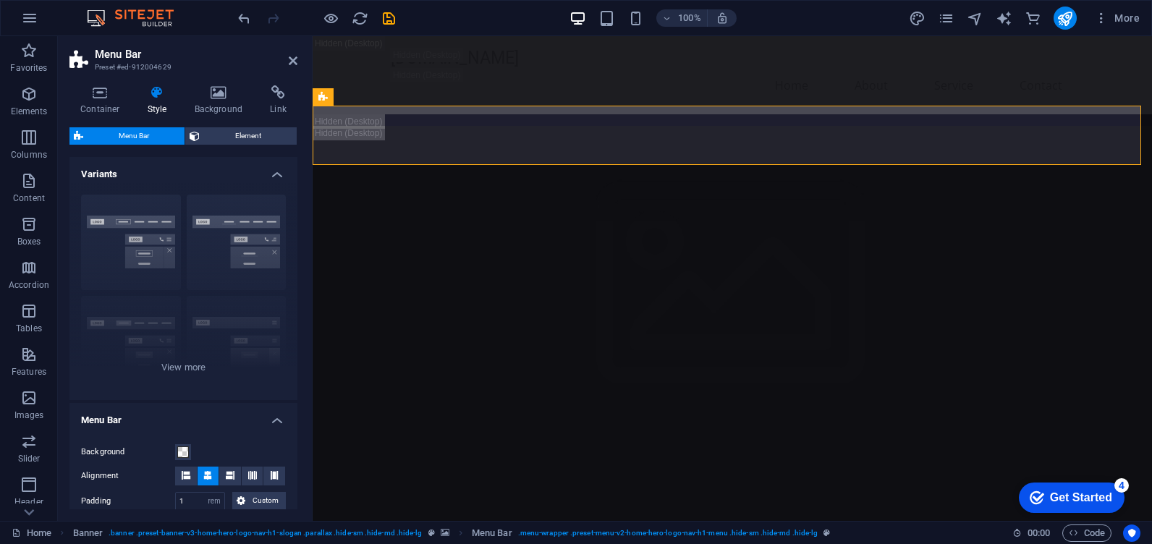
click at [300, 63] on aside "Menu Bar Preset #ed-912004629 Container Style Background Link Size Height Defau…" at bounding box center [185, 278] width 255 height 485
click at [294, 61] on icon at bounding box center [293, 61] width 9 height 12
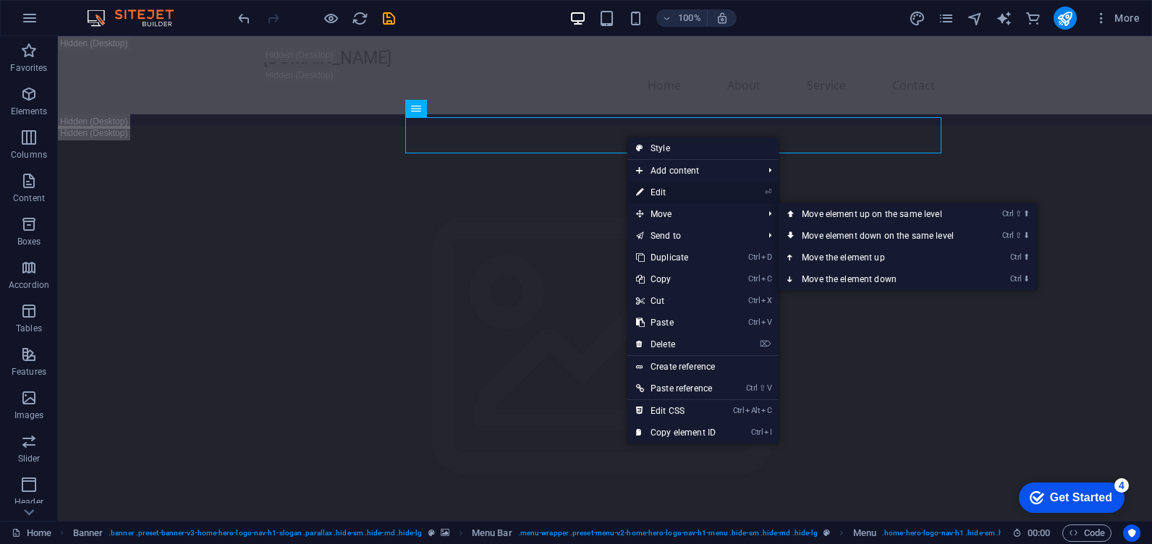
click at [682, 192] on link "⏎ Edit" at bounding box center [675, 193] width 97 height 22
select select
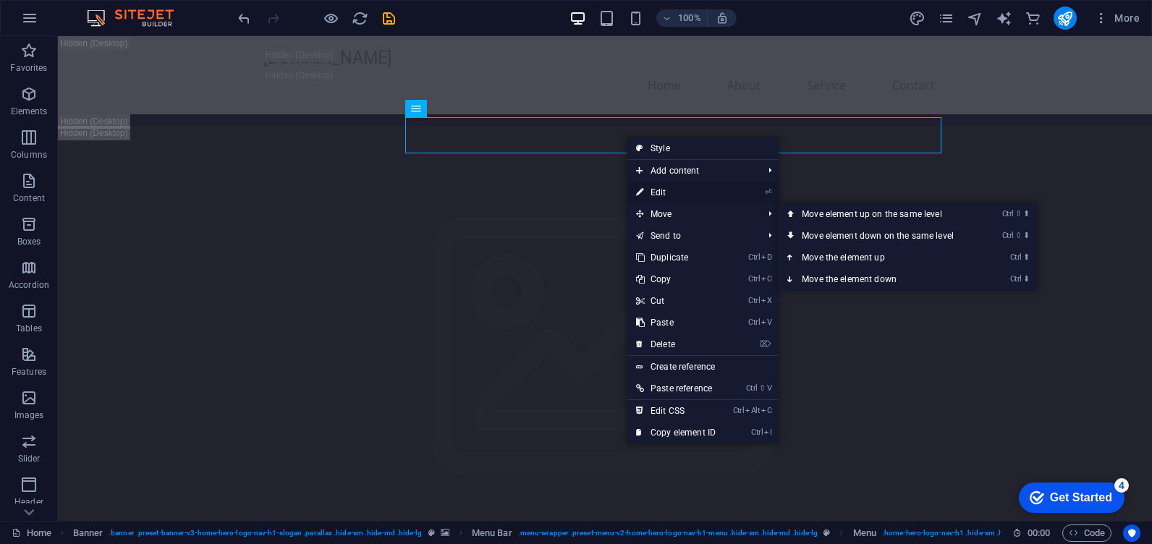
select select
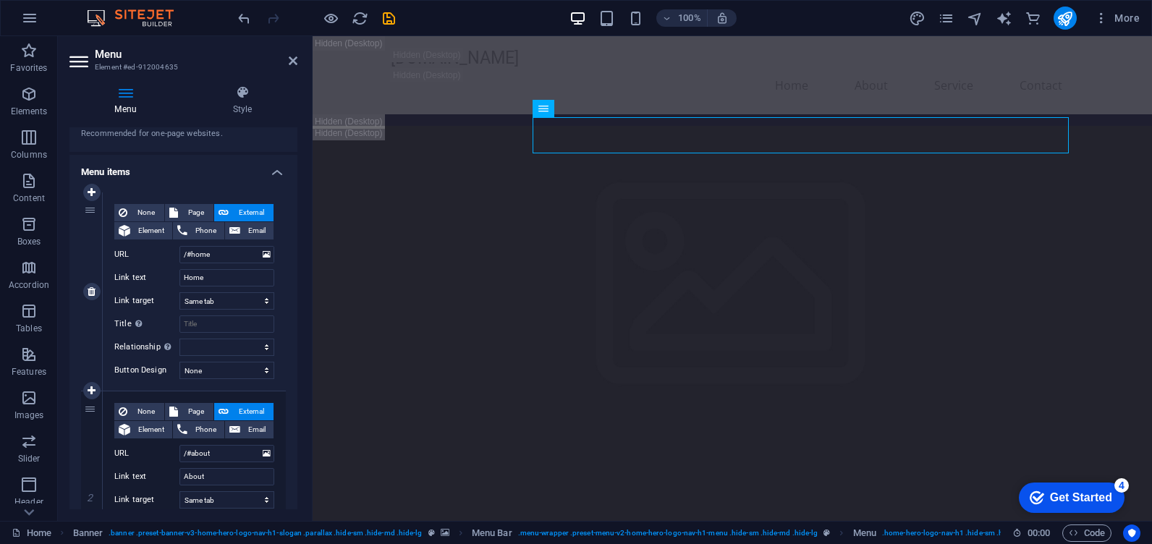
scroll to position [145, 0]
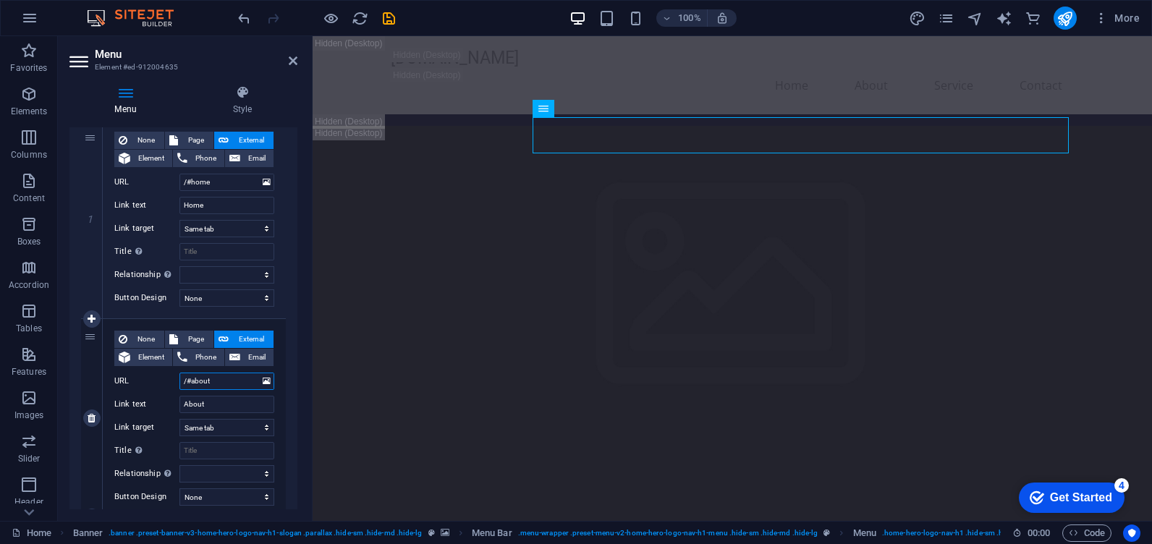
click at [218, 380] on input "/#about" at bounding box center [226, 381] width 95 height 17
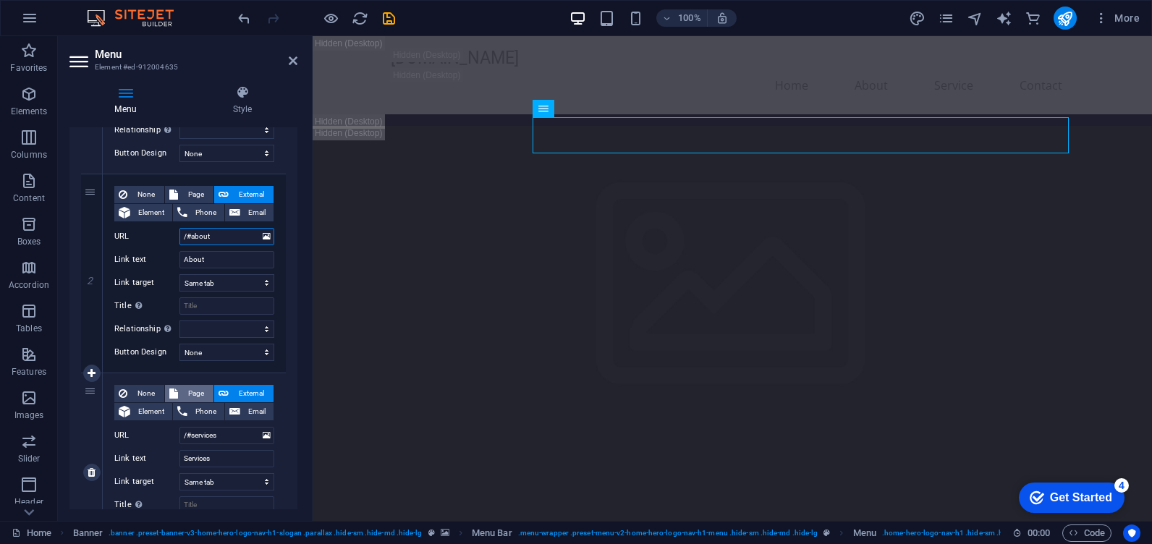
scroll to position [362, 0]
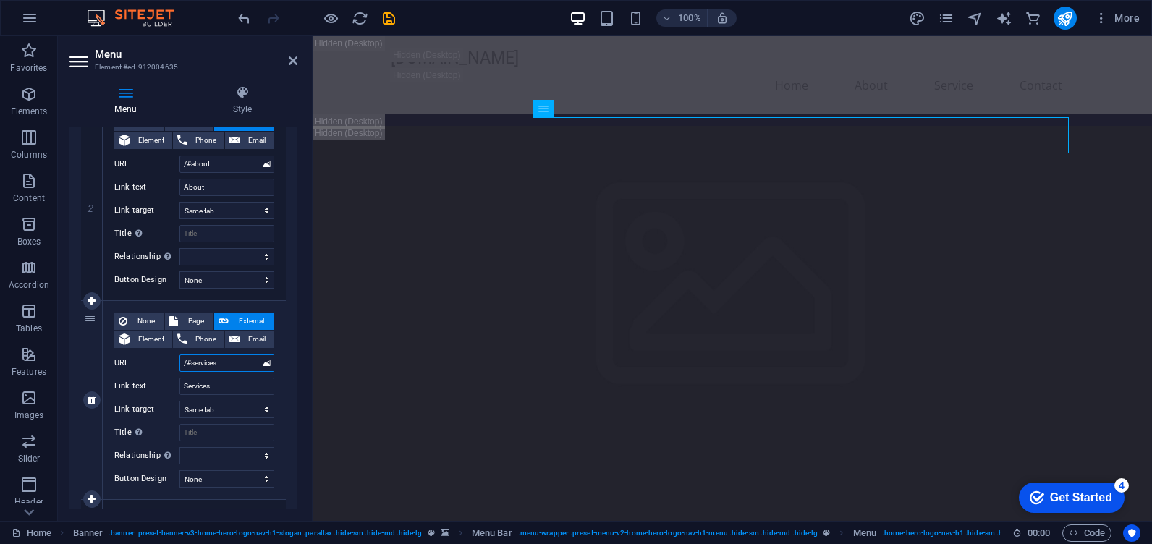
drag, startPoint x: 234, startPoint y: 365, endPoint x: 161, endPoint y: 365, distance: 73.1
click at [161, 365] on div "URL /#services" at bounding box center [194, 362] width 160 height 17
select select
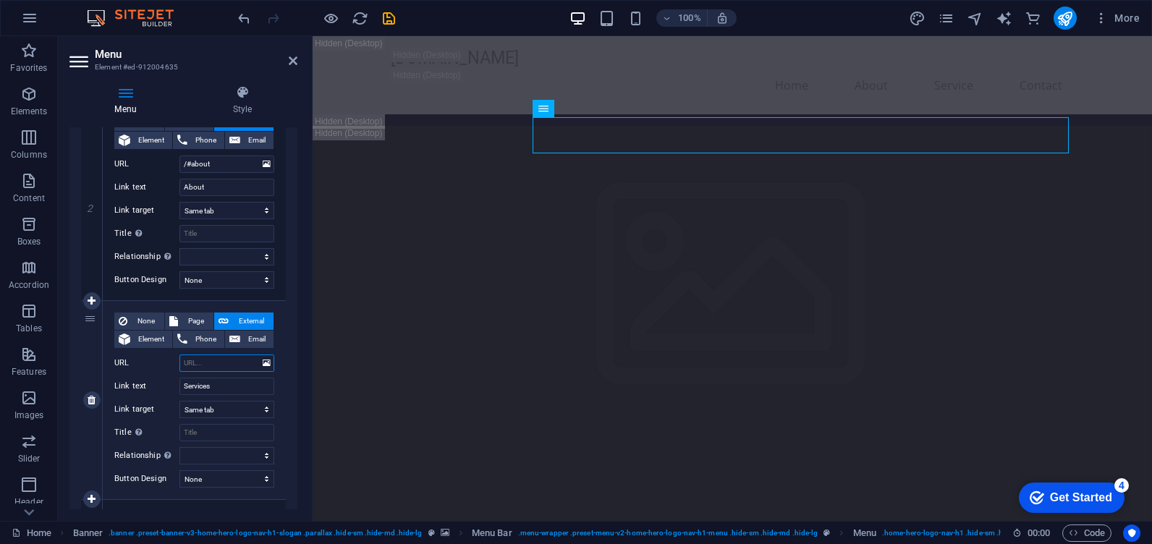
select select
drag, startPoint x: 230, startPoint y: 385, endPoint x: 109, endPoint y: 390, distance: 120.9
click at [133, 390] on div "Link text Services" at bounding box center [194, 386] width 160 height 17
select select
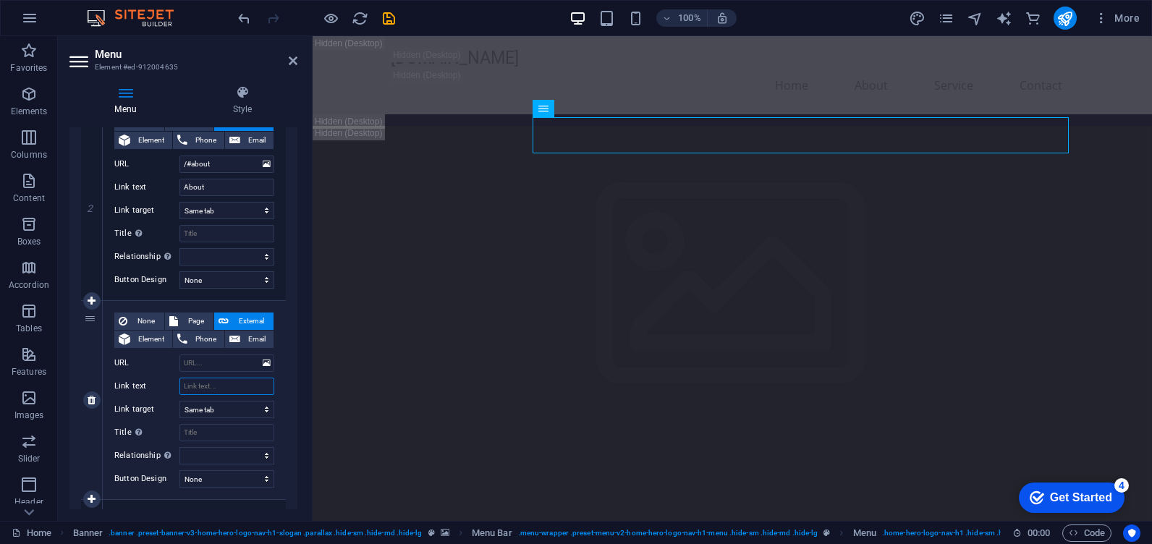
select select
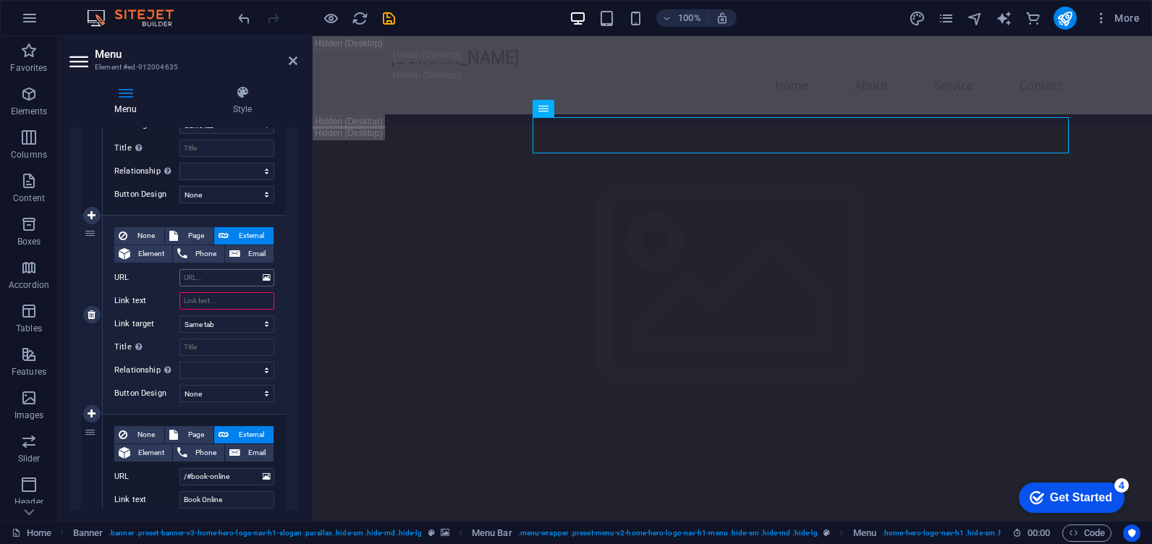
scroll to position [579, 0]
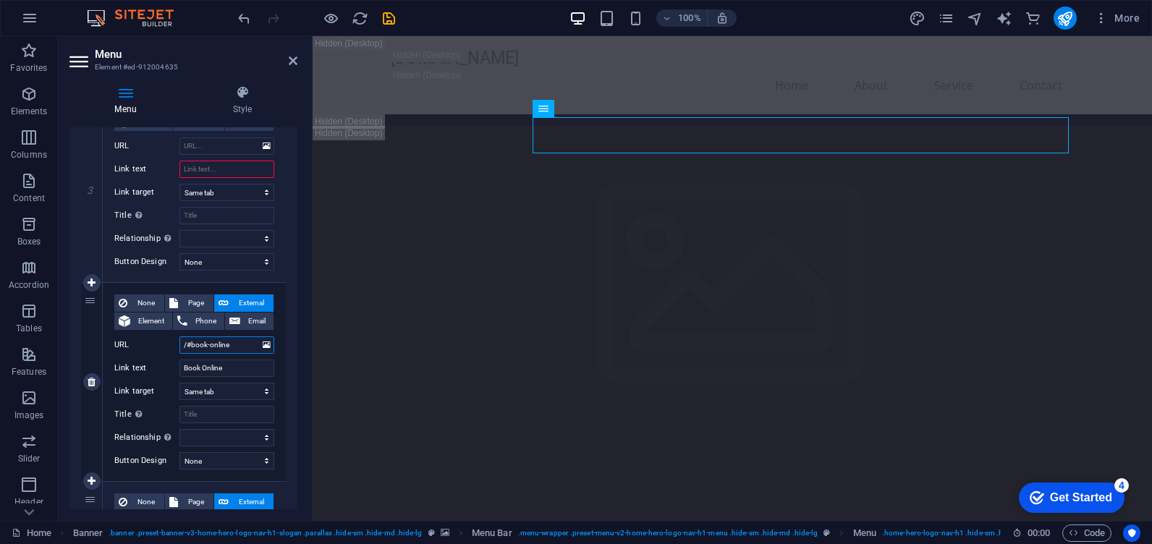
drag, startPoint x: 237, startPoint y: 344, endPoint x: 137, endPoint y: 347, distance: 99.9
click at [150, 344] on div "URL /#book-online" at bounding box center [194, 344] width 160 height 17
select select
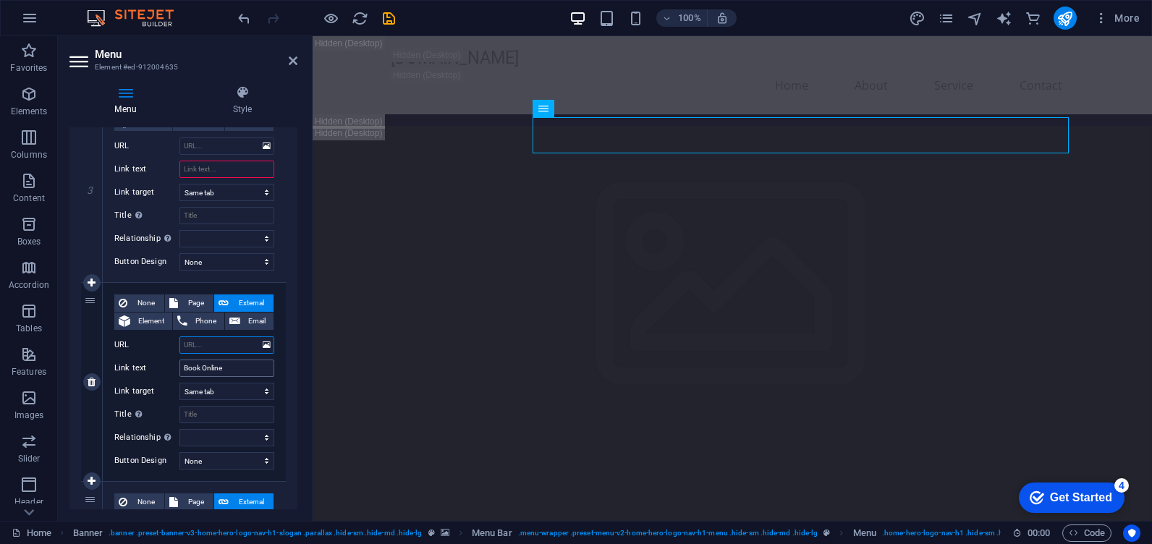
select select
drag, startPoint x: 229, startPoint y: 368, endPoint x: 48, endPoint y: 362, distance: 180.2
click at [92, 365] on div "4 None Page External Element Phone Email Page Home Subpage Legal Notice Privacy…" at bounding box center [183, 382] width 205 height 199
select select
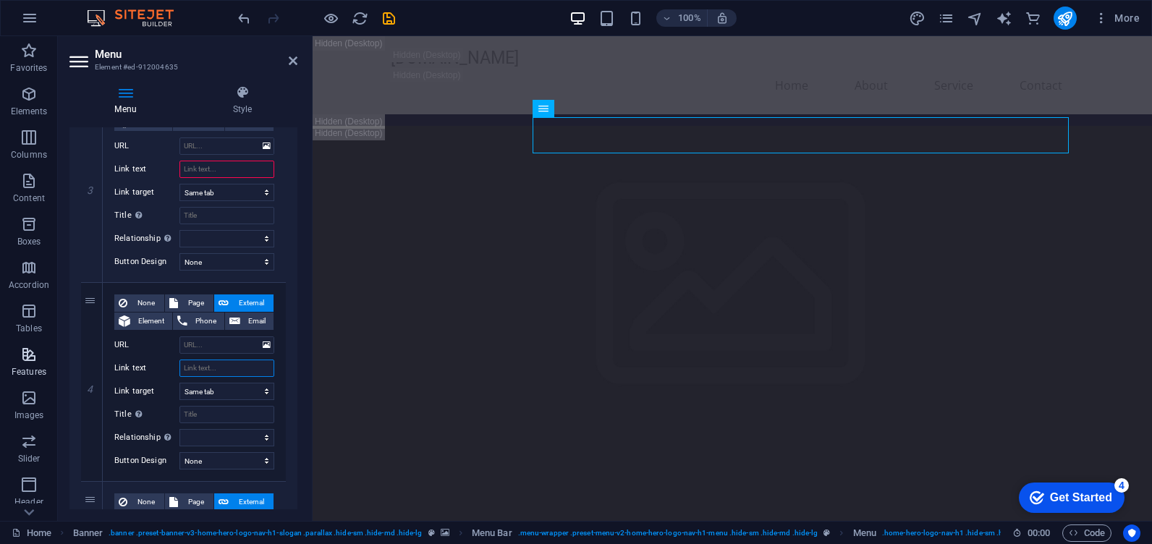
select select
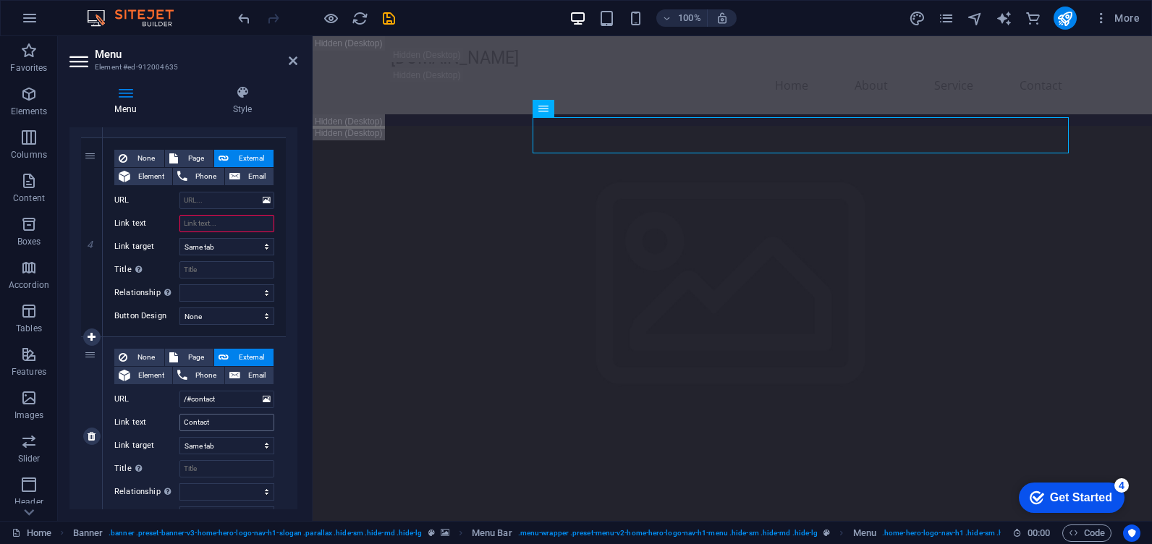
scroll to position [790, 0]
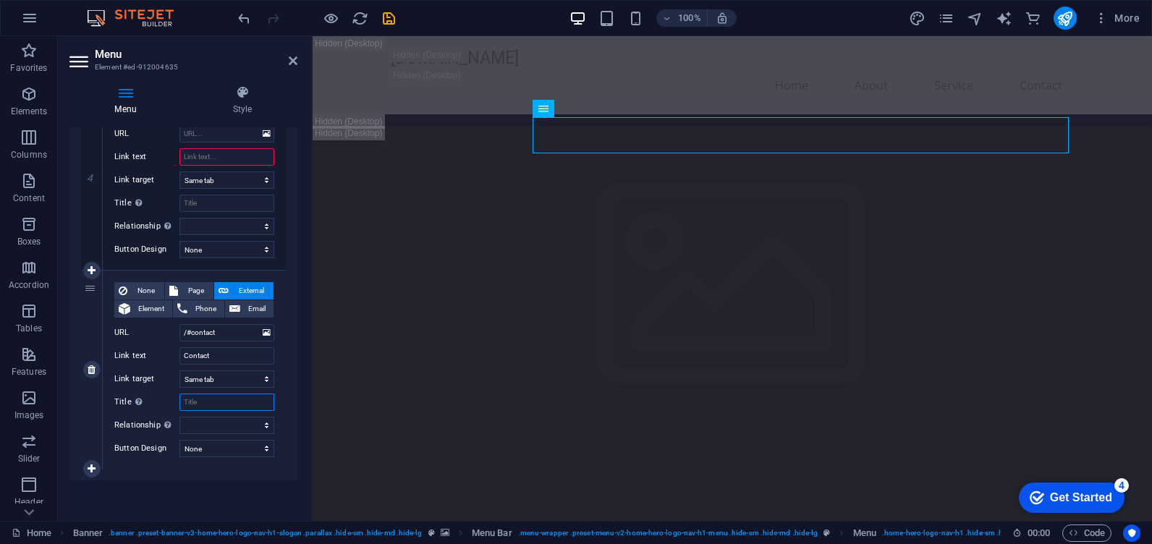
click at [224, 404] on input "Title Additional link description, should not be the same as the link text. The…" at bounding box center [226, 401] width 95 height 17
type input "Discord"
select select
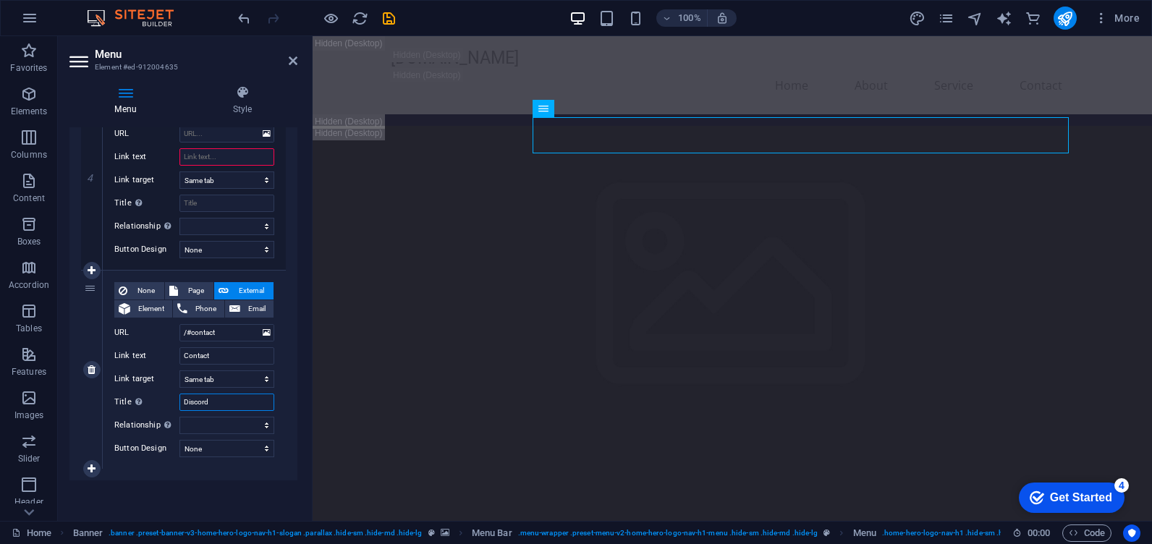
select select
type input "Discord:"
paste input "[DOMAIN_NAME]"
select select
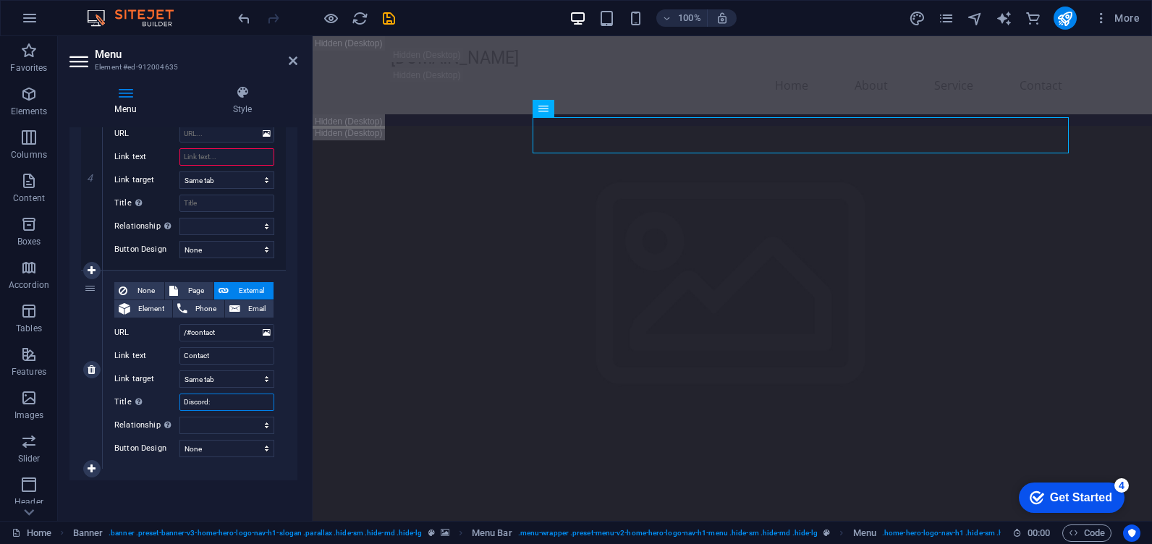
select select
type input "Discord: solocraft.mcserv.fun"
select select
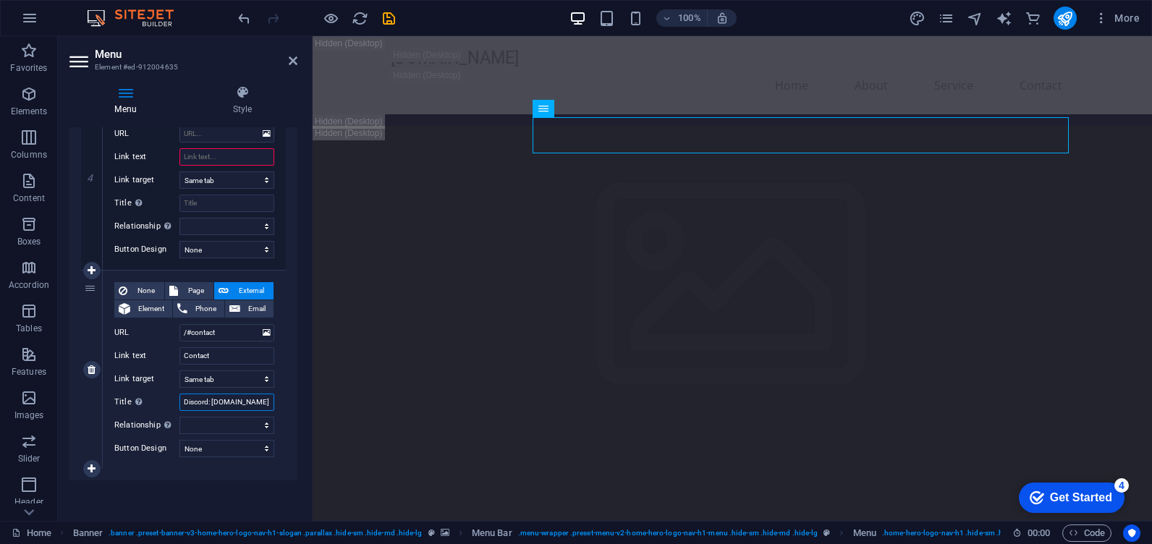
select select
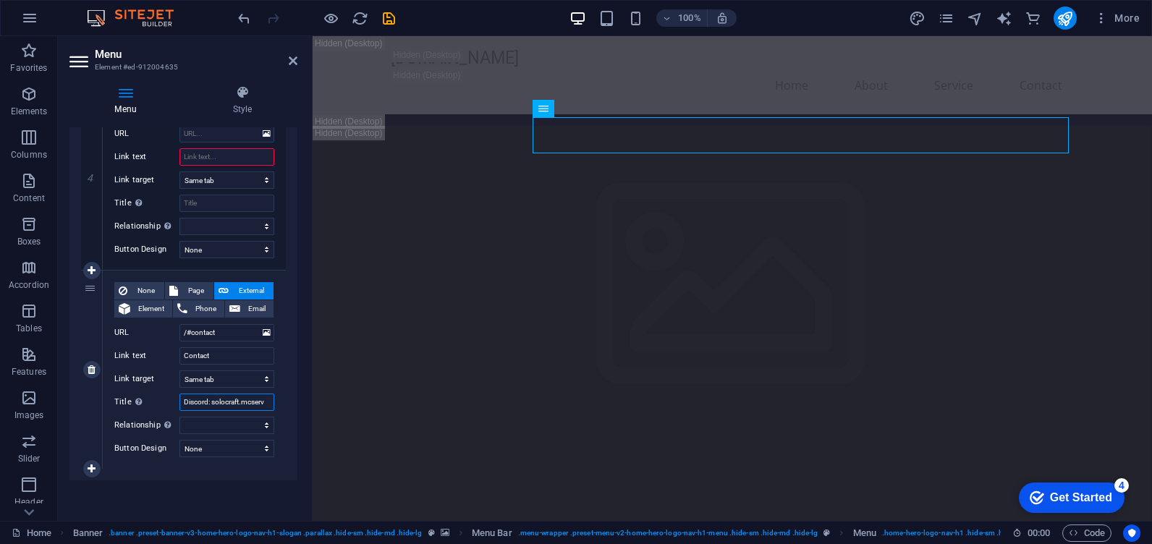
scroll to position [0, 0]
type input "D"
select select
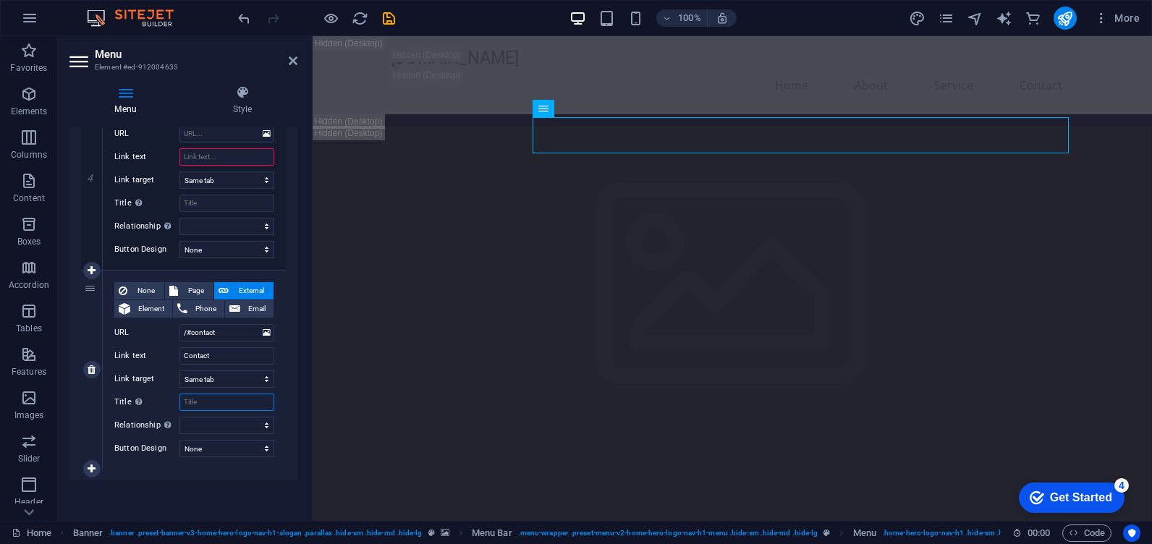
select select
type input "Discord"
select select
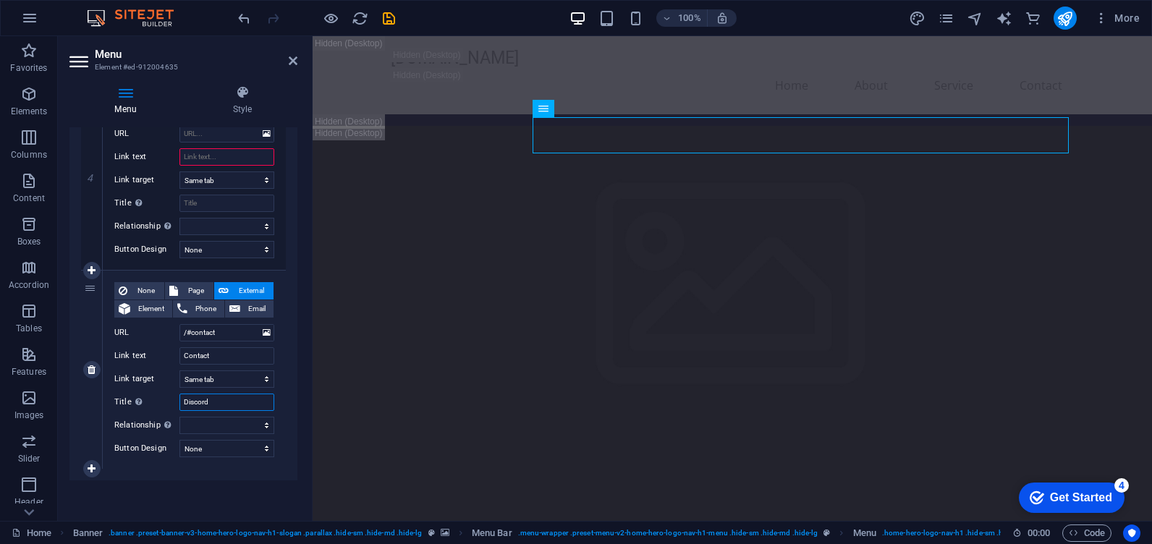
select select
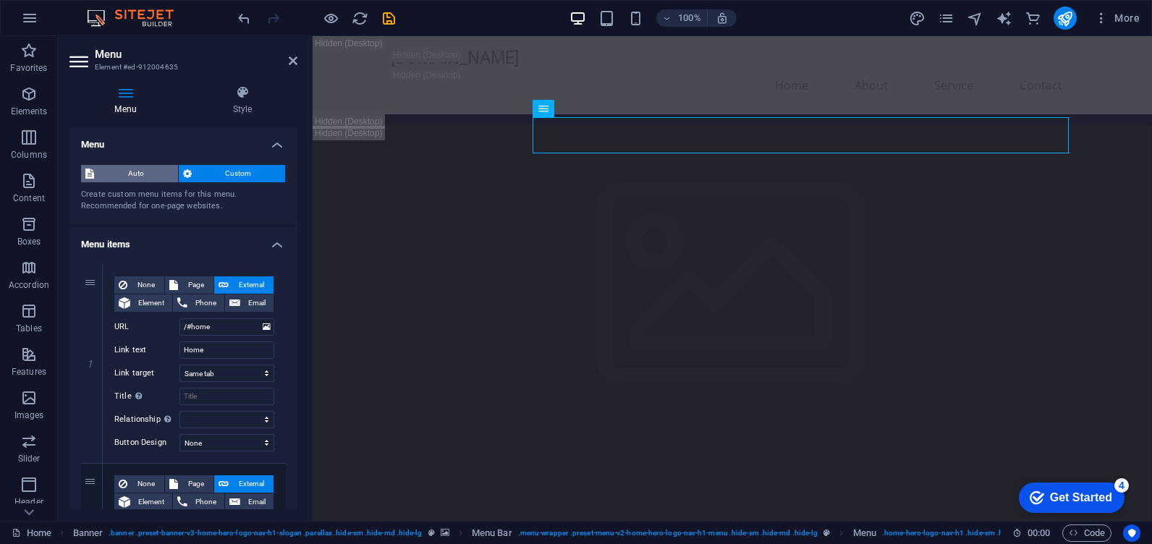
type input "Discord"
click at [148, 174] on span "Auto" at bounding box center [135, 173] width 75 height 17
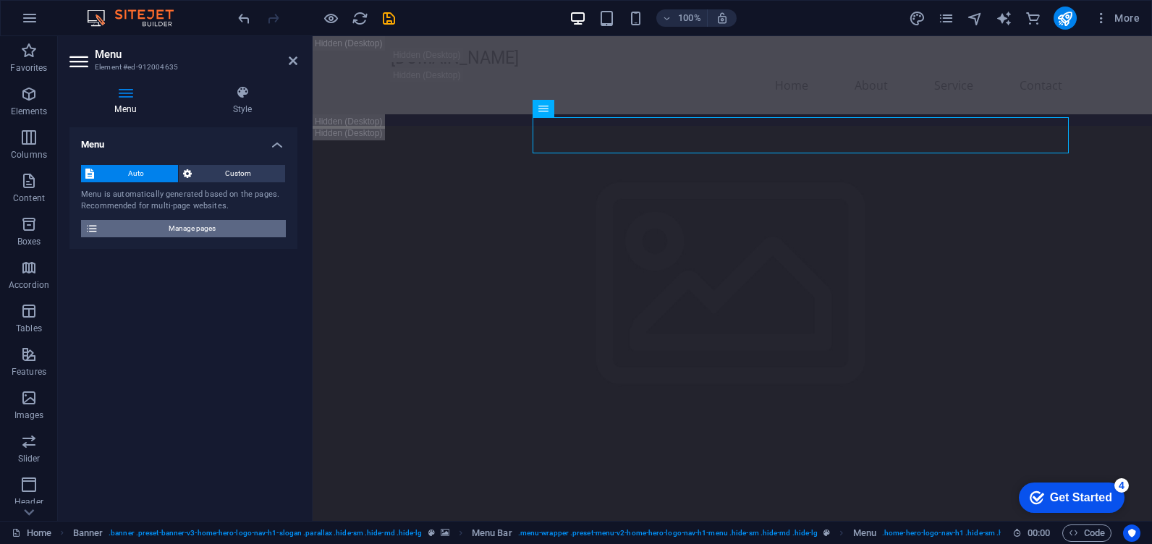
click at [192, 221] on span "Manage pages" at bounding box center [192, 228] width 179 height 17
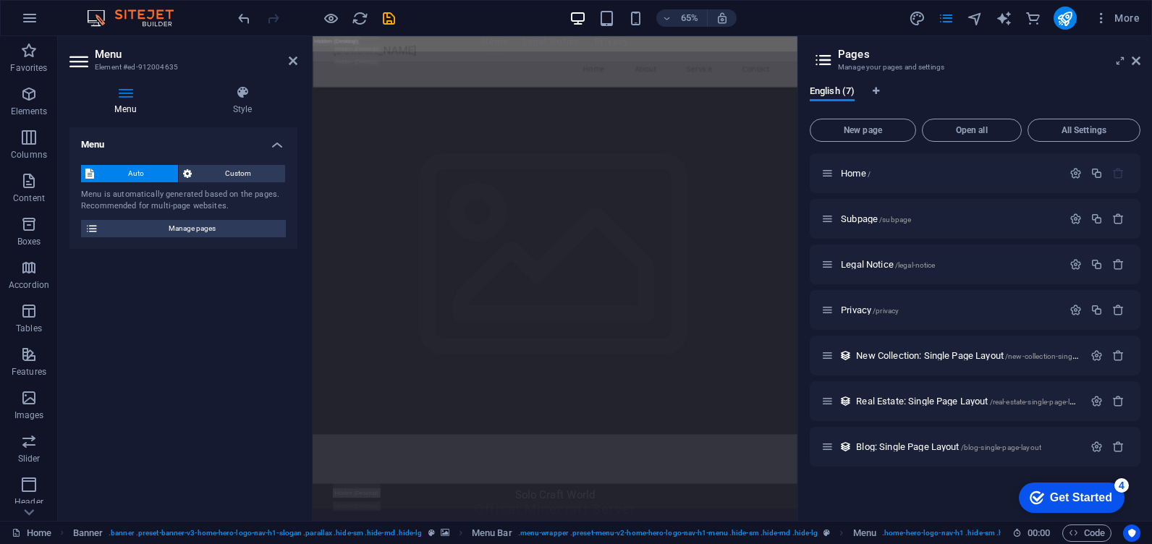
scroll to position [145, 0]
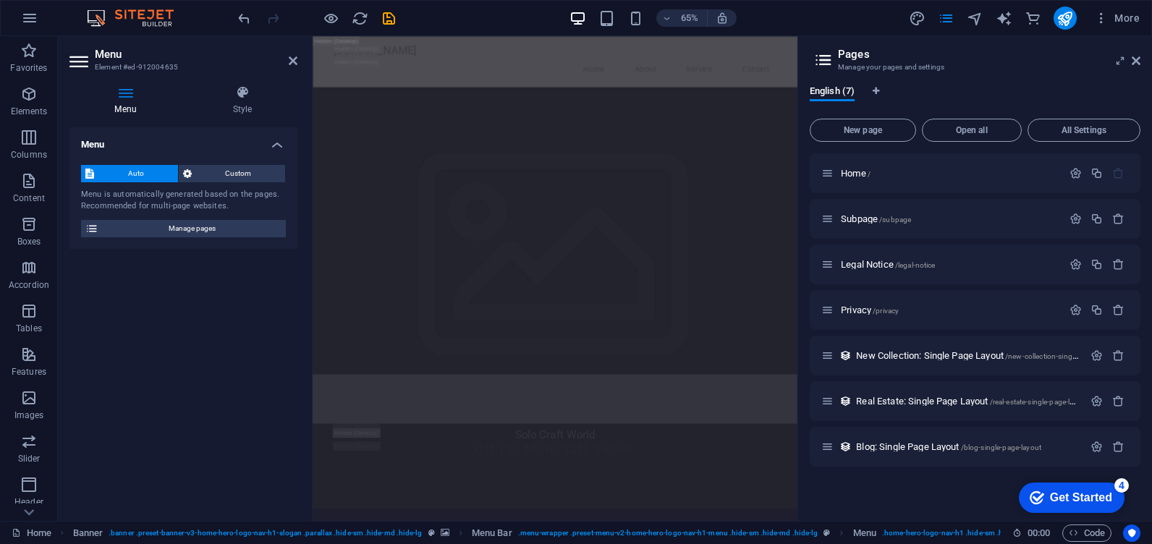
click at [675, 260] on figure at bounding box center [685, 348] width 746 height 890
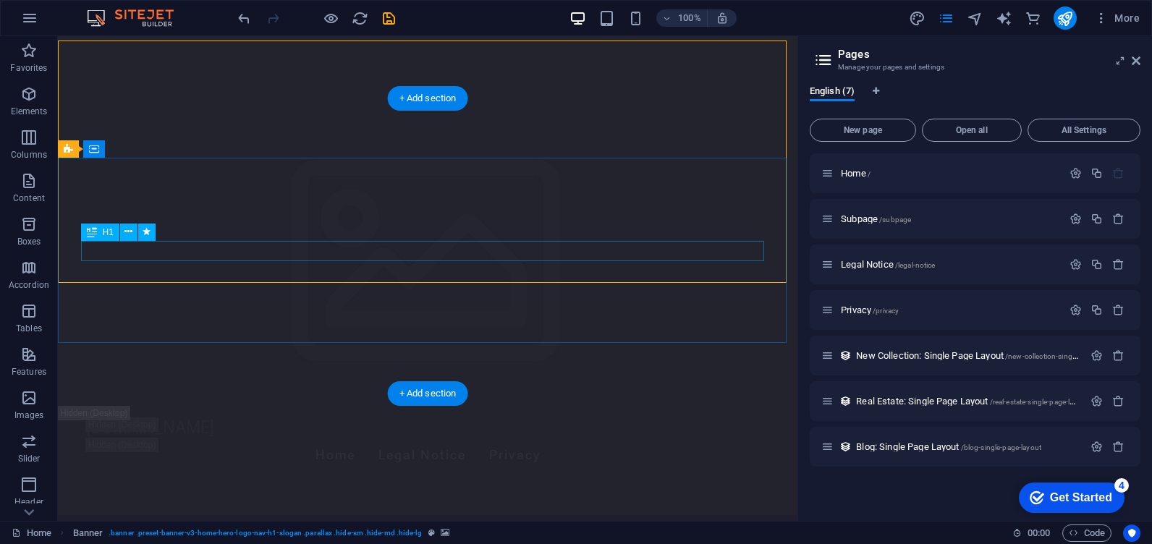
scroll to position [0, 0]
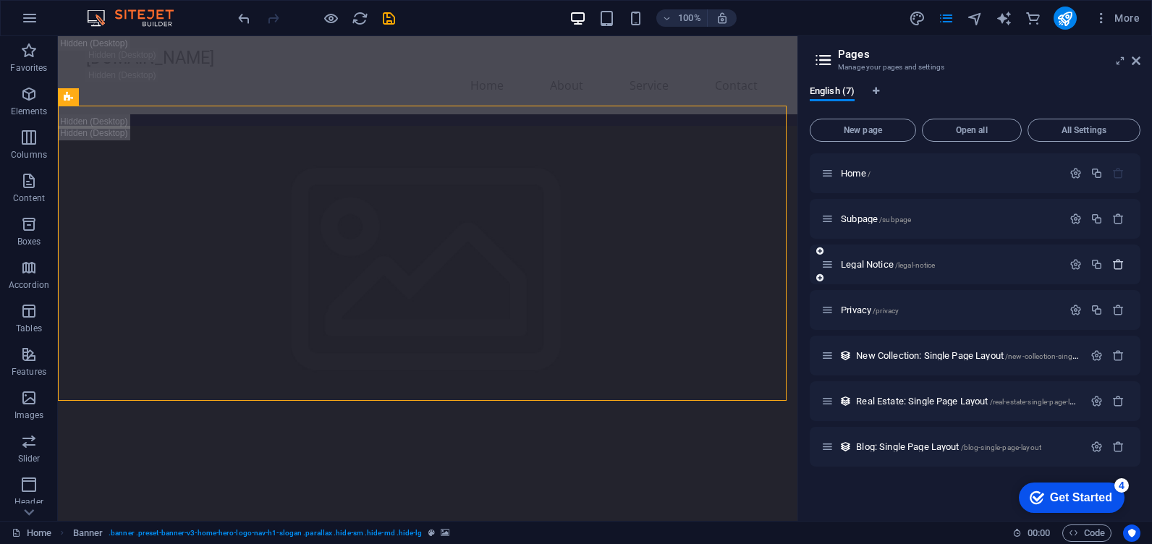
click at [1110, 269] on button "button" at bounding box center [1117, 264] width 21 height 12
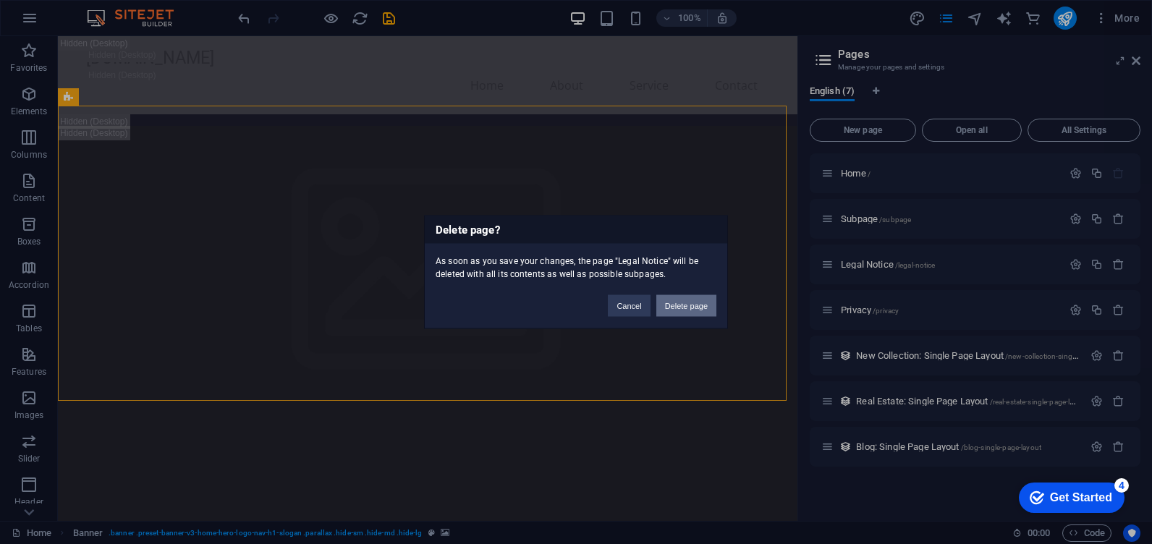
click at [706, 302] on button "Delete page" at bounding box center [686, 306] width 60 height 22
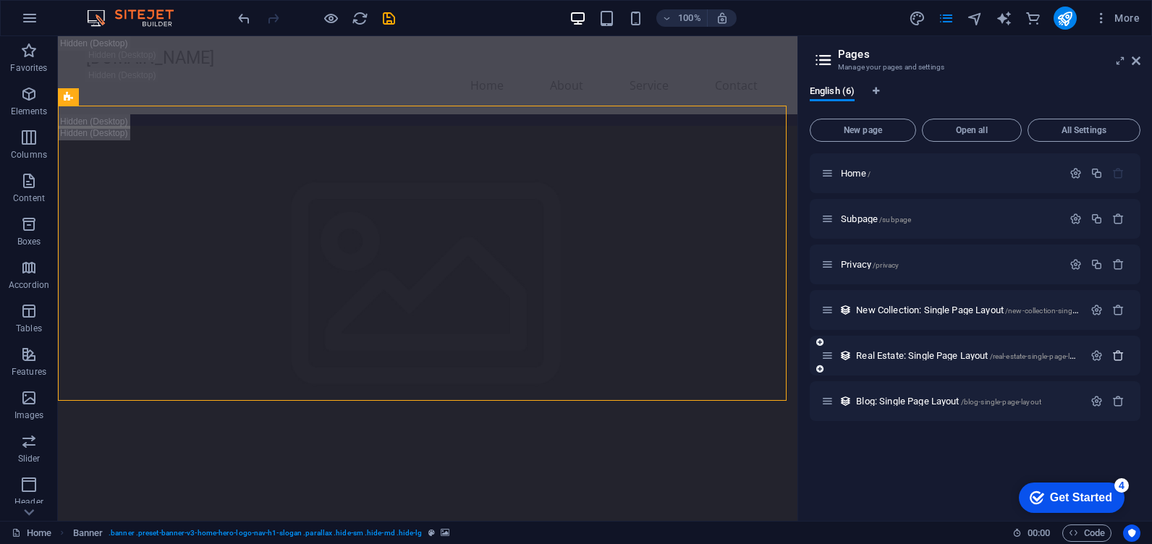
click at [1123, 361] on icon "button" at bounding box center [1118, 355] width 12 height 12
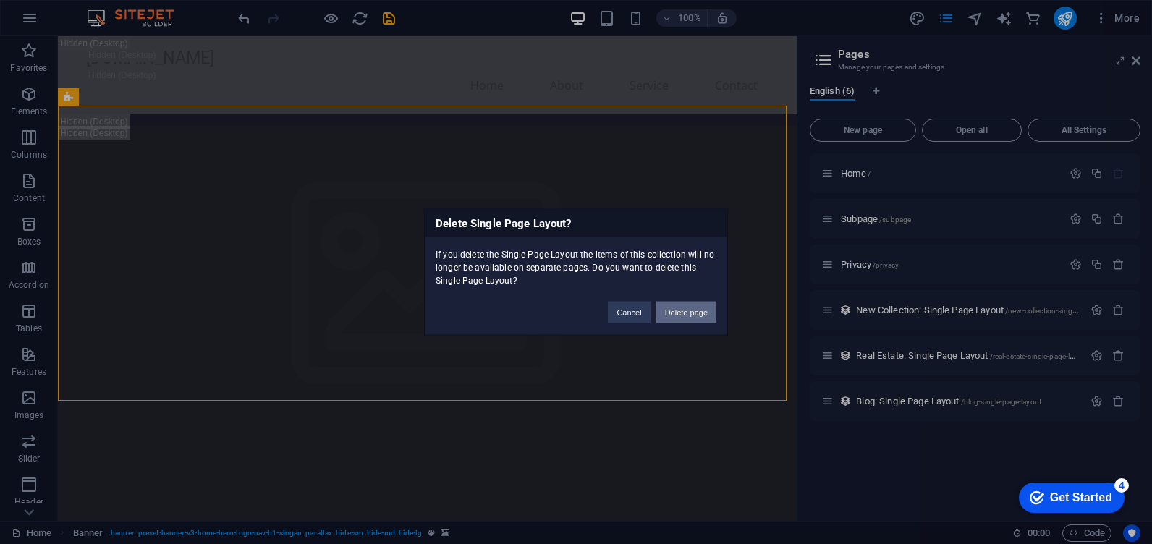
drag, startPoint x: 697, startPoint y: 312, endPoint x: 736, endPoint y: 297, distance: 42.2
click at [697, 312] on button "Delete page" at bounding box center [686, 313] width 60 height 22
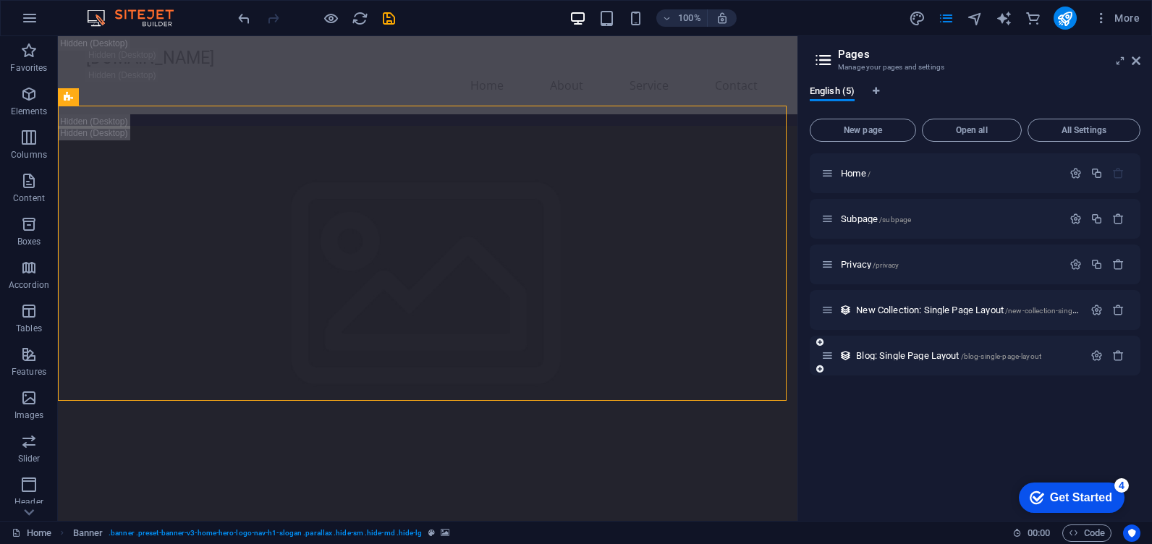
click at [1121, 362] on div at bounding box center [1107, 356] width 43 height 16
click at [1123, 359] on icon "button" at bounding box center [1118, 355] width 12 height 12
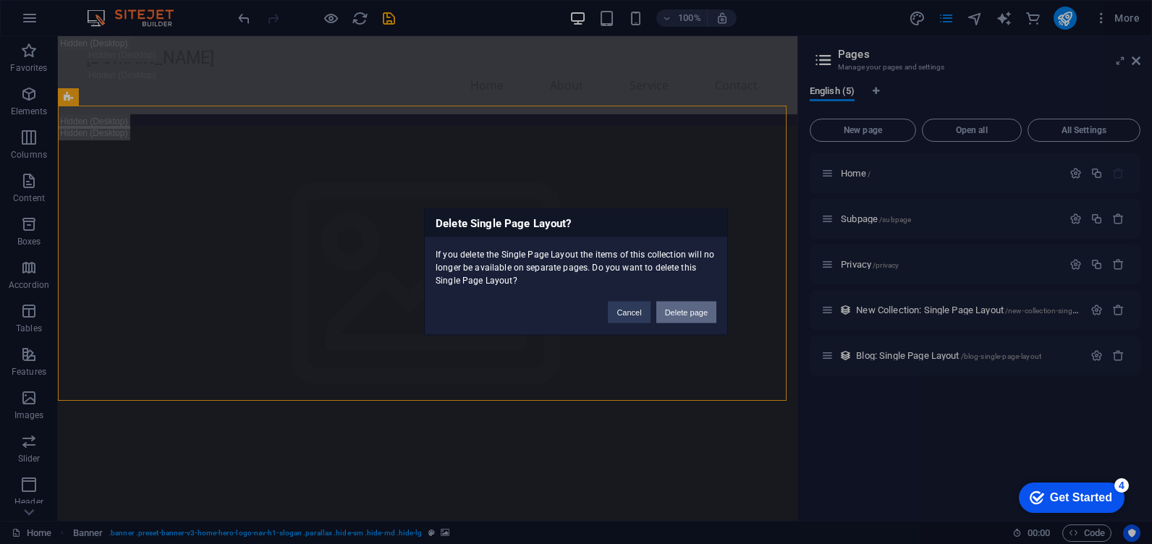
click at [703, 318] on button "Delete page" at bounding box center [686, 313] width 60 height 22
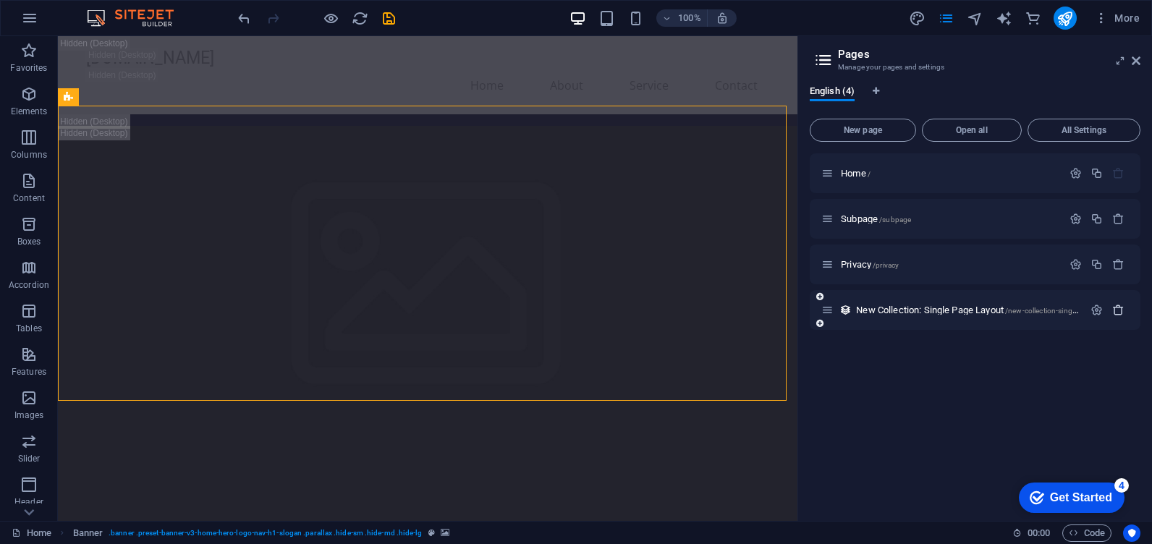
click at [1112, 307] on icon "button" at bounding box center [1118, 310] width 12 height 12
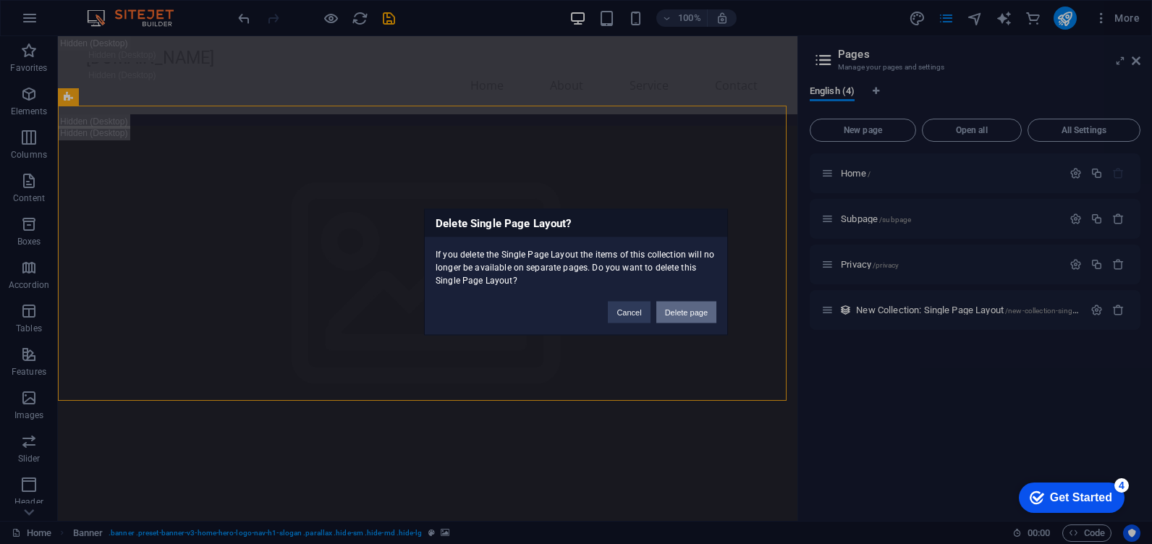
click at [704, 319] on button "Delete page" at bounding box center [686, 313] width 60 height 22
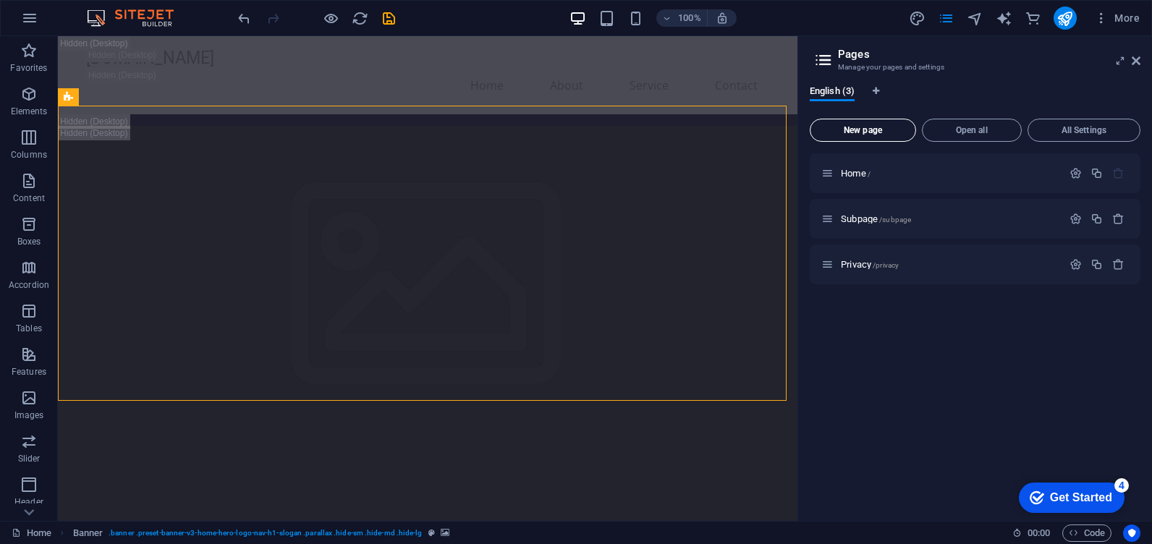
click at [861, 134] on span "New page" at bounding box center [862, 130] width 93 height 9
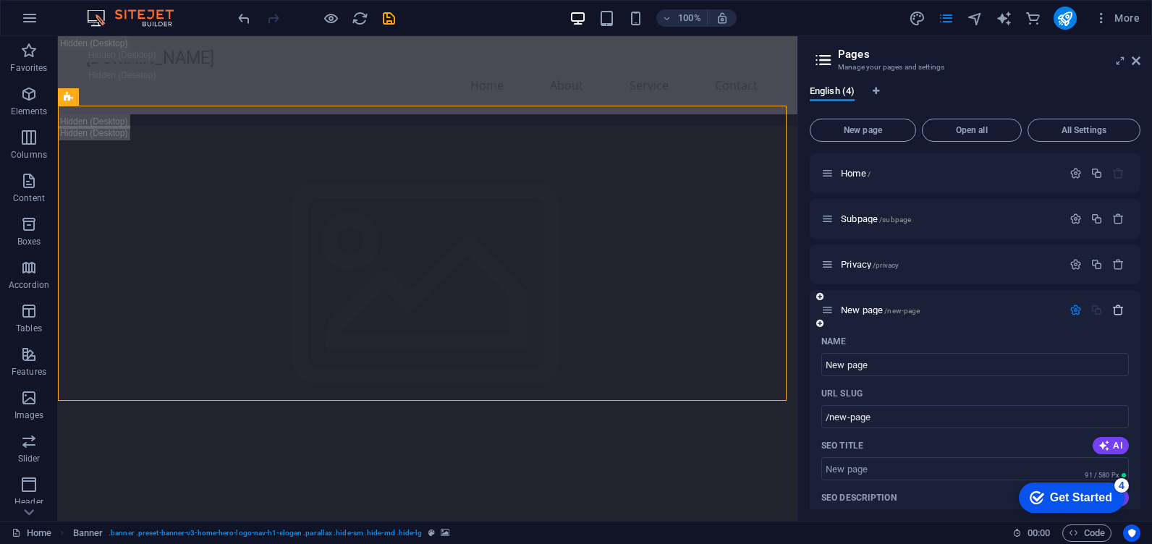
click at [1112, 308] on icon "button" at bounding box center [1118, 310] width 12 height 12
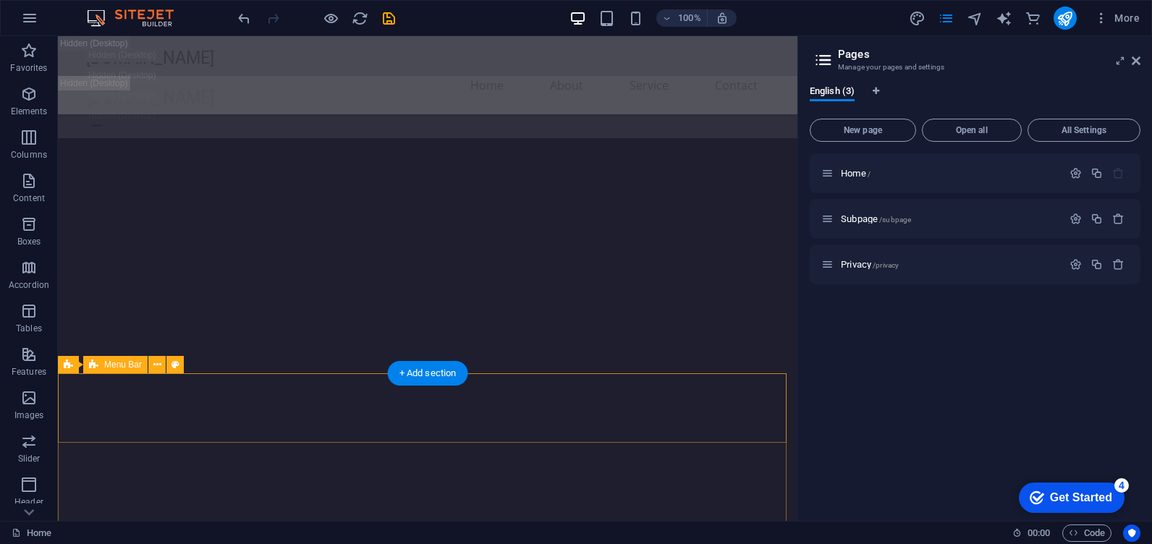
scroll to position [1305, 0]
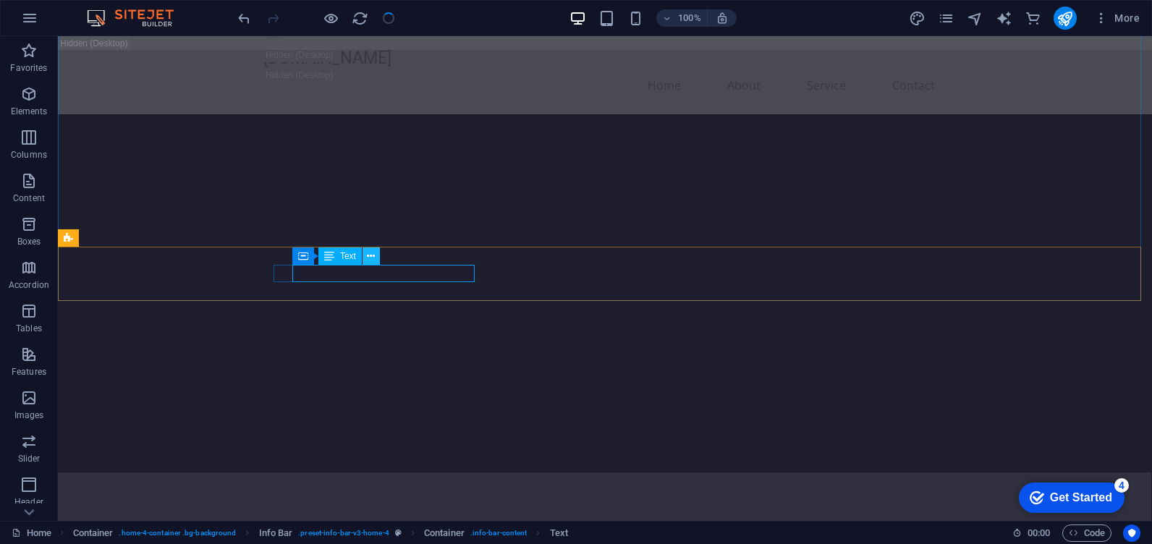
click at [376, 258] on button at bounding box center [370, 255] width 17 height 17
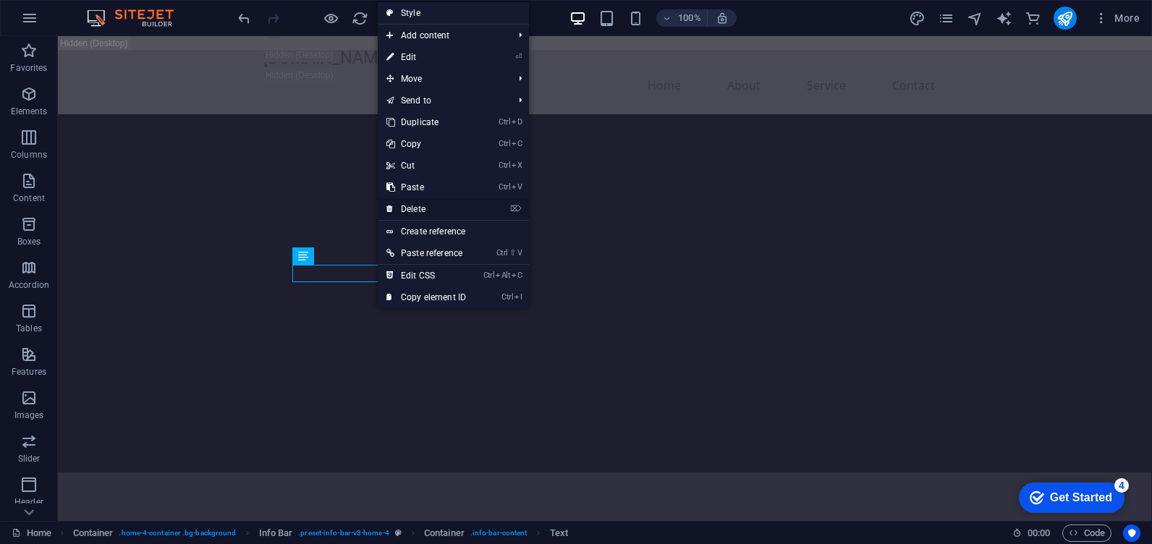
click at [419, 203] on link "⌦ Delete" at bounding box center [426, 209] width 97 height 22
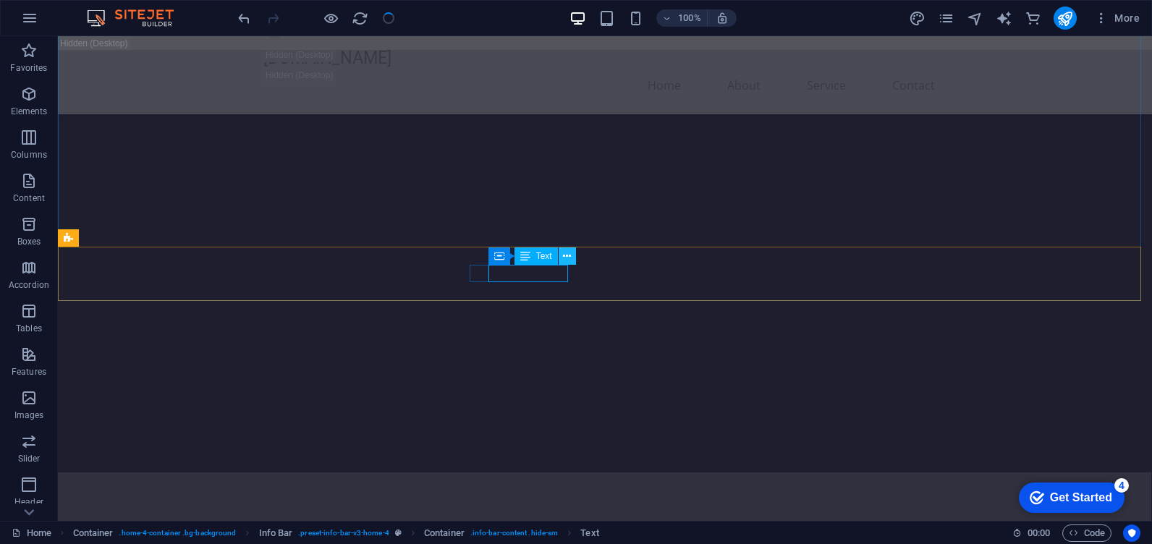
click at [566, 257] on icon at bounding box center [567, 256] width 8 height 15
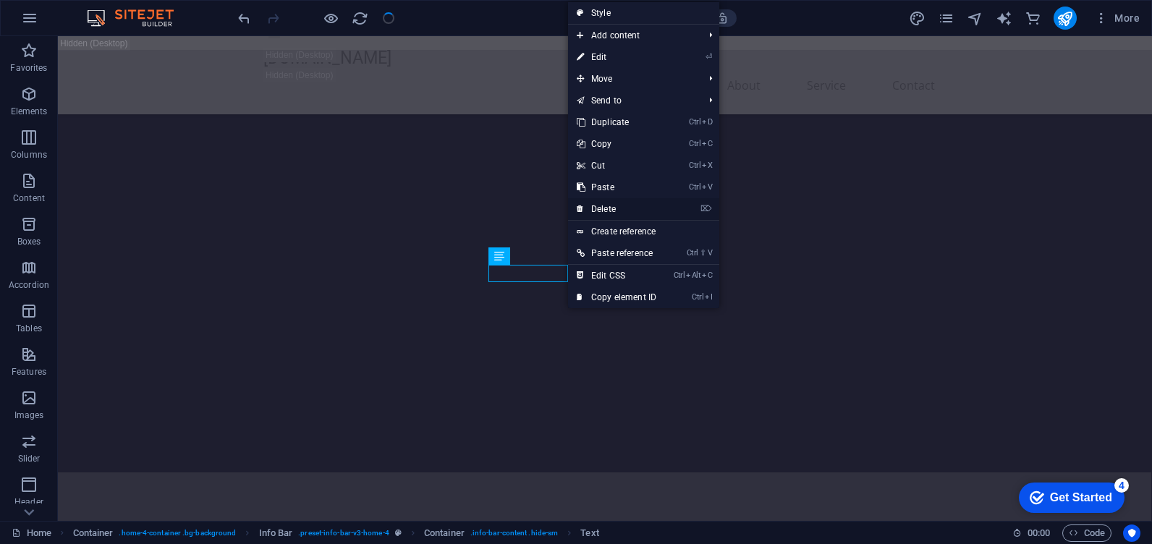
click at [603, 213] on link "⌦ Delete" at bounding box center [616, 209] width 97 height 22
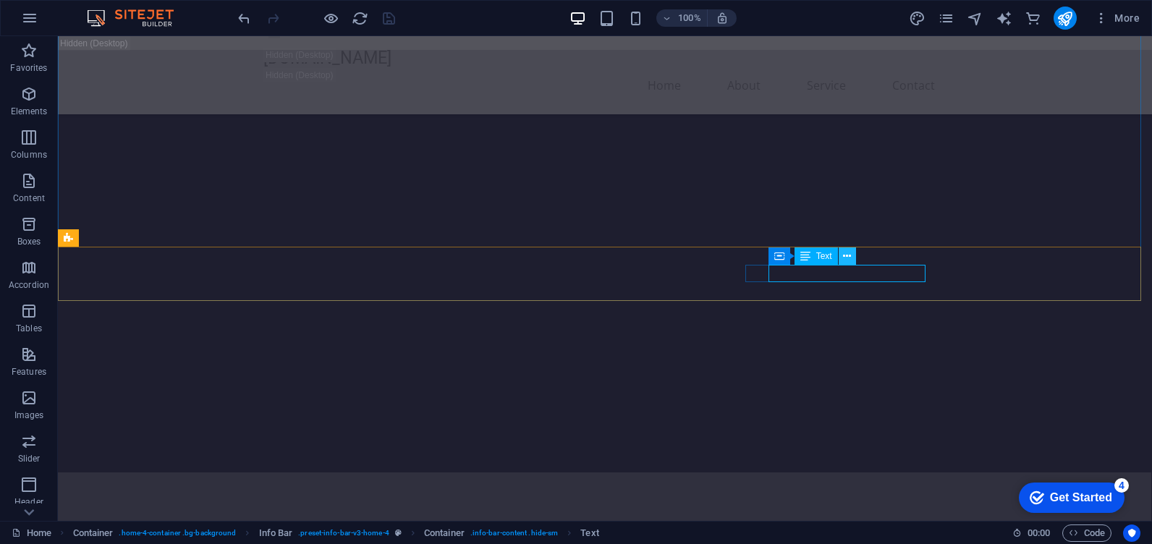
click at [842, 255] on button at bounding box center [846, 255] width 17 height 17
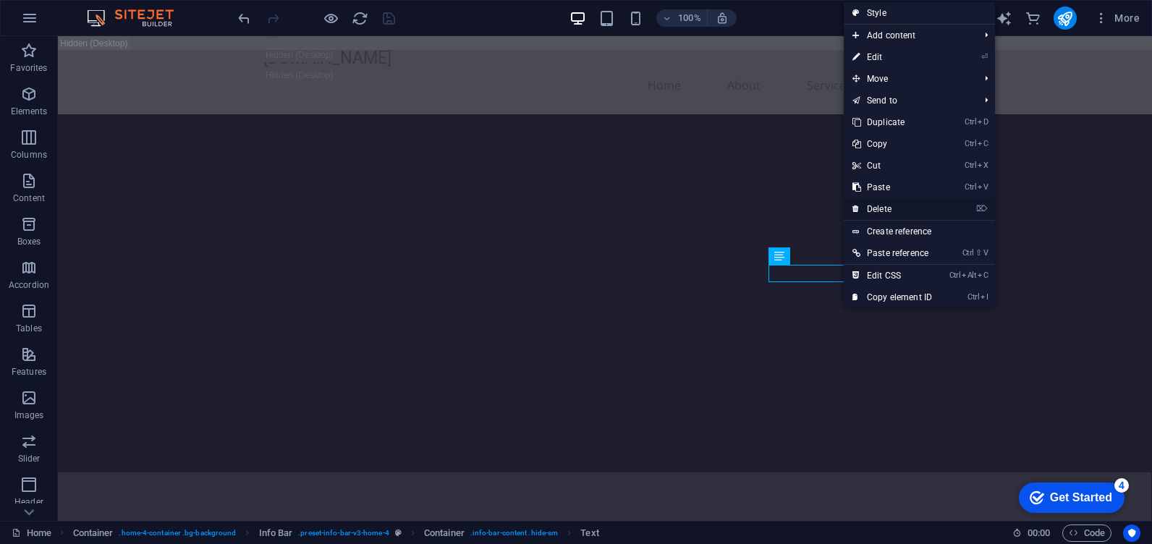
click at [881, 206] on link "⌦ Delete" at bounding box center [891, 209] width 97 height 22
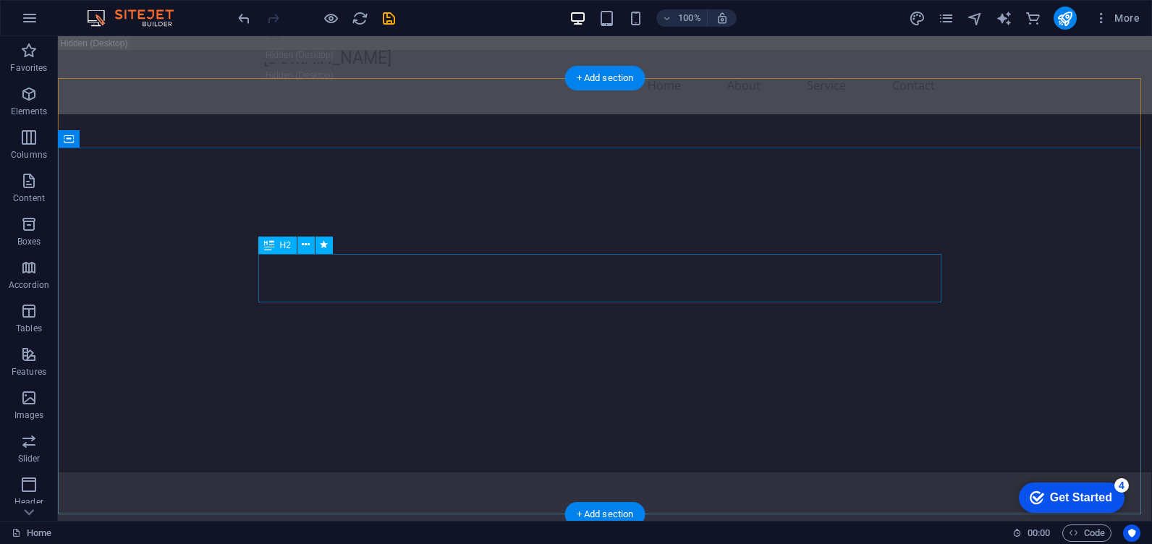
scroll to position [1739, 0]
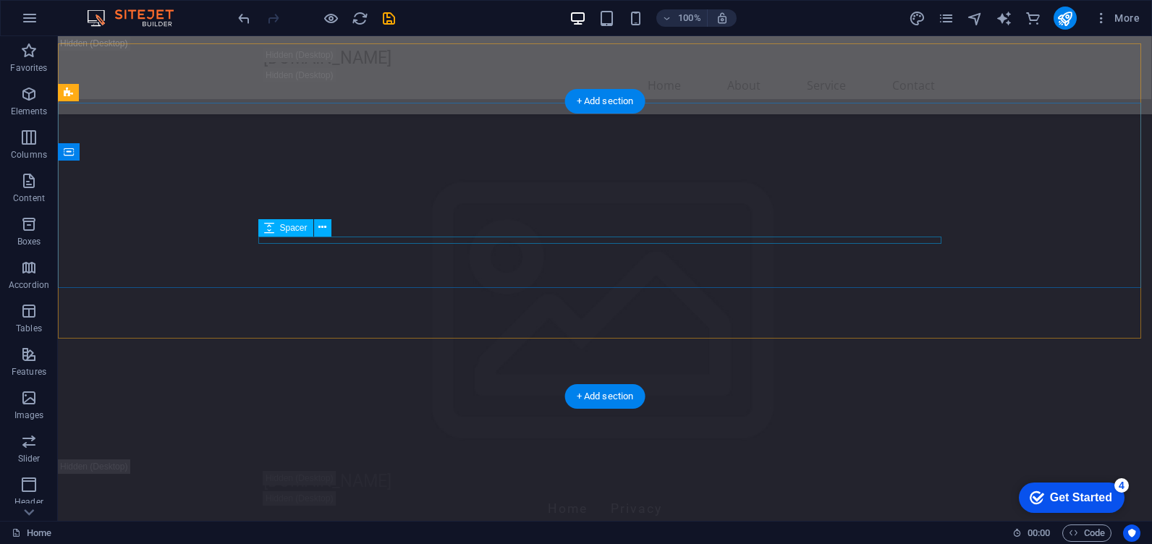
scroll to position [0, 0]
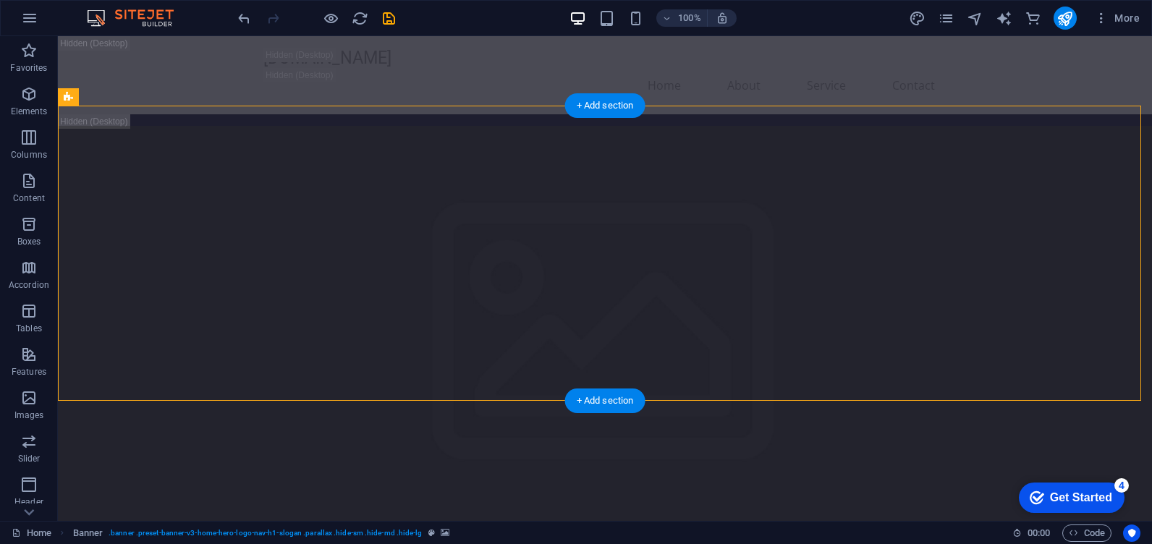
drag, startPoint x: 337, startPoint y: 229, endPoint x: 420, endPoint y: 203, distance: 87.2
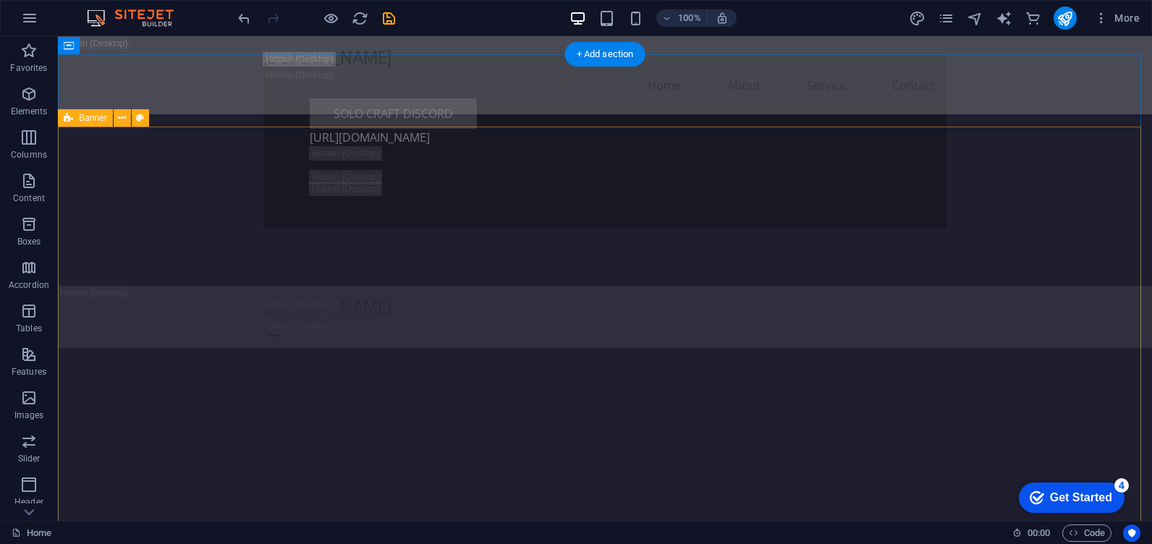
scroll to position [1013, 0]
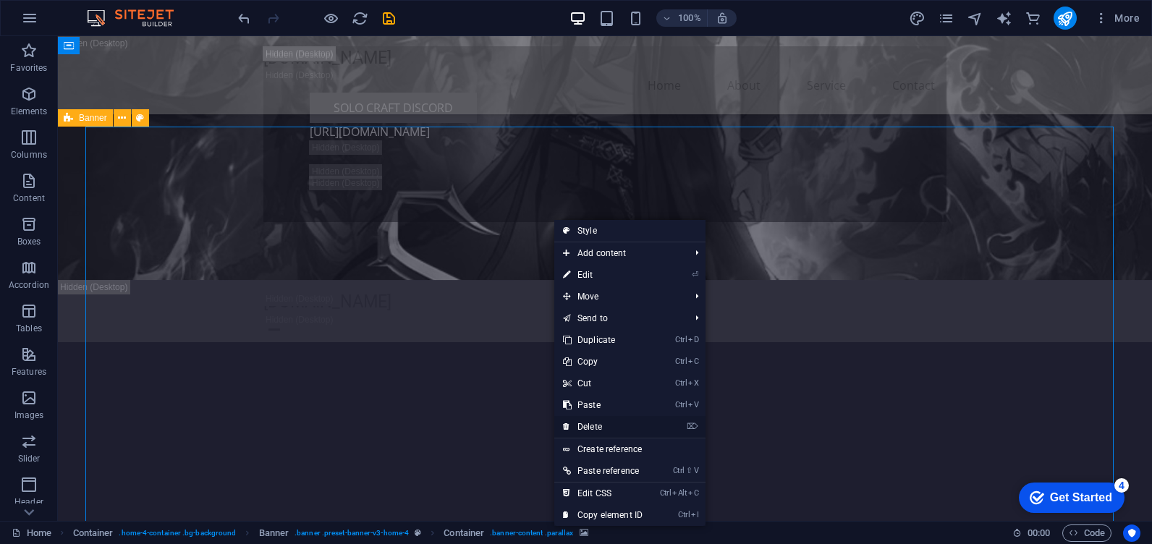
click at [601, 428] on link "⌦ Delete" at bounding box center [602, 427] width 97 height 22
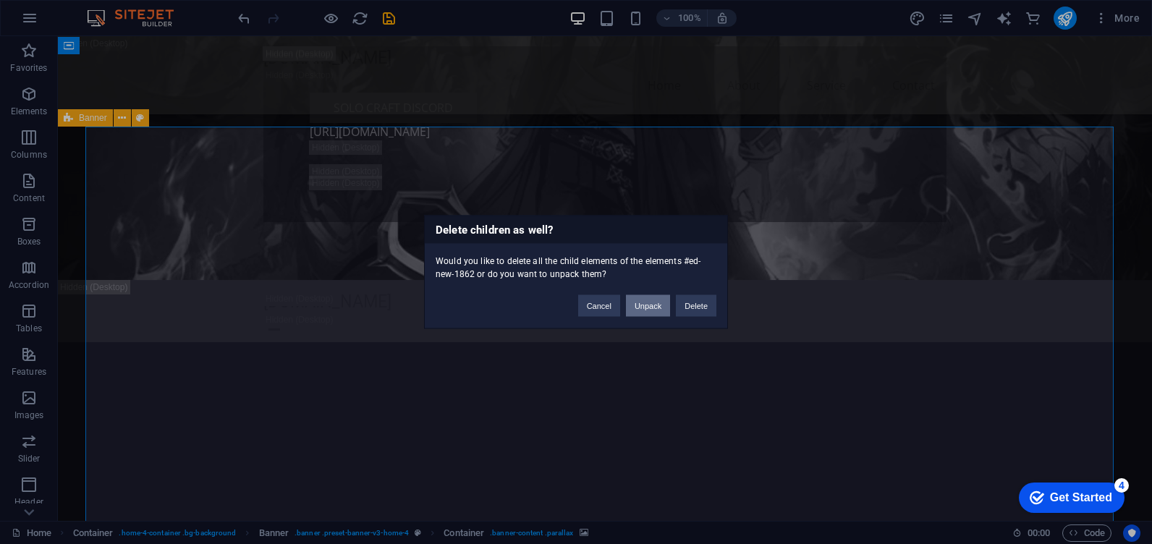
click at [665, 306] on button "Unpack" at bounding box center [648, 306] width 44 height 22
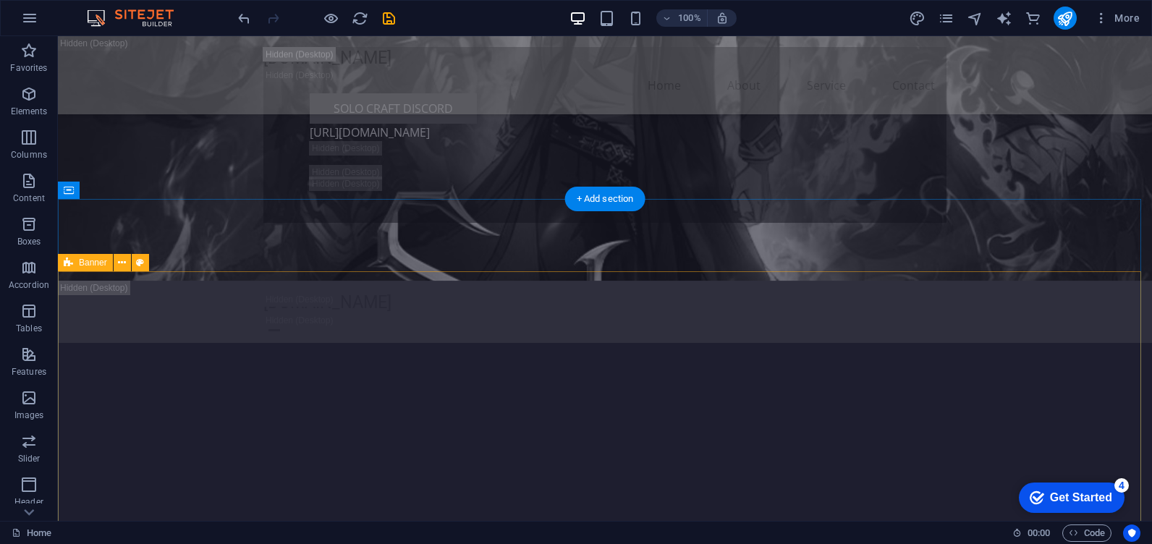
scroll to position [796, 0]
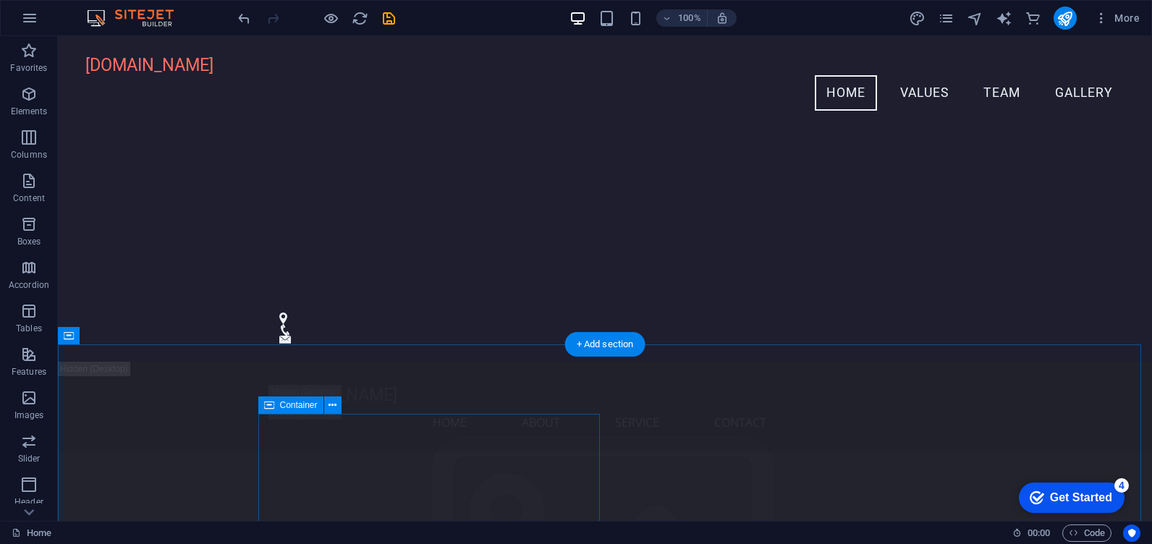
scroll to position [1808, 0]
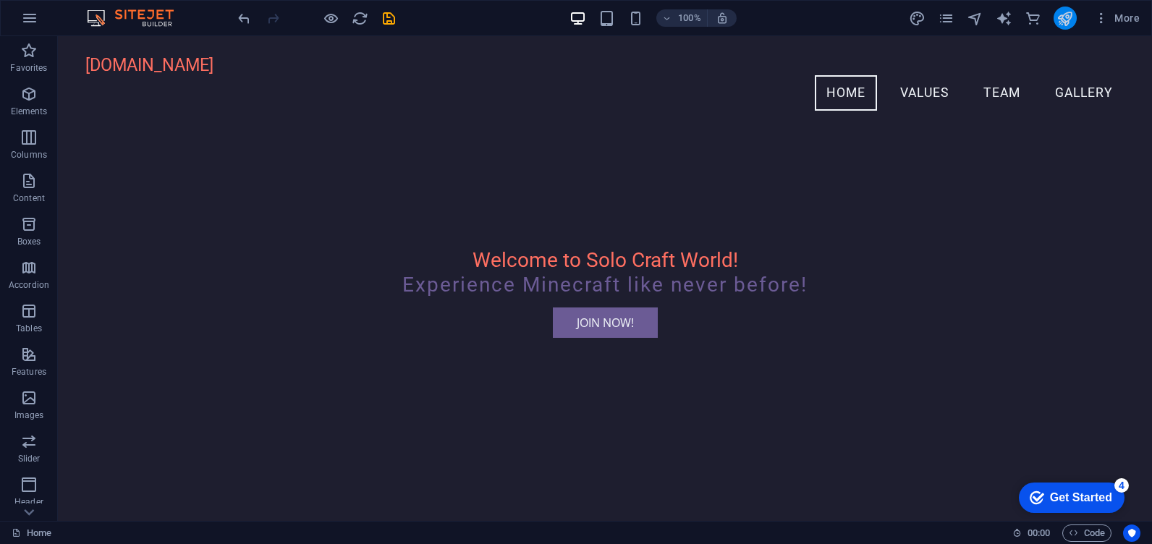
click at [1055, 20] on button "publish" at bounding box center [1064, 18] width 23 height 23
click at [1055, 476] on div "checkmark Get Started 4 First Steps in the Editor Let's guide you through the t…" at bounding box center [1069, 496] width 119 height 43
click at [1062, 491] on div "Get Started" at bounding box center [1081, 497] width 62 height 13
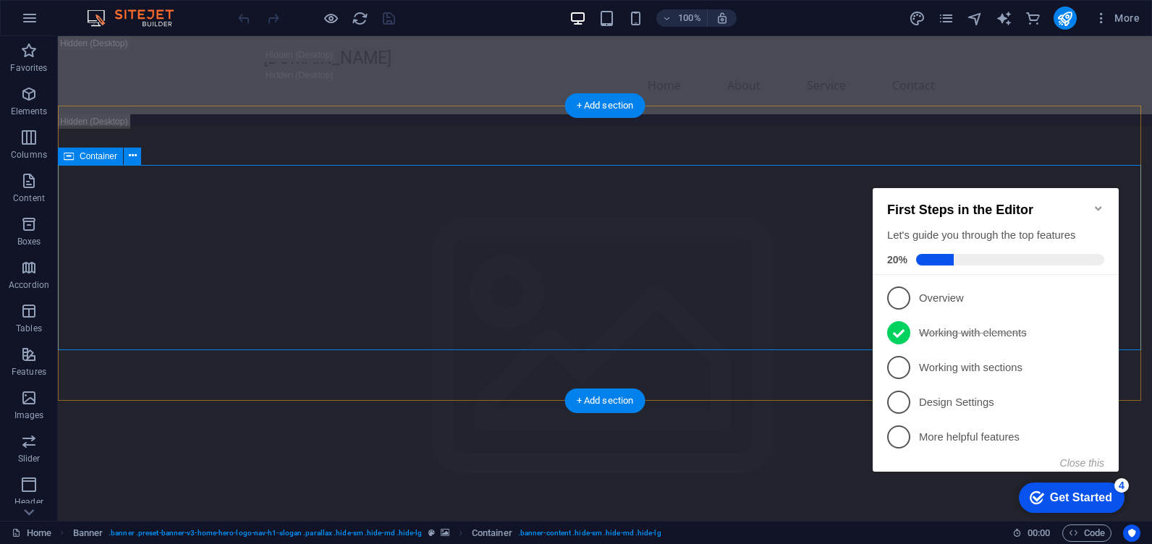
drag, startPoint x: 1148, startPoint y: 36, endPoint x: 777, endPoint y: 185, distance: 399.9
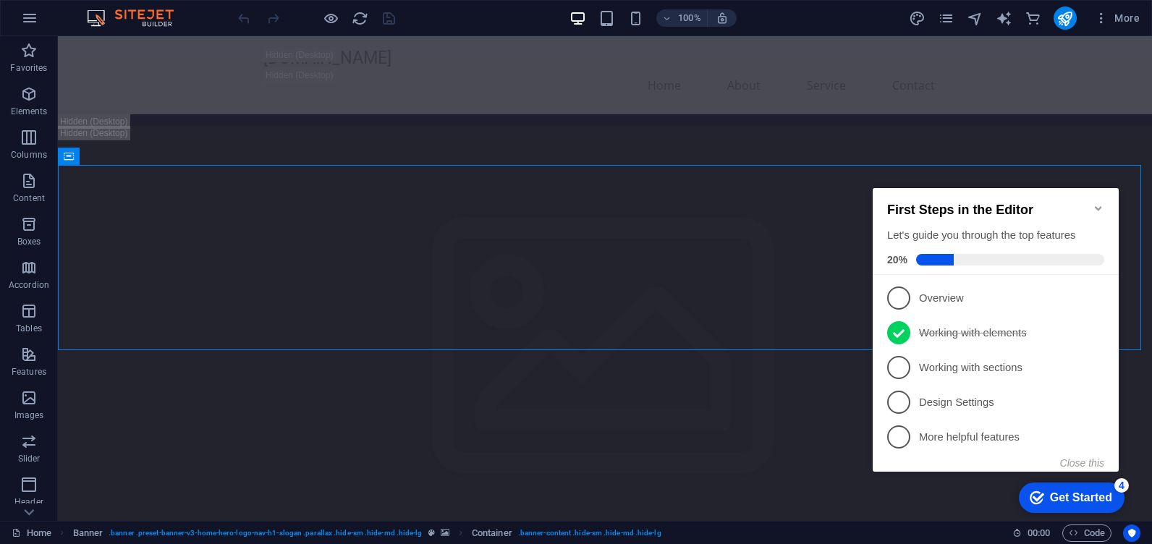
drag, startPoint x: 1101, startPoint y: 36, endPoint x: 778, endPoint y: 37, distance: 322.6
click at [778, 37] on div "solocraftworld.com Home About Service Contact" at bounding box center [605, 75] width 1094 height 78
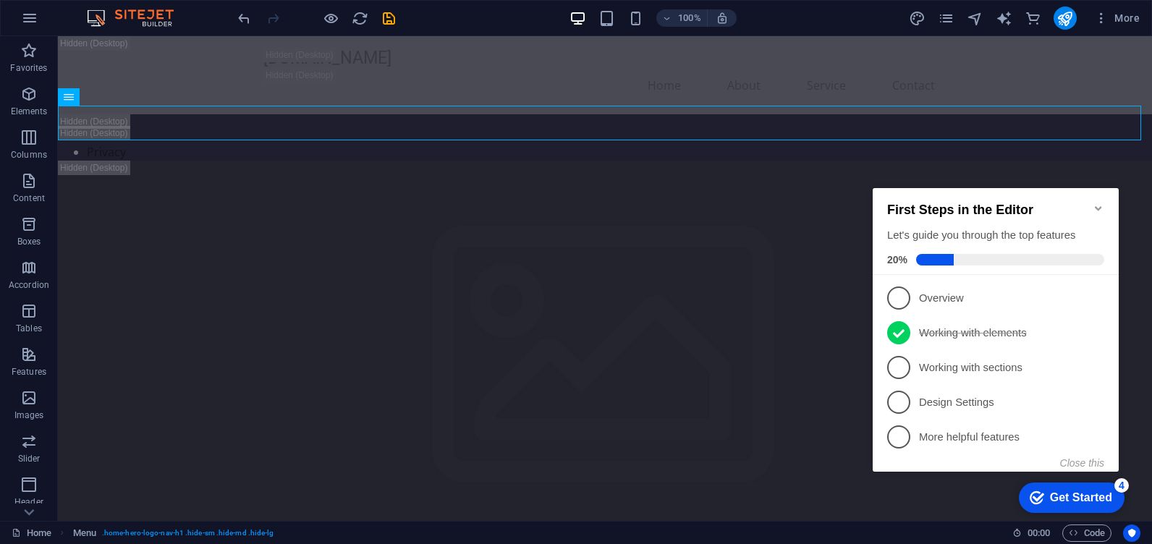
click at [1094, 208] on h2 "First Steps in the Editor" at bounding box center [995, 210] width 217 height 15
click at [1099, 206] on icon "Minimize checklist" at bounding box center [1097, 208] width 7 height 4
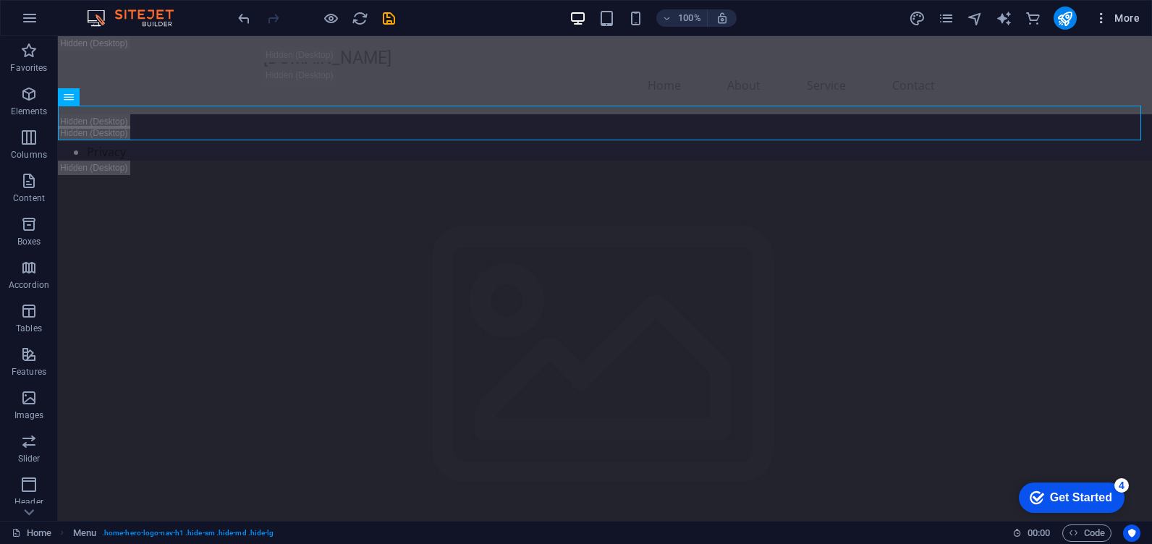
click at [0, 0] on icon "button" at bounding box center [0, 0] width 0 height 0
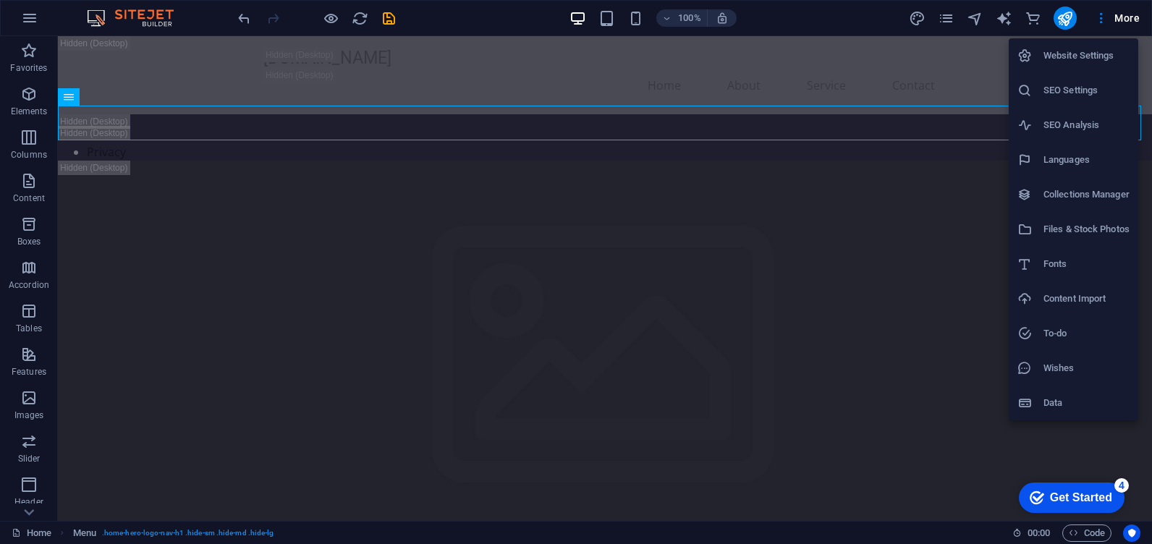
drag, startPoint x: 1021, startPoint y: 12, endPoint x: 767, endPoint y: 71, distance: 260.6
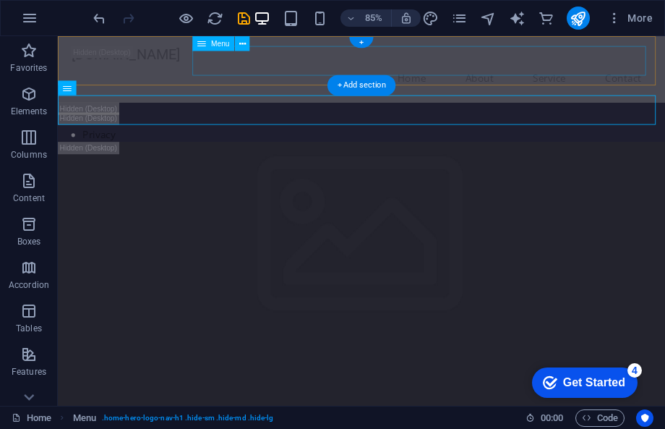
drag, startPoint x: 182, startPoint y: 36, endPoint x: 339, endPoint y: 62, distance: 158.4
click at [339, 68] on nav "Home About Service Contact" at bounding box center [415, 85] width 683 height 35
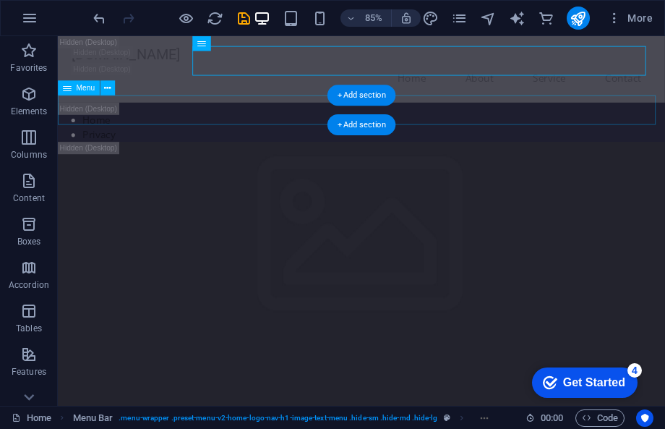
click at [739, 138] on nav "Home Privacy" at bounding box center [415, 143] width 715 height 35
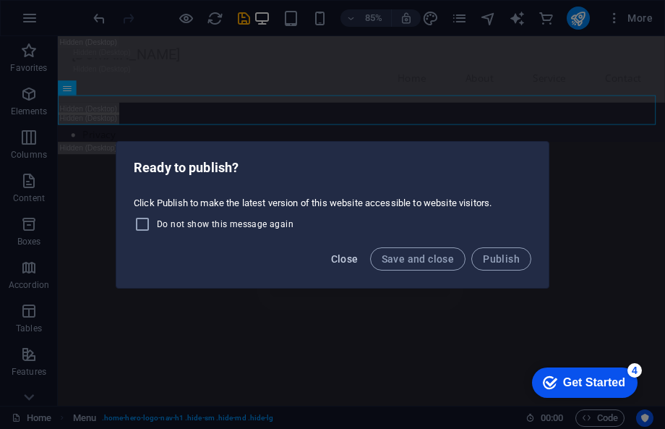
click at [354, 255] on span "Close" at bounding box center [344, 259] width 27 height 12
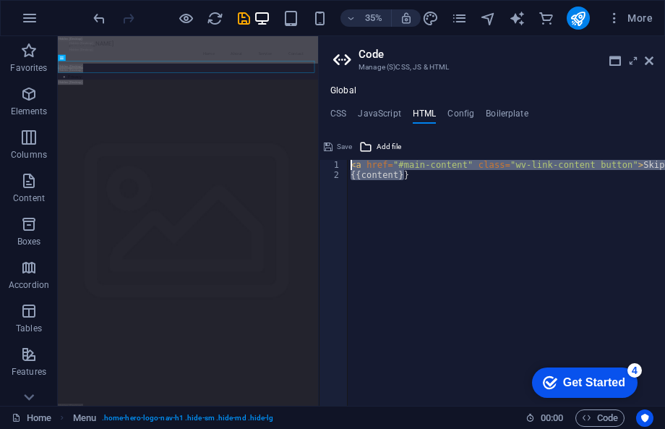
drag, startPoint x: 427, startPoint y: 181, endPoint x: 344, endPoint y: 165, distance: 84.0
type textarea "<a href="#main-content" class="wv-link-content button">Skip to main content</a>…"
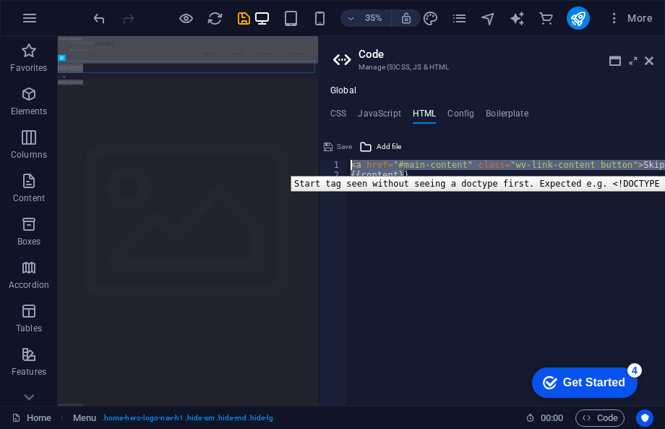
type textarea "<a href="#main-content" class="wv-link-content button">Skip to main content</a>"
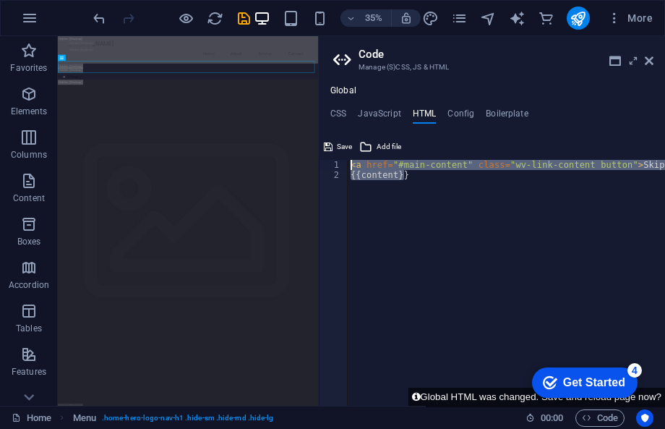
drag, startPoint x: 407, startPoint y: 196, endPoint x: 339, endPoint y: 163, distance: 75.4
paste textarea
type textarea "<a href="#main-content" class="wv-link-content button">Skip to main content</a>"
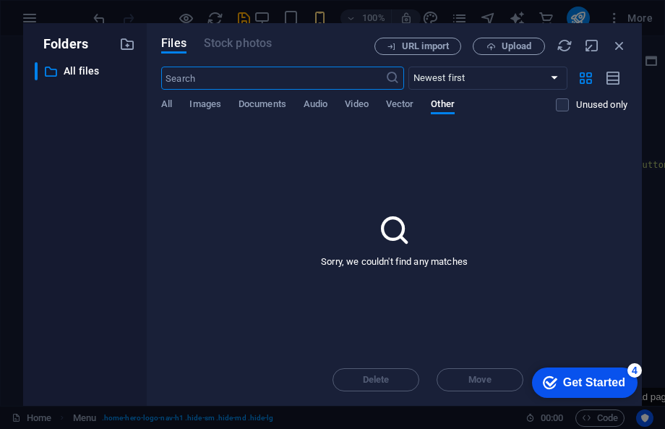
click at [275, 79] on input "text" at bounding box center [273, 78] width 224 height 23
click at [0, 0] on span "URL import" at bounding box center [0, 0] width 0 height 0
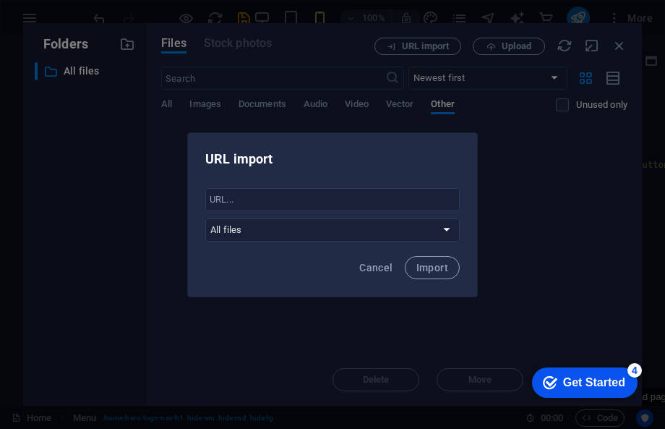
click at [491, 62] on div "URL import ​ All files Cancel Import" at bounding box center [332, 214] width 665 height 429
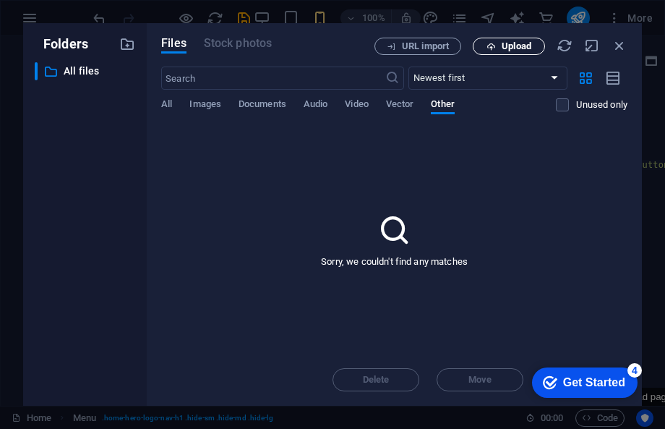
click at [0, 0] on span "Upload" at bounding box center [0, 0] width 0 height 0
click at [0, 0] on span "URL import" at bounding box center [0, 0] width 0 height 0
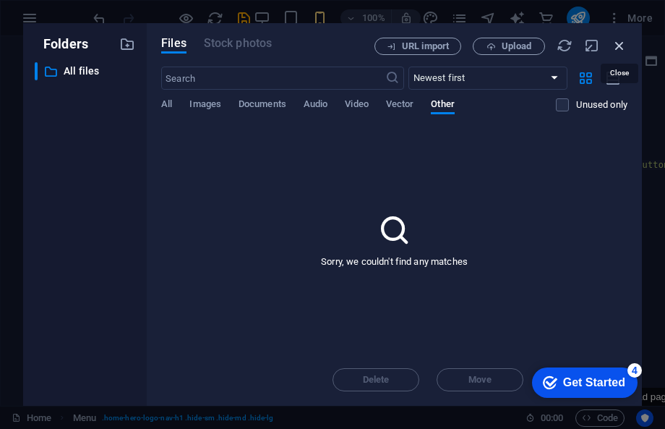
click at [615, 49] on icon "button" at bounding box center [620, 46] width 16 height 16
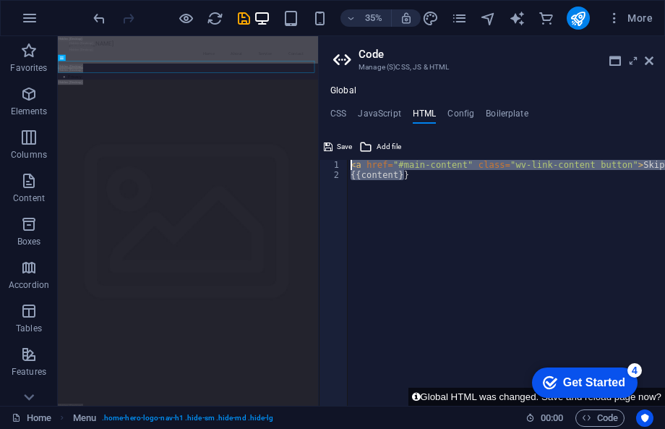
drag, startPoint x: 424, startPoint y: 177, endPoint x: 349, endPoint y: 169, distance: 75.6
click at [349, 169] on div "< a href = "#main-content" class = "wv-link-content button" > Skip to main cont…" at bounding box center [543, 287] width 391 height 255
click at [0, 0] on div "< a href = "#main-content" class = "wv-link-content button" > Skip to main cont…" at bounding box center [0, 0] width 0 height 0
type textarea "{{content}}"
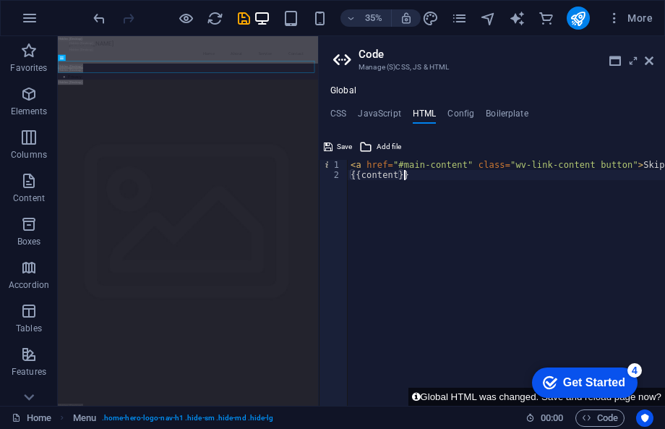
type textarea "/* JS for preset "Menu V2" */"
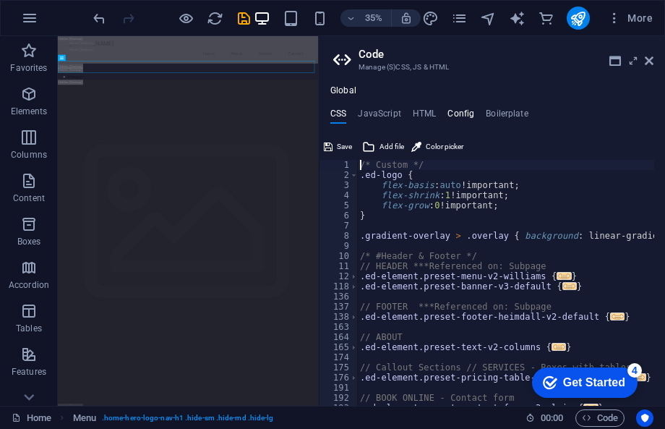
click at [453, 114] on h4 "Config" at bounding box center [461, 116] width 27 height 16
type textarea "$color-background: #1E1E2F;"
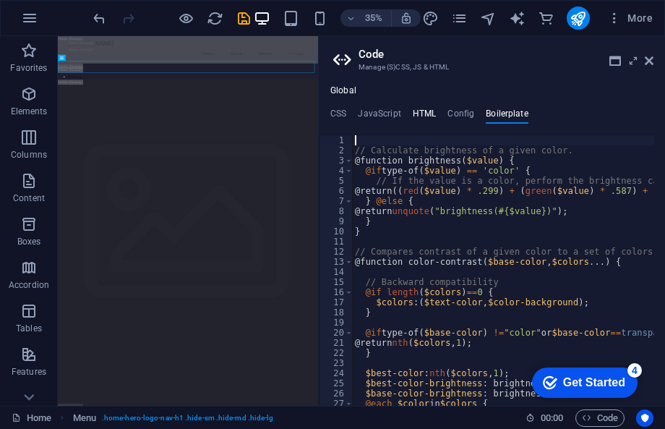
drag, startPoint x: 462, startPoint y: 114, endPoint x: 433, endPoint y: 114, distance: 29.7
click at [459, 114] on h4 "Config" at bounding box center [461, 116] width 27 height 16
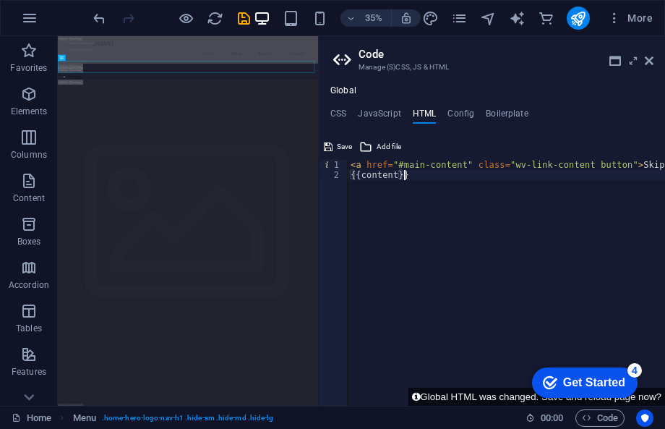
click at [429, 165] on div "< a href = "#main-content" class = "wv-link-content button" > Skip to main cont…" at bounding box center [543, 287] width 391 height 255
click at [0, 0] on div "< a href = "#main-content" class = "wv-link-content button" > Skip to main cont…" at bounding box center [0, 0] width 0 height 0
click at [429, 164] on div "< a href = "#main-content" class = "wv-link-content button" > Skip to main cont…" at bounding box center [543, 287] width 391 height 255
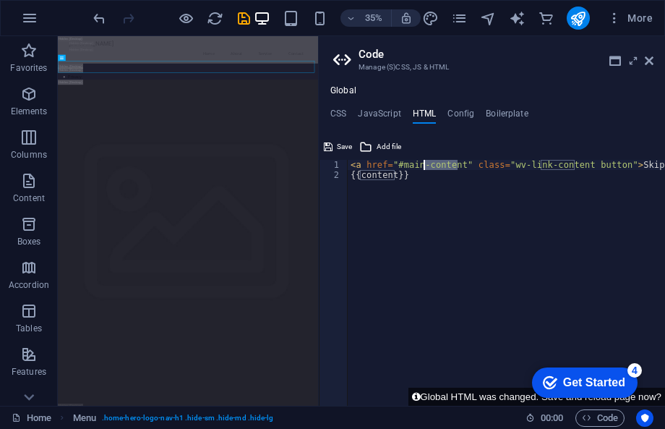
click at [429, 164] on div "< a href = "#main-content" class = "wv-link-content button" > Skip to main cont…" at bounding box center [543, 287] width 391 height 255
type textarea "<a href="#main-content" class="wv-link-content button">Skip to main content</a>…"
click at [429, 164] on div "< a href = "#main-content" class = "wv-link-content button" > Skip to main cont…" at bounding box center [543, 287] width 391 height 255
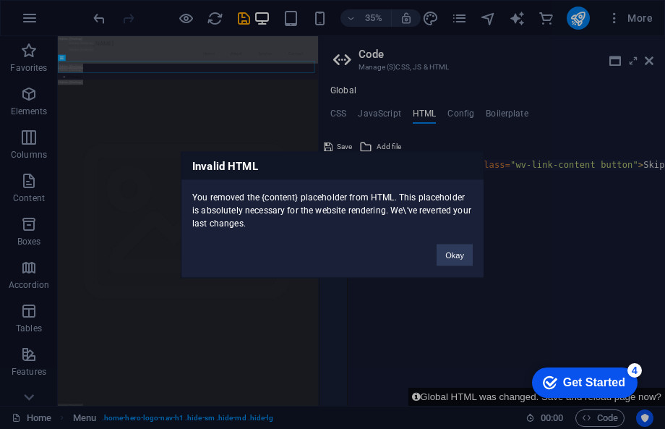
click at [537, 237] on div "Invalid HTML You removed the {content} placeholder from HTML. This placeholder …" at bounding box center [332, 214] width 665 height 429
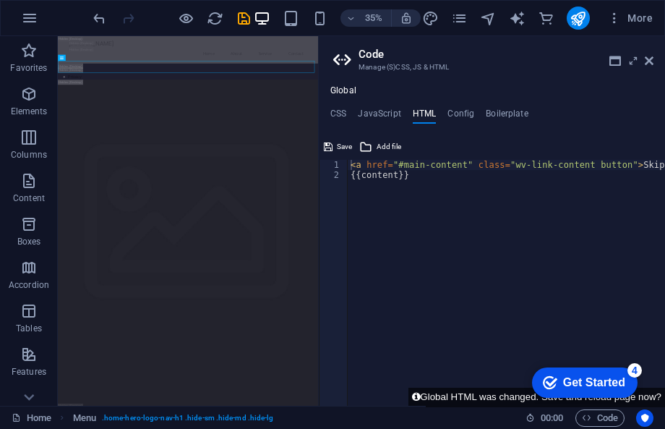
click at [436, 178] on div "< a href = "#main-content" class = "wv-link-content button" > Skip to main cont…" at bounding box center [543, 293] width 391 height 266
type textarea "<a href="#main-content" class="wv-link-content button">Skip to main content</a>"
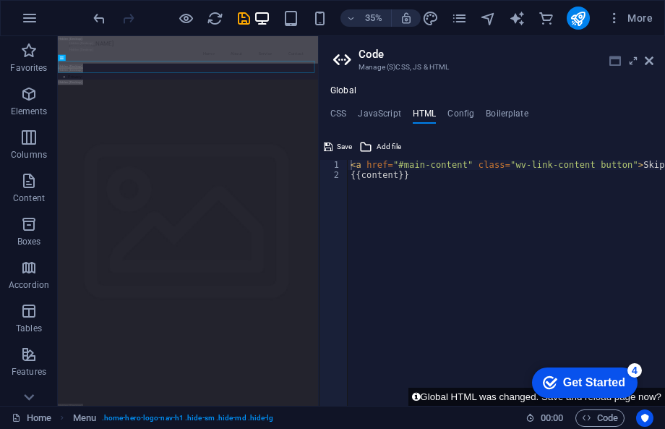
click at [614, 62] on icon at bounding box center [616, 61] width 12 height 12
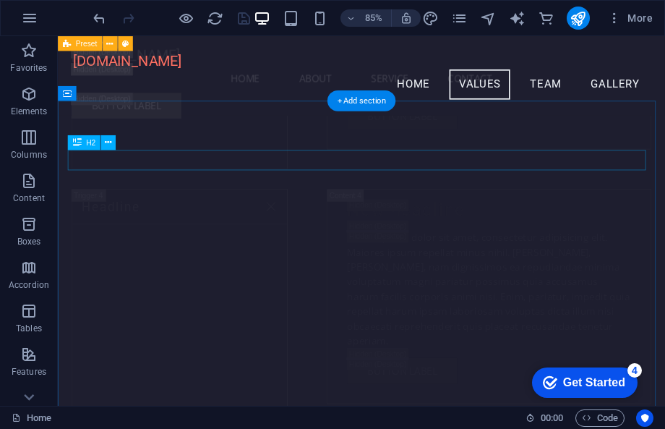
scroll to position [10675, 0]
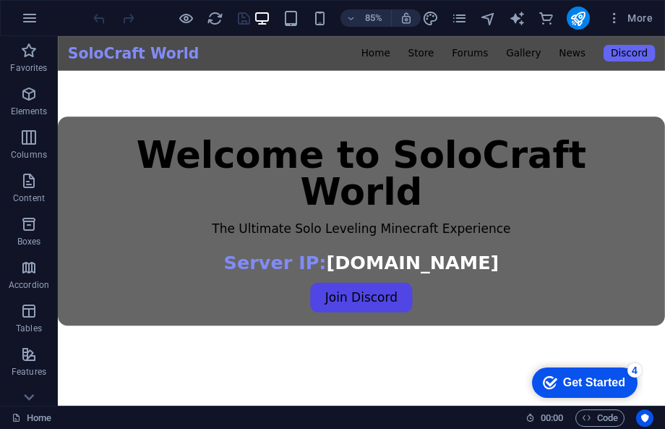
click at [407, 326] on link "Join Discord" at bounding box center [415, 343] width 120 height 35
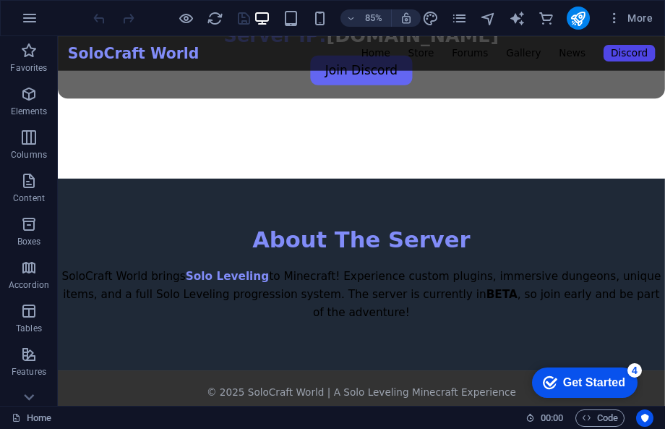
scroll to position [266, 0]
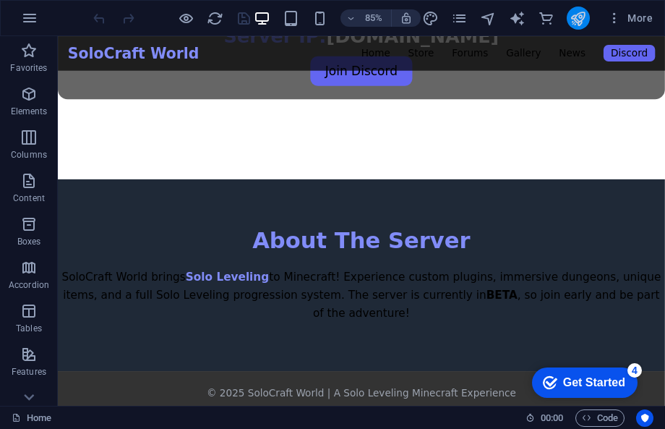
click at [578, 22] on icon "publish" at bounding box center [578, 18] width 17 height 17
